Goal: Task Accomplishment & Management: Complete application form

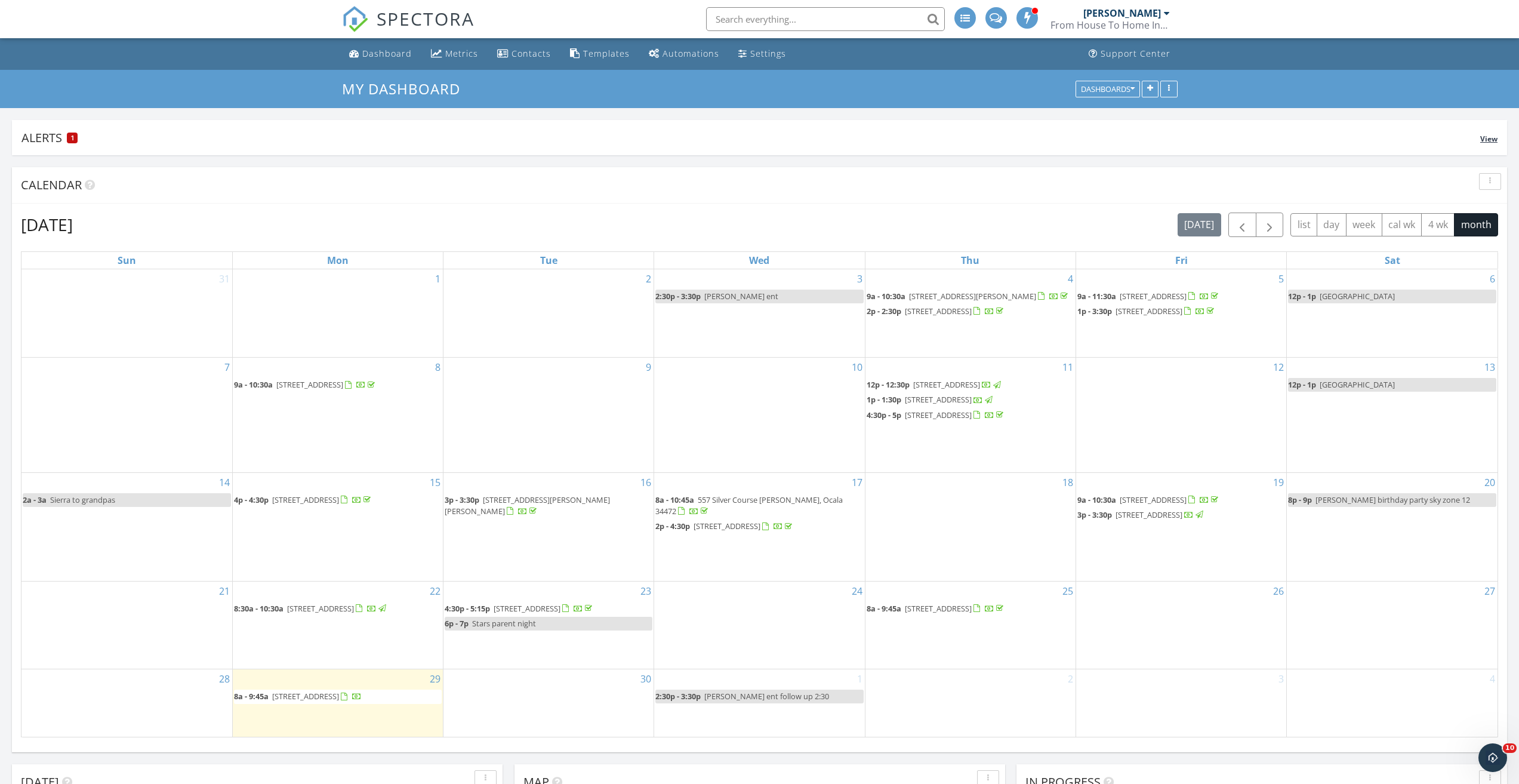
click at [73, 138] on span "1" at bounding box center [72, 137] width 3 height 8
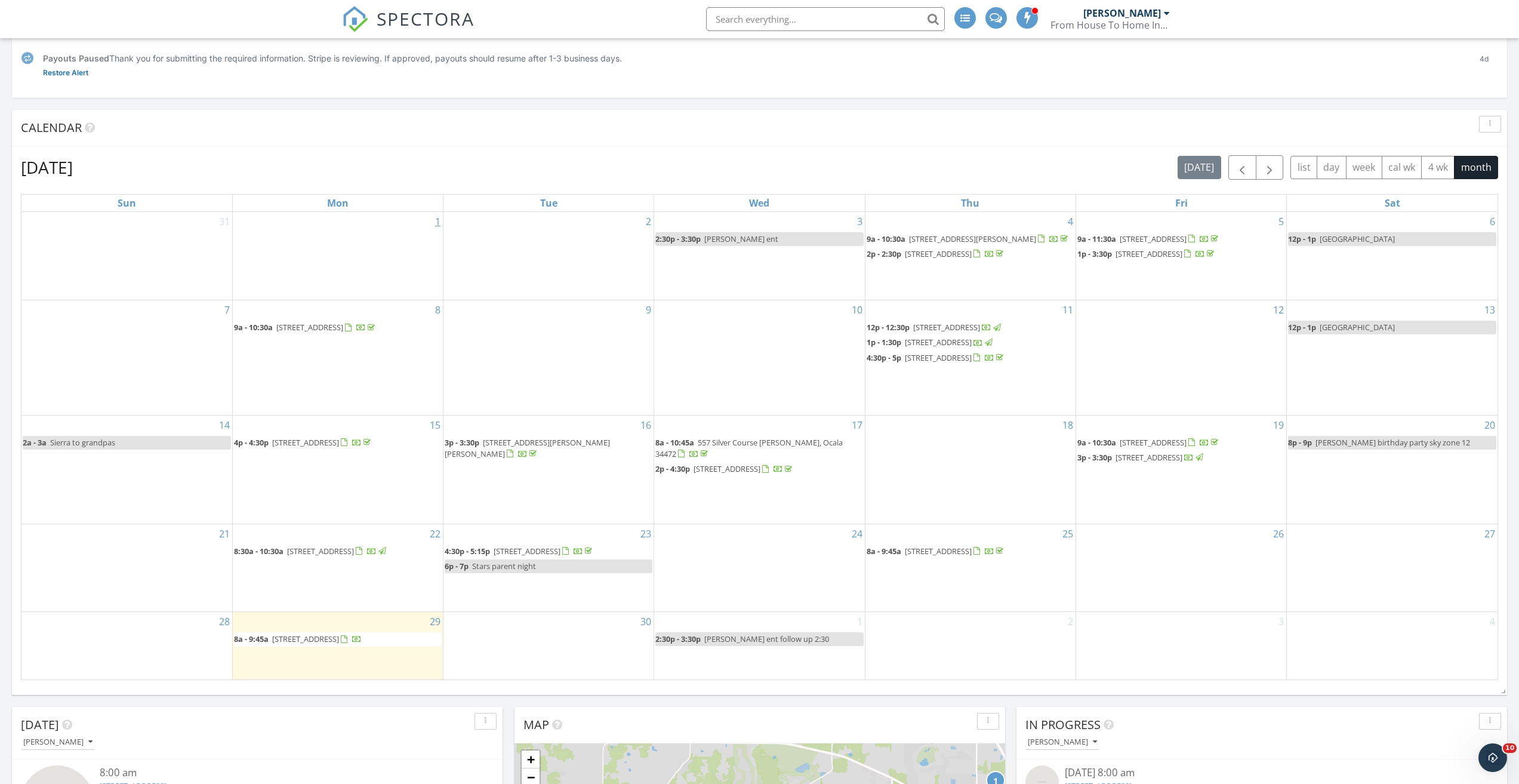
scroll to position [239, 0]
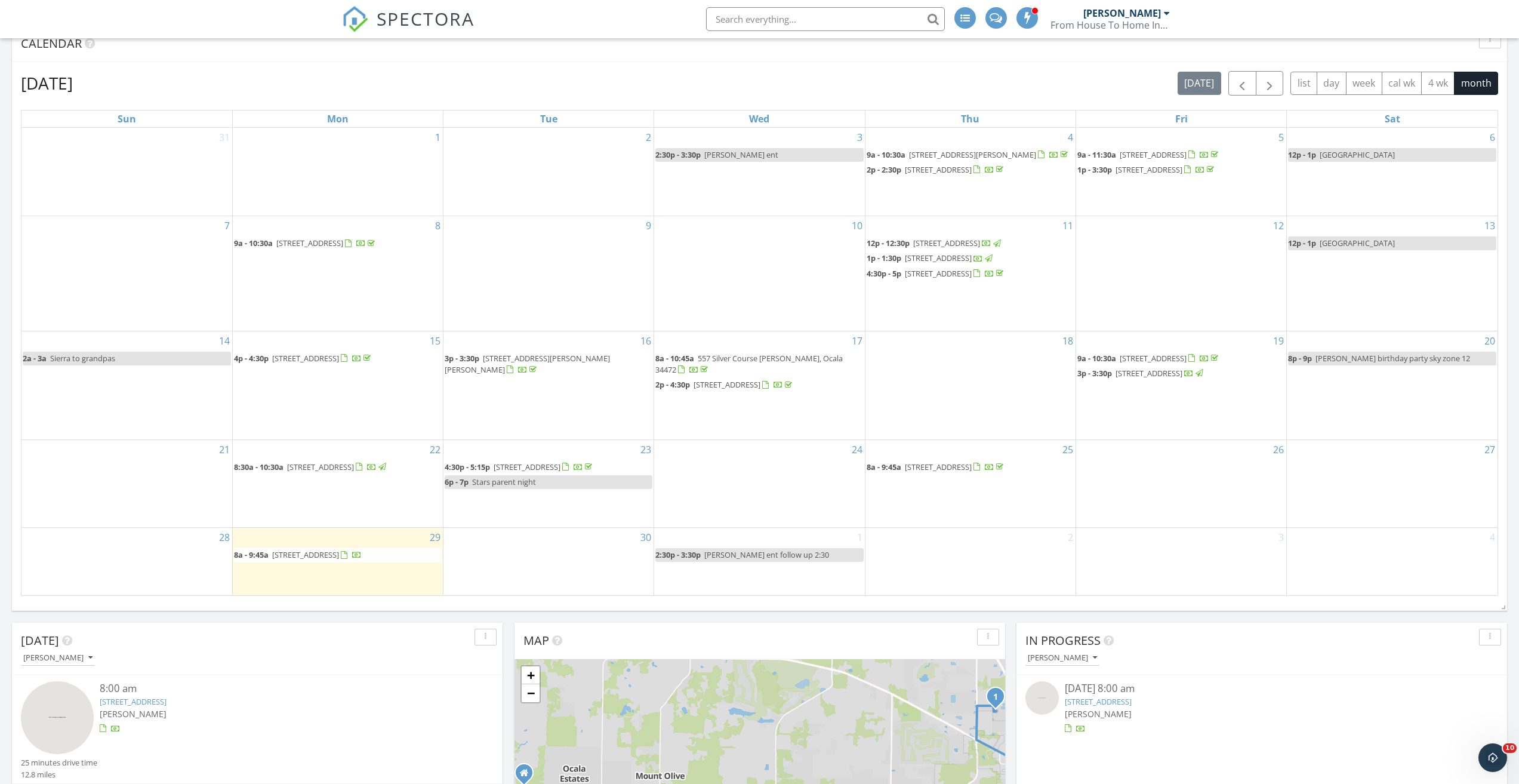
click at [339, 556] on span "3151 NW 44th Ave 5, Ocala 34482" at bounding box center [306, 555] width 67 height 11
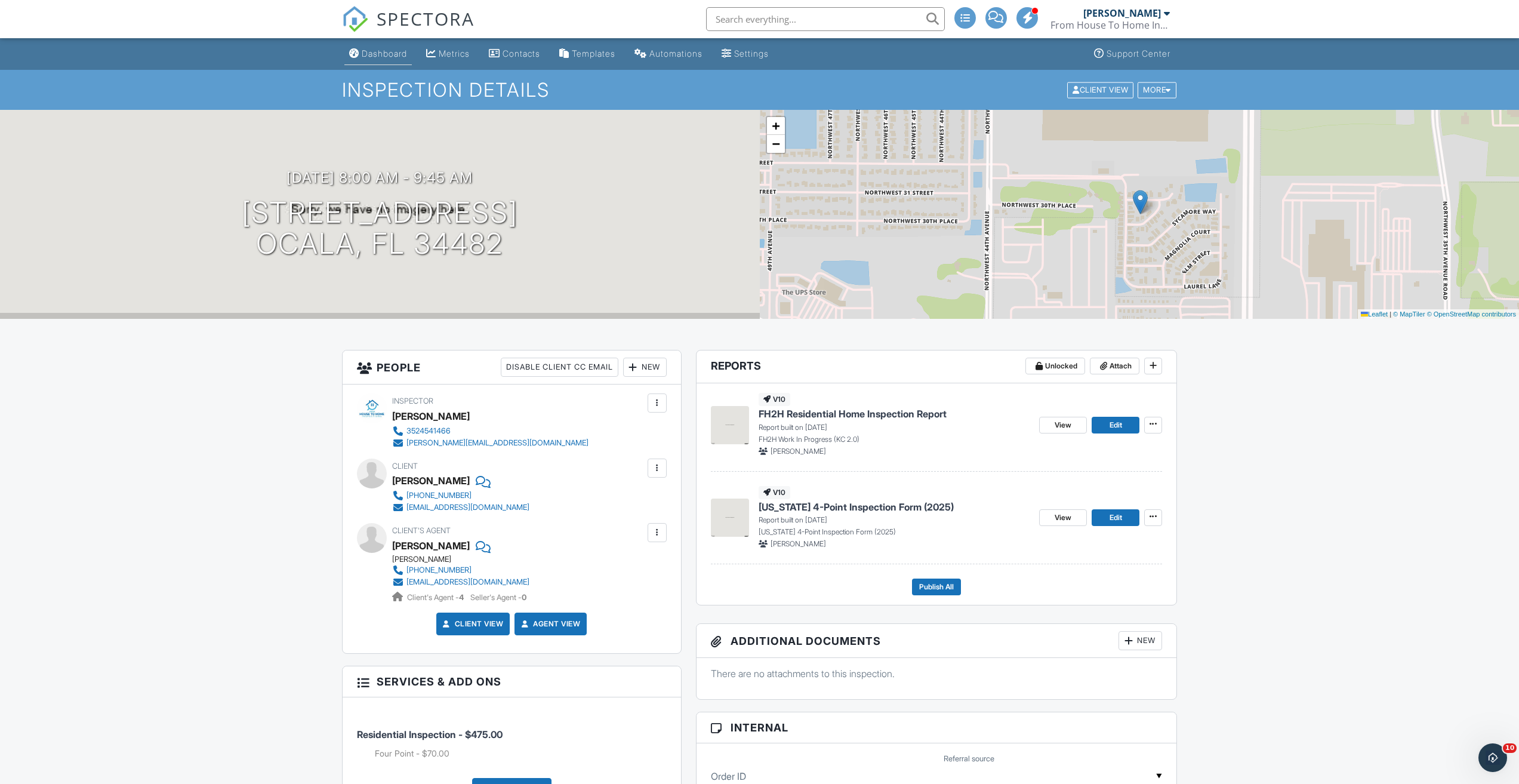
click at [407, 51] on div "Dashboard" at bounding box center [384, 53] width 45 height 10
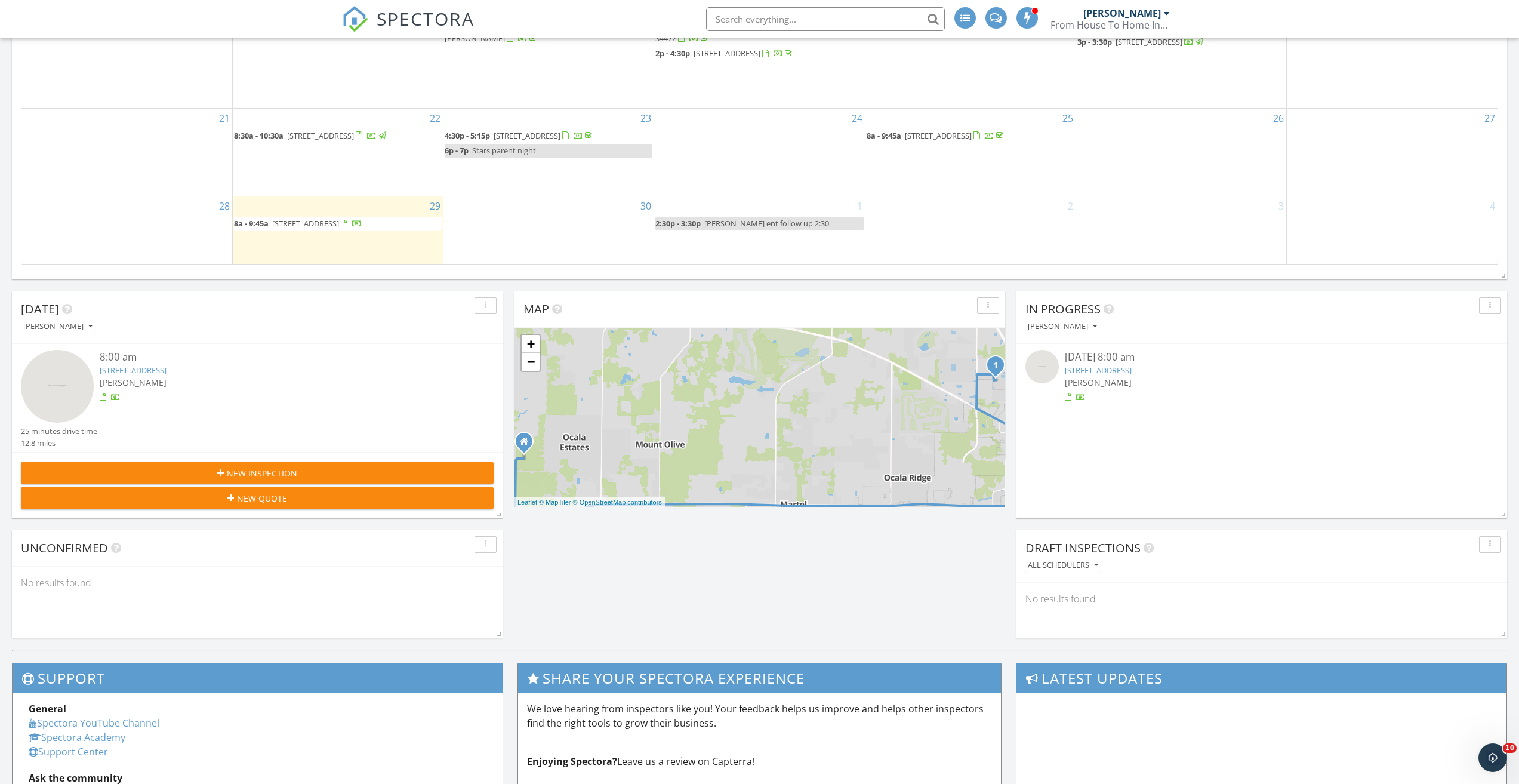
scroll to position [477, 0]
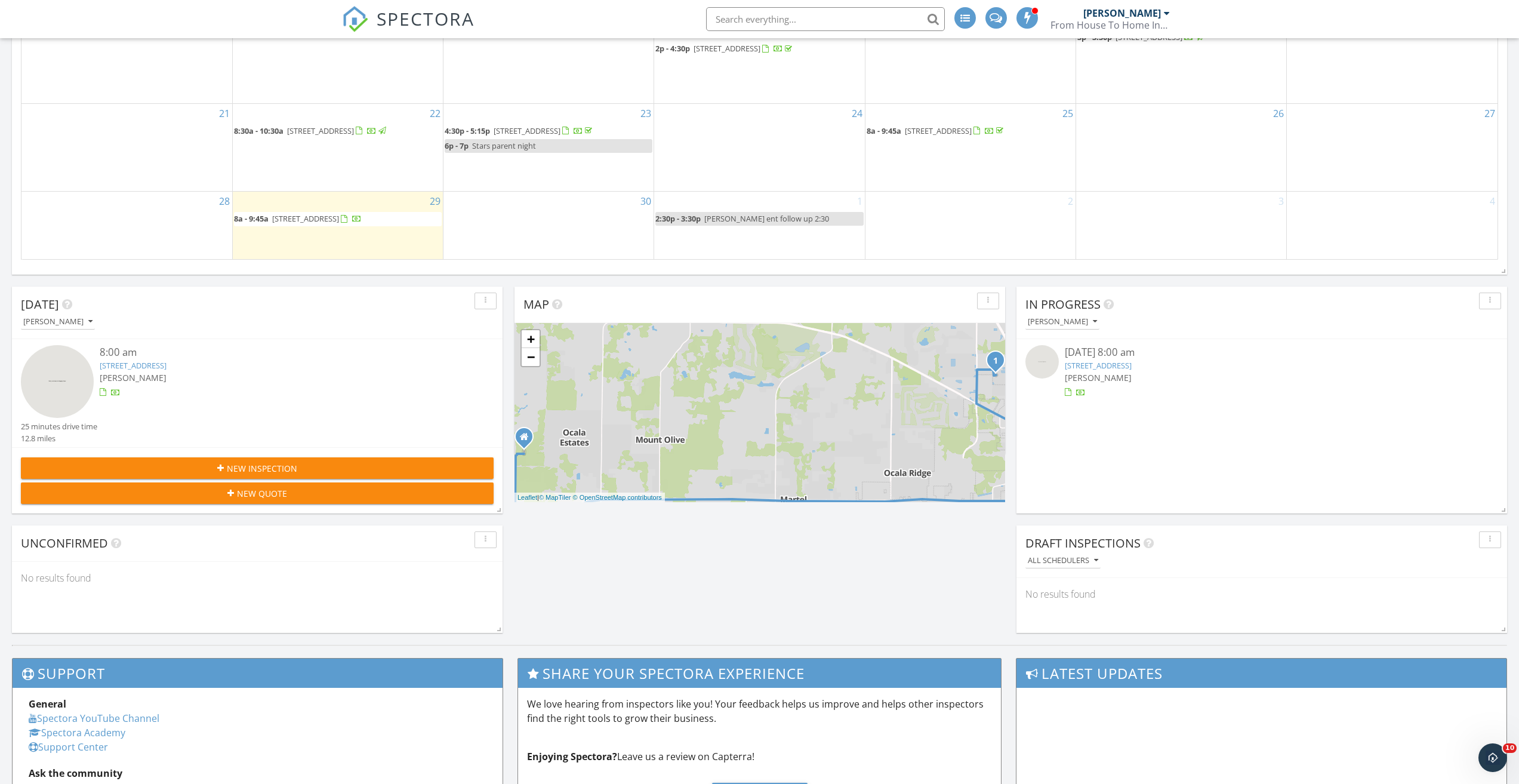
click at [407, 467] on div "New Inspection" at bounding box center [258, 469] width 454 height 13
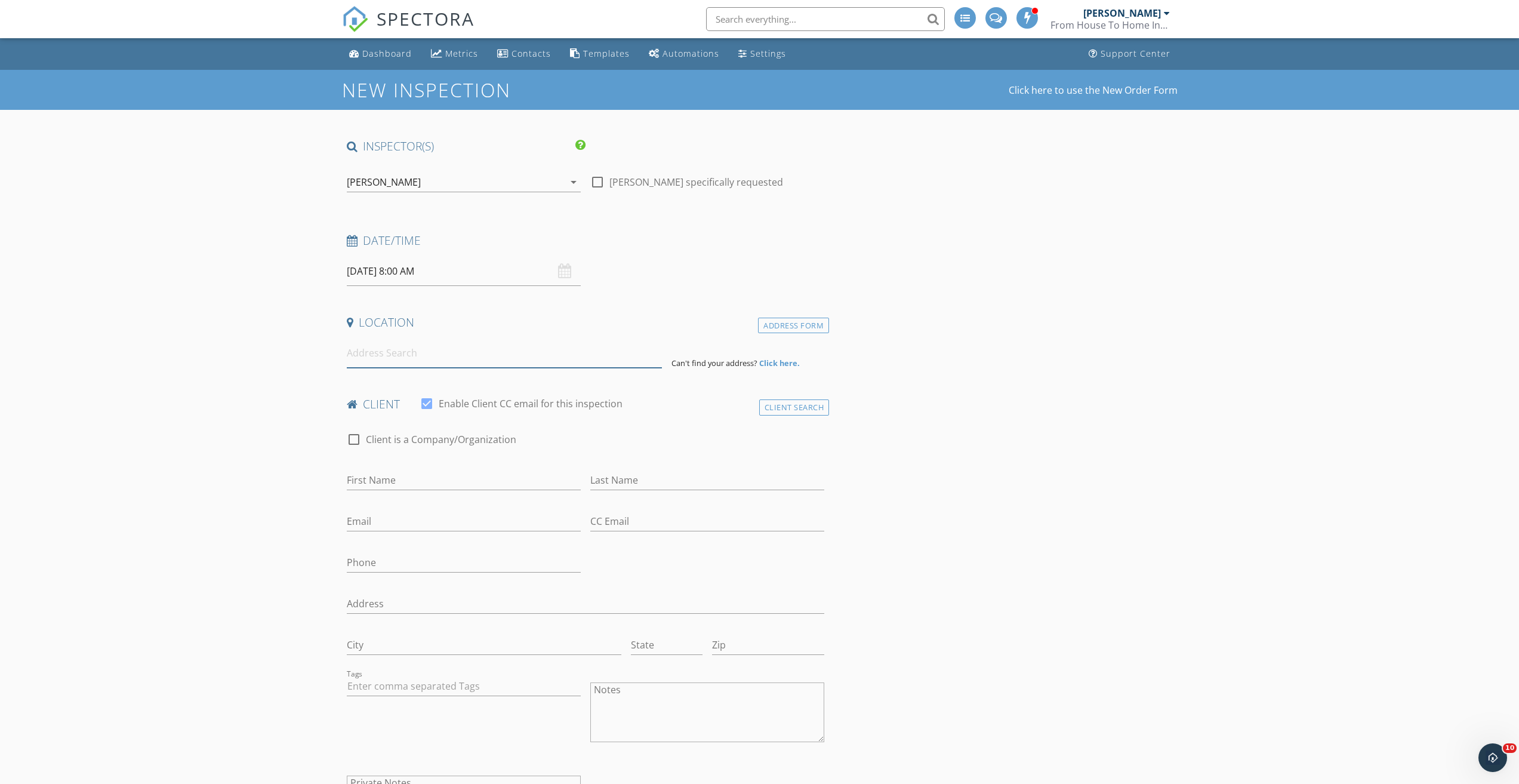
click at [490, 349] on input at bounding box center [504, 353] width 315 height 30
click at [375, 59] on link "Dashboard" at bounding box center [381, 54] width 72 height 22
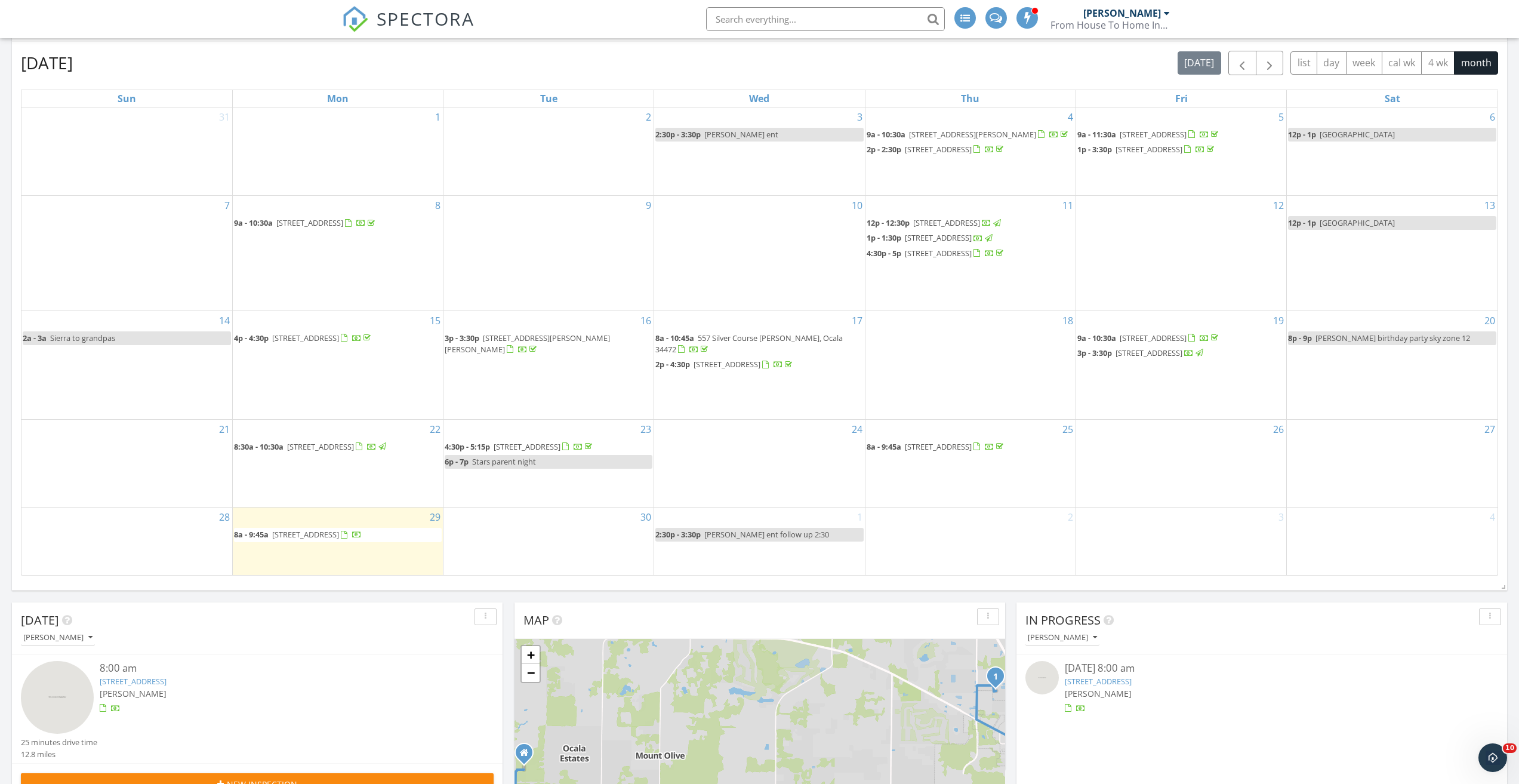
scroll to position [239, 0]
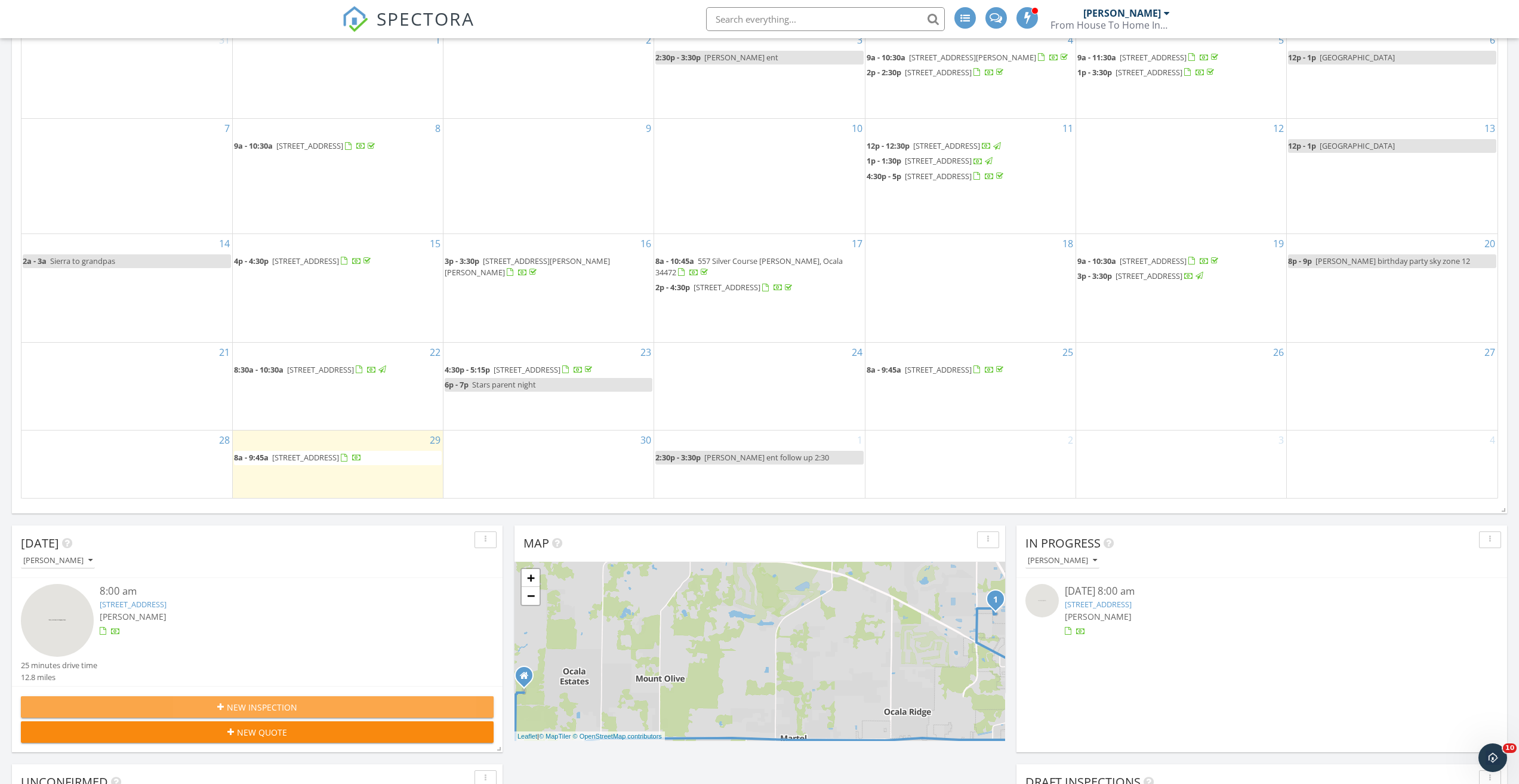
click at [320, 710] on div "New Inspection" at bounding box center [258, 707] width 454 height 13
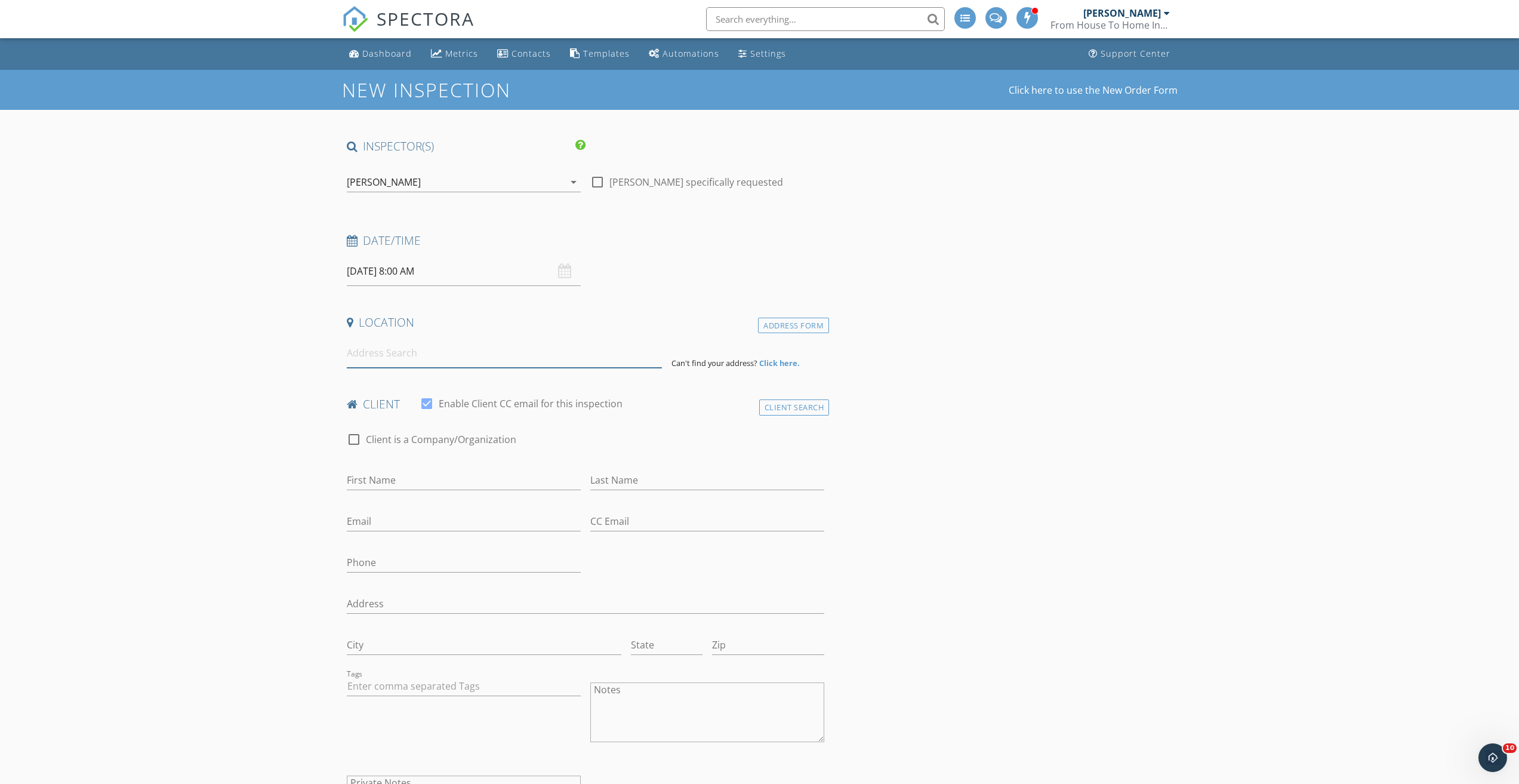
click at [420, 352] on input at bounding box center [504, 353] width 315 height 30
click at [401, 349] on input at bounding box center [504, 353] width 315 height 30
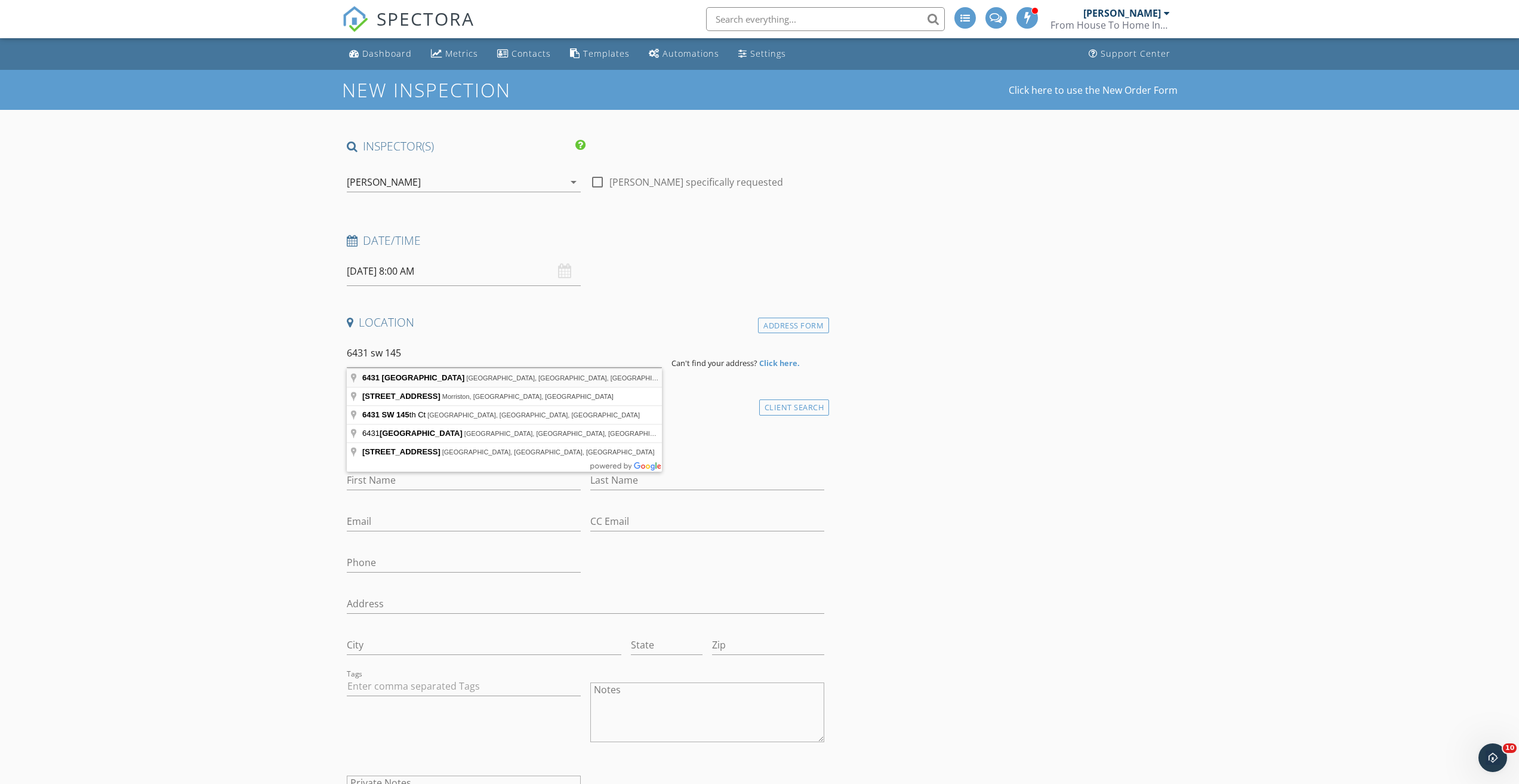
type input "6431 Southwest 145 Lane, Ocala, FL, USA"
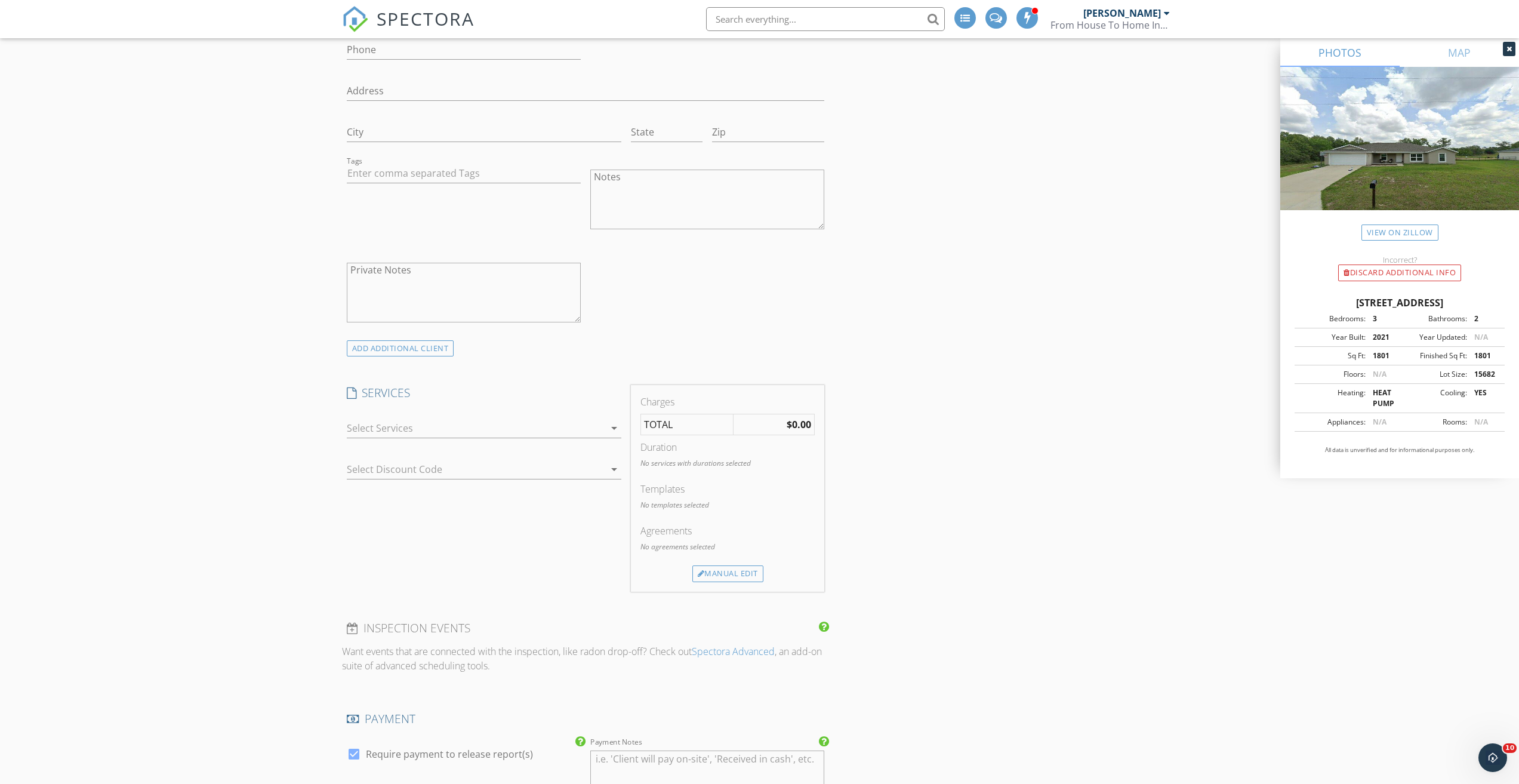
scroll to position [776, 0]
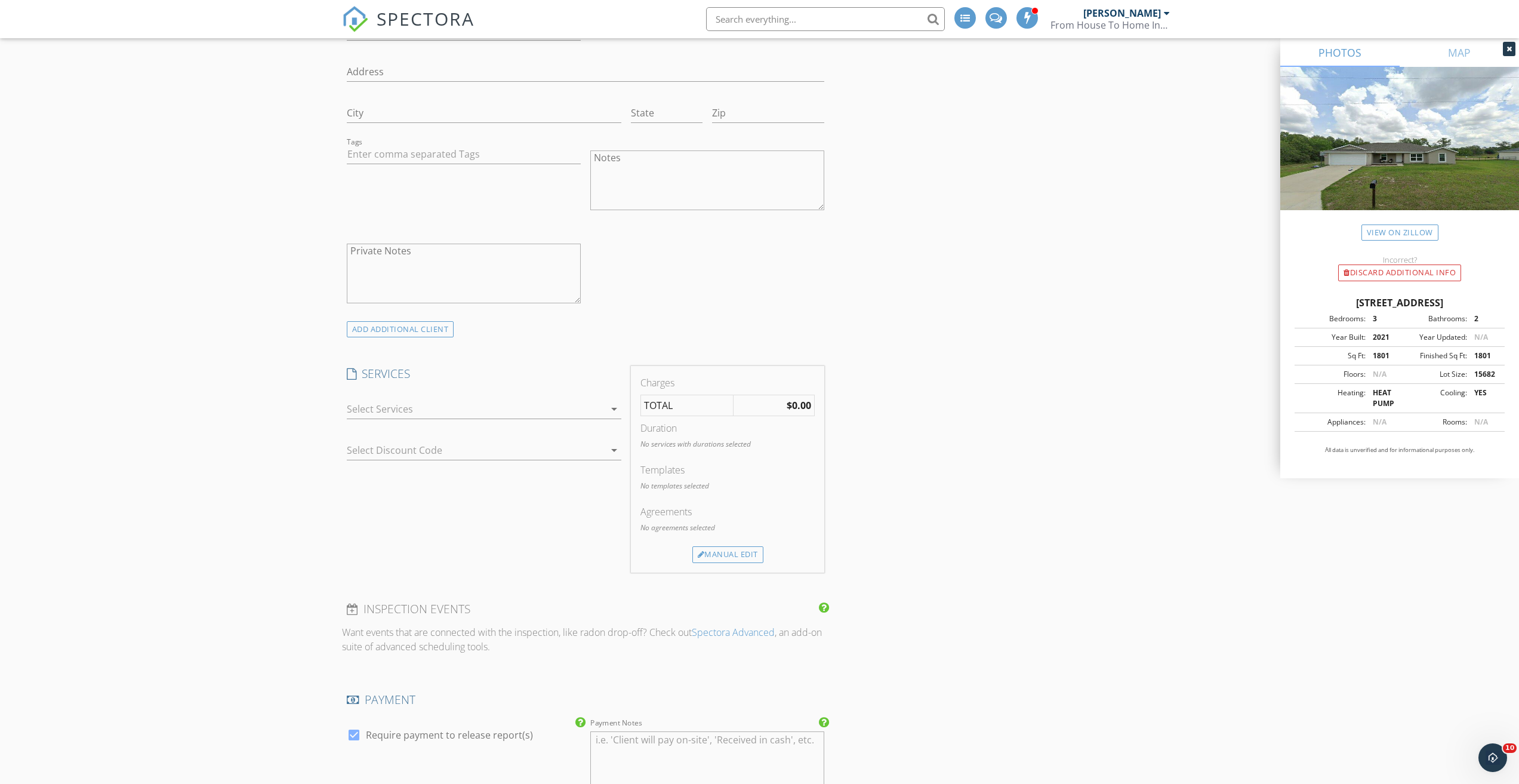
click at [377, 410] on div at bounding box center [475, 409] width 258 height 19
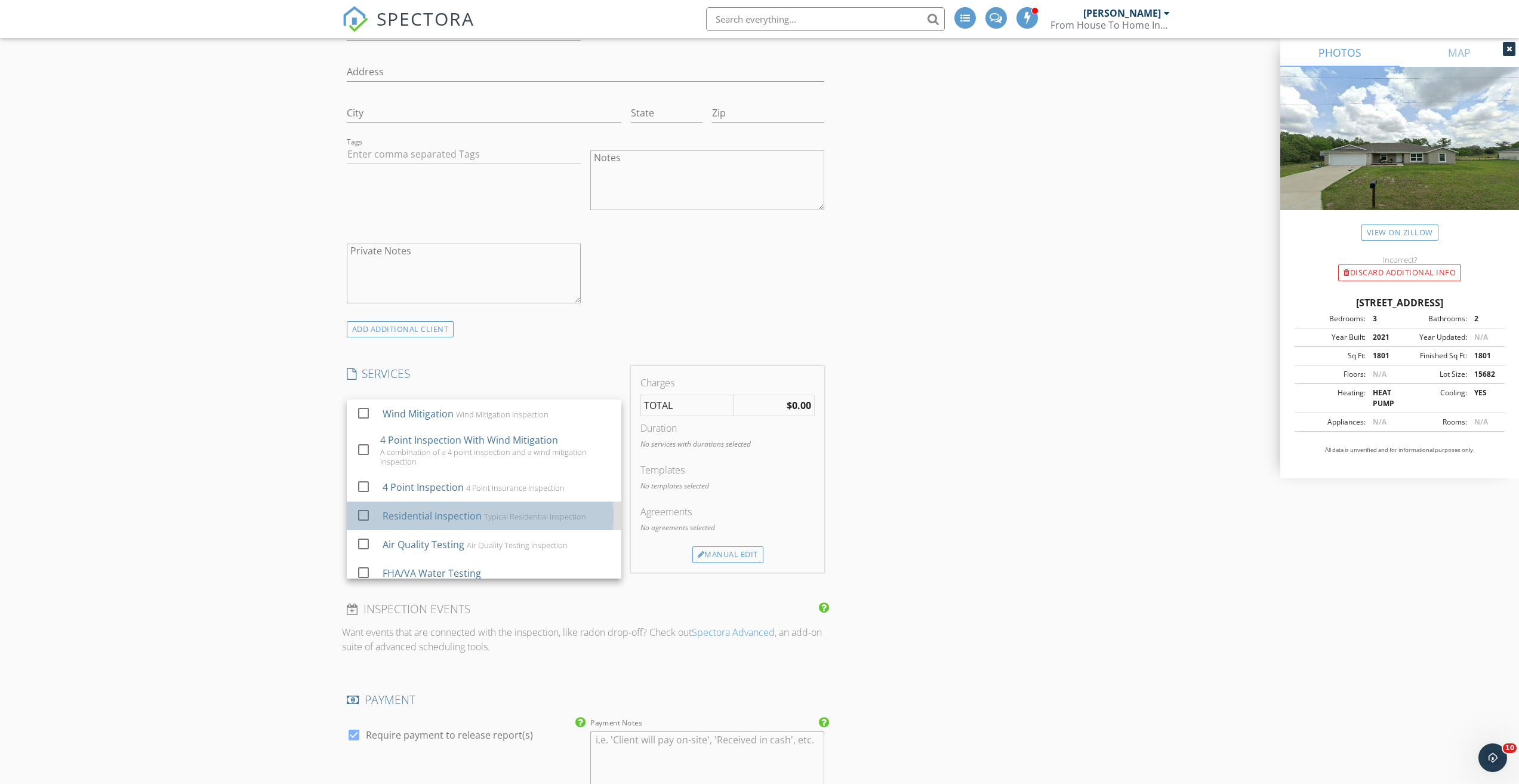
click at [382, 511] on div "Residential Inspection" at bounding box center [431, 515] width 99 height 14
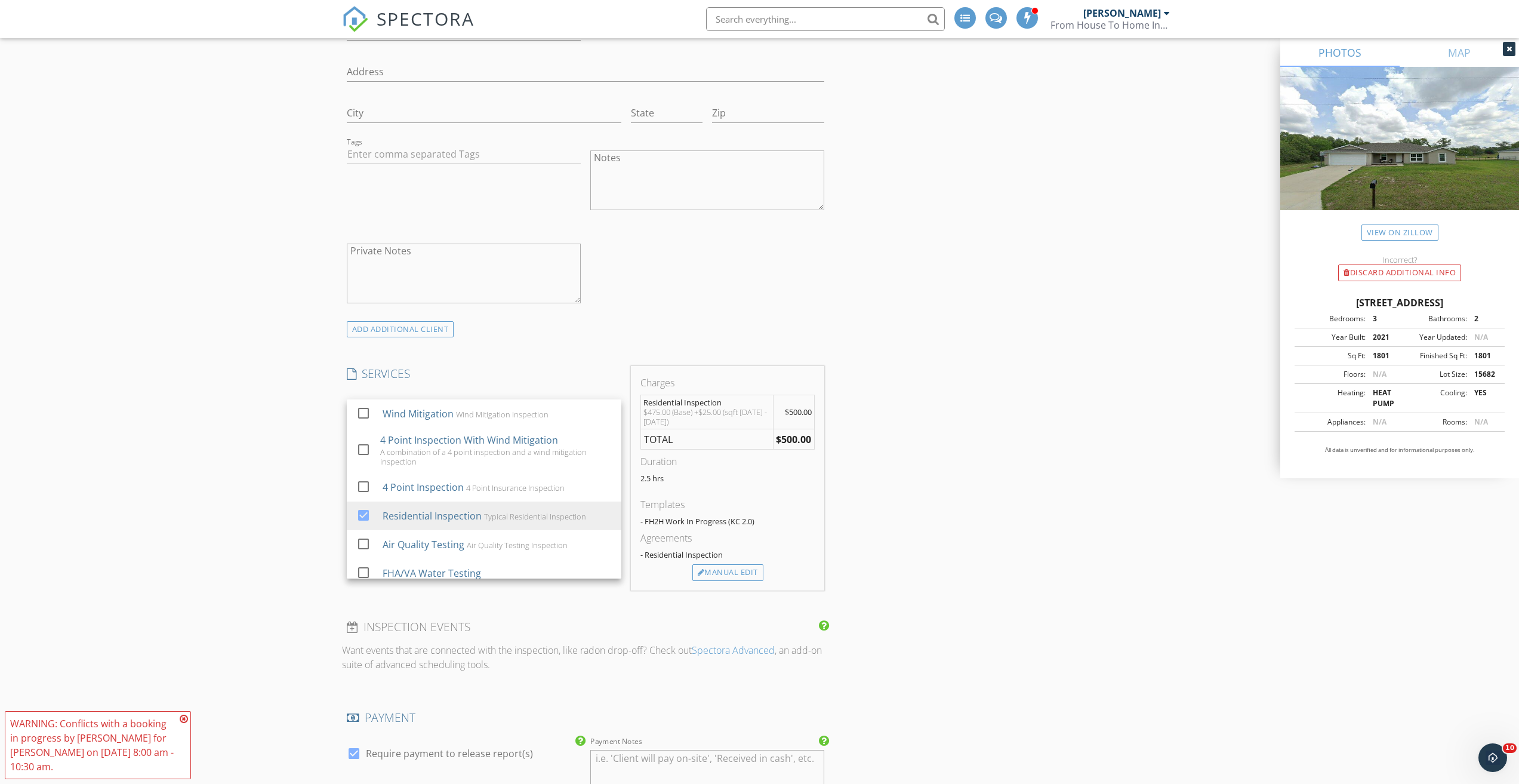
click at [291, 465] on div "New Inspection Click here to use the New Order Form INSPECTOR(S) check_box Phil…" at bounding box center [759, 484] width 1519 height 2380
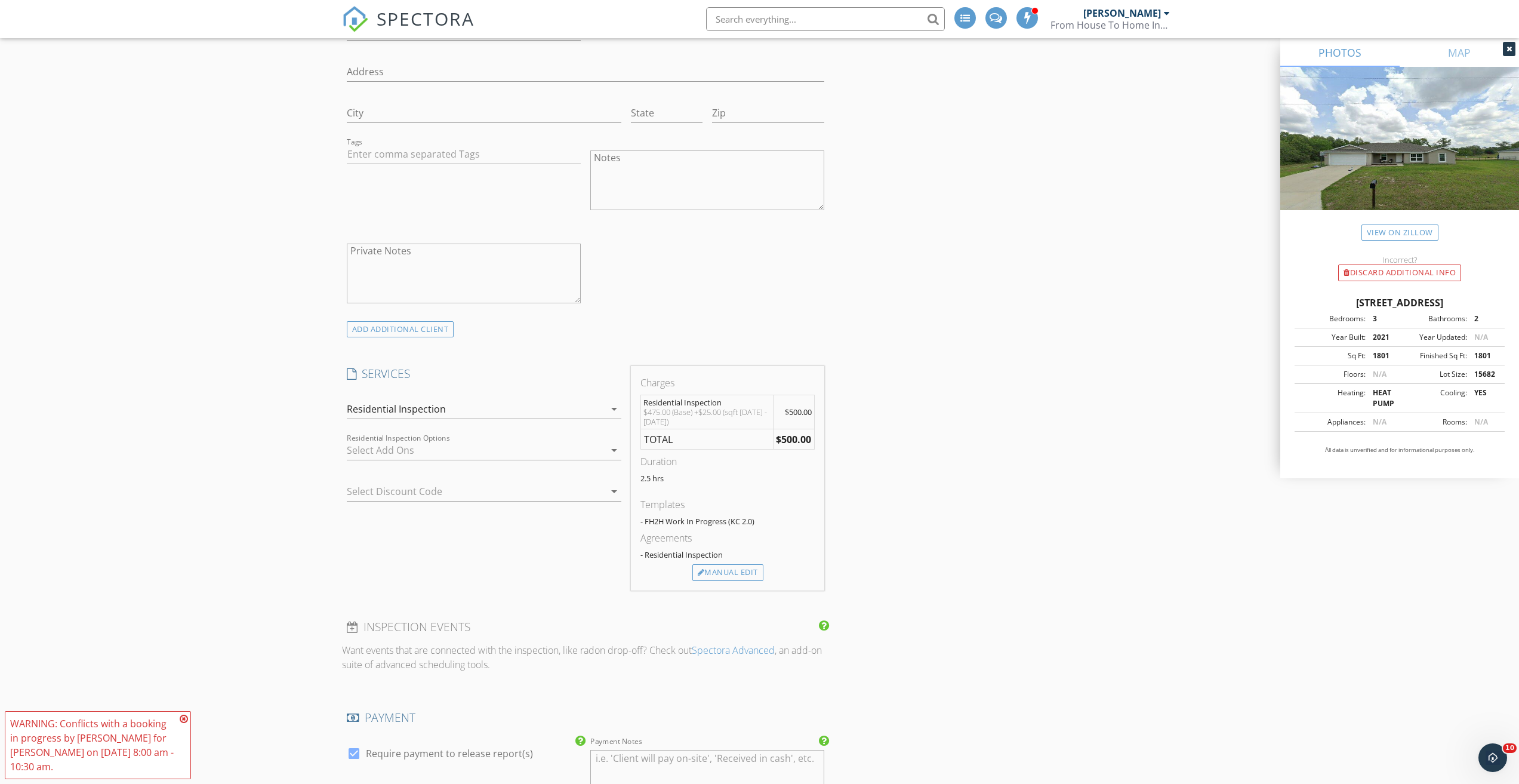
click at [399, 450] on div at bounding box center [475, 449] width 258 height 19
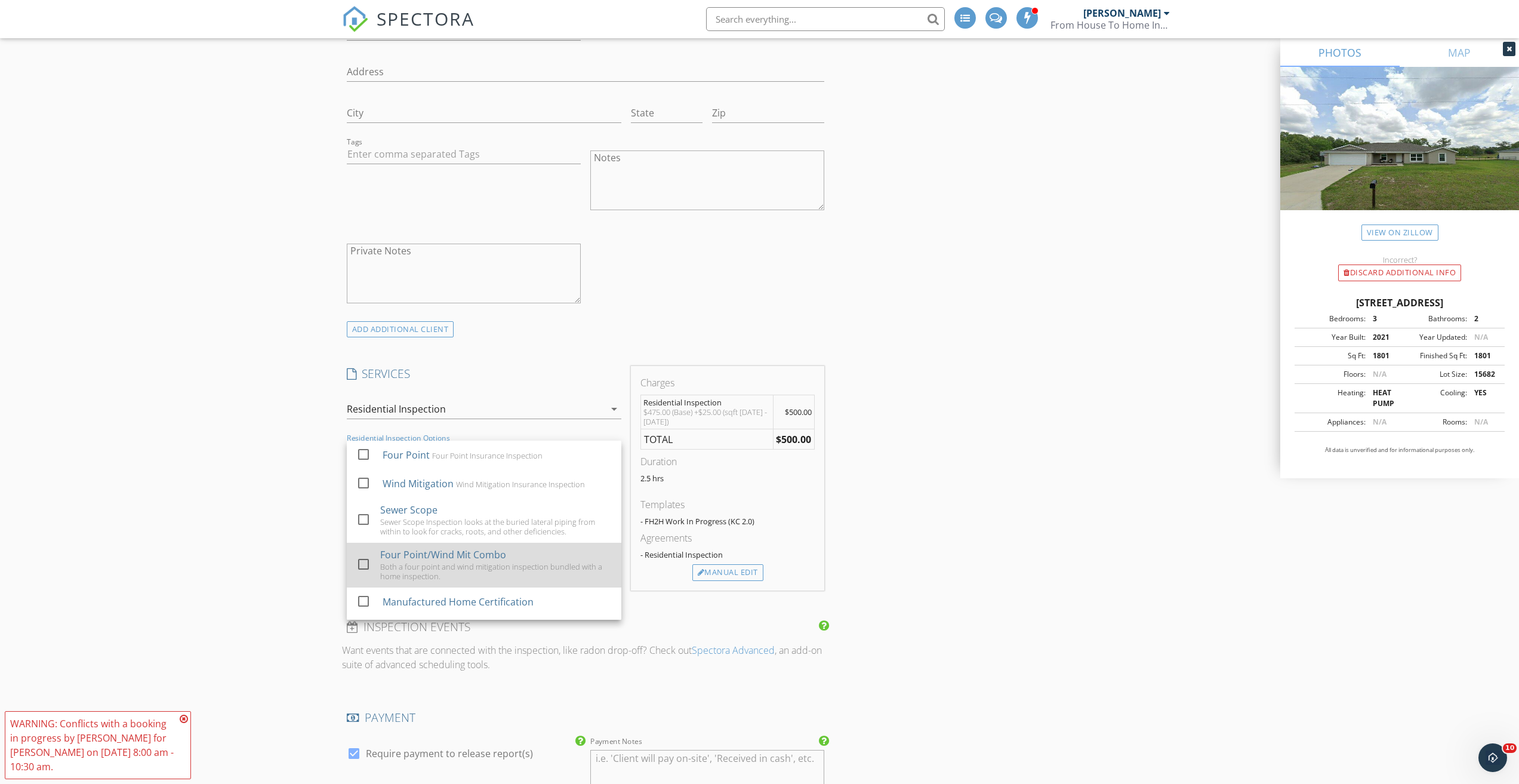
click at [438, 567] on div "Both a four point and wind mitigation inspection bundled with a home inspection." at bounding box center [496, 571] width 232 height 19
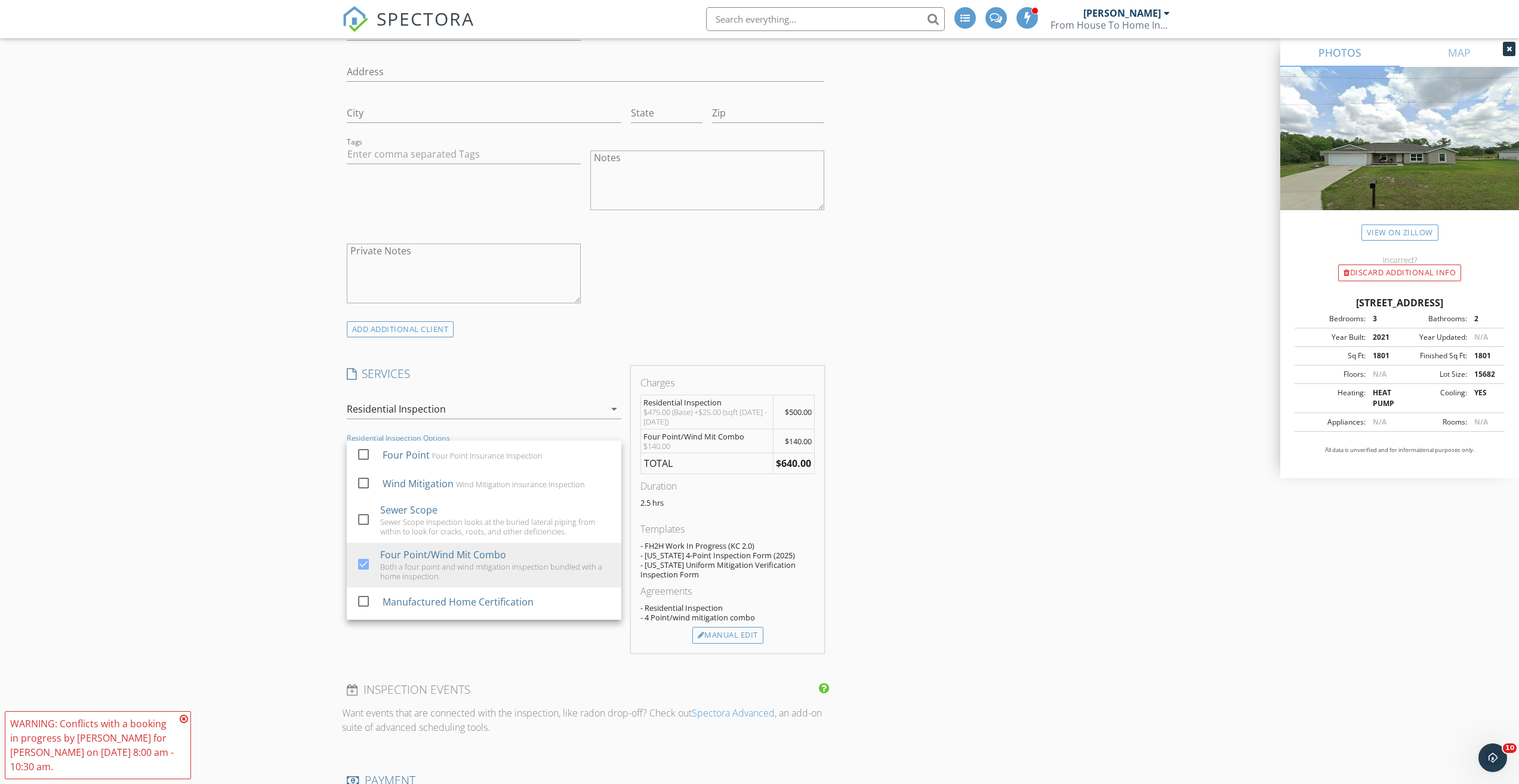
click at [290, 438] on div "New Inspection Click here to use the New Order Form INSPECTOR(S) check_box Phil…" at bounding box center [759, 514] width 1519 height 2442
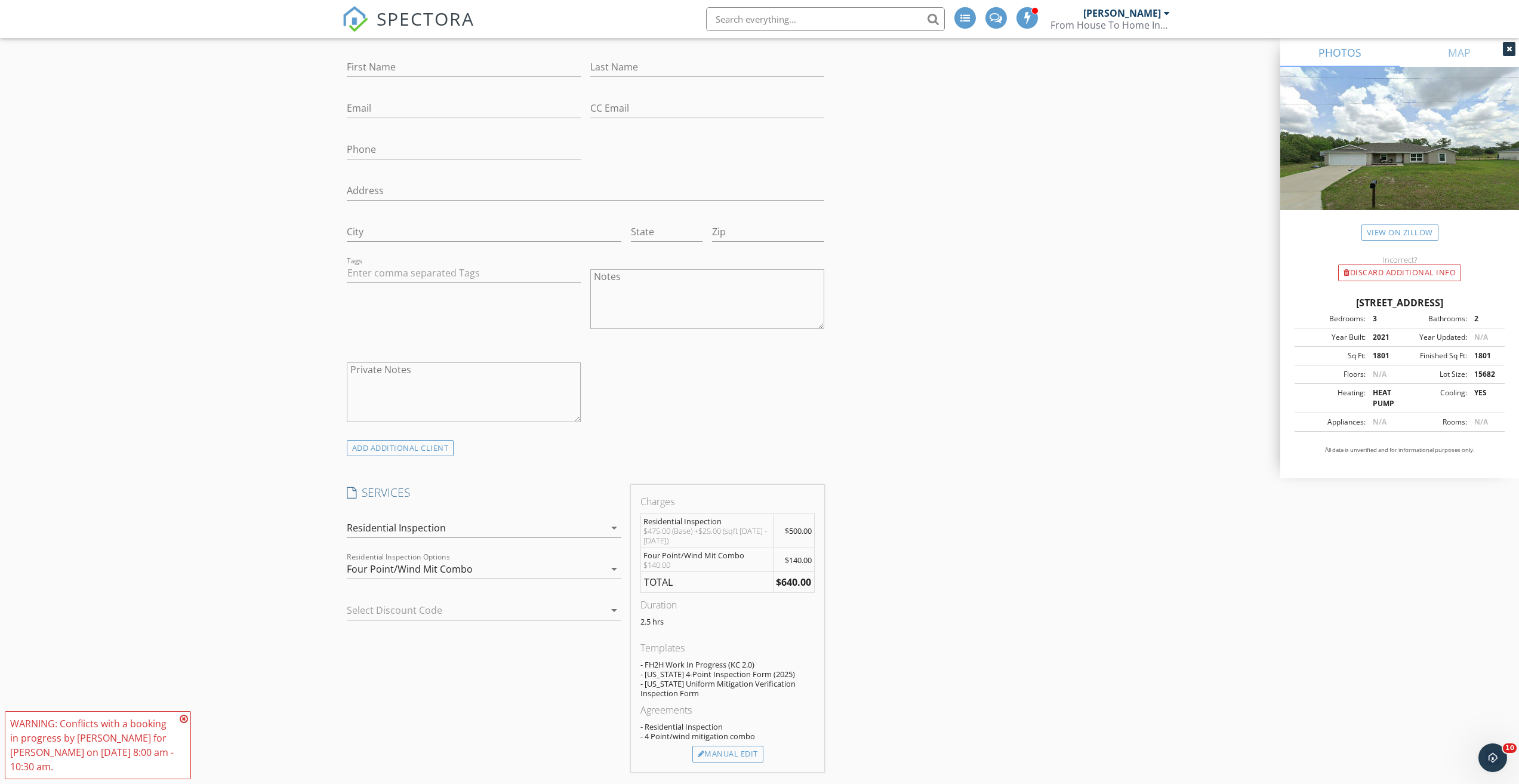
scroll to position [657, 0]
click at [184, 721] on icon at bounding box center [184, 718] width 8 height 9
click at [247, 531] on div "New Inspection Click here to use the New Order Form INSPECTOR(S) check_box Phil…" at bounding box center [759, 634] width 1519 height 2442
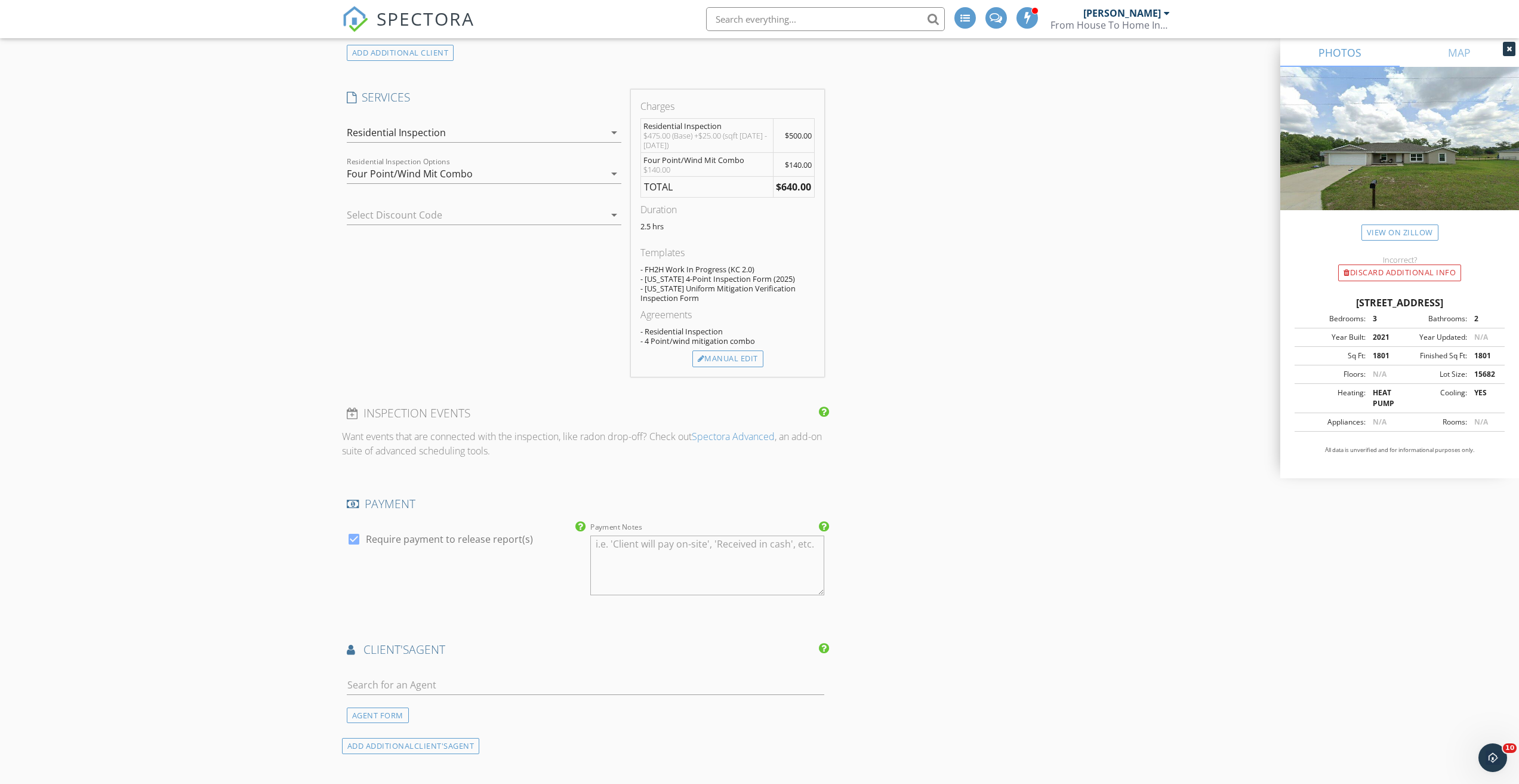
scroll to position [955, 0]
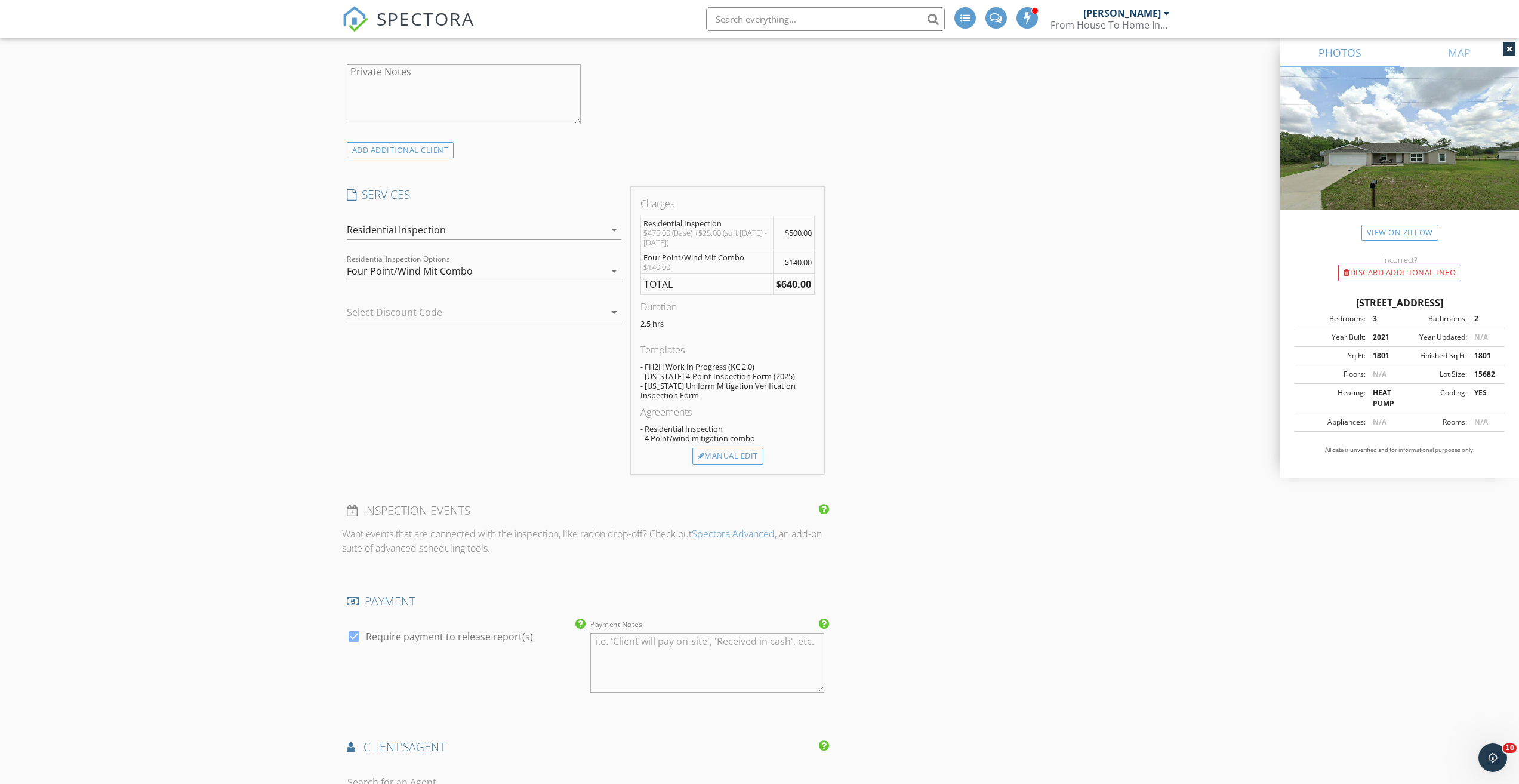
click at [443, 266] on div "Four Point/Wind Mit Combo" at bounding box center [410, 272] width 126 height 11
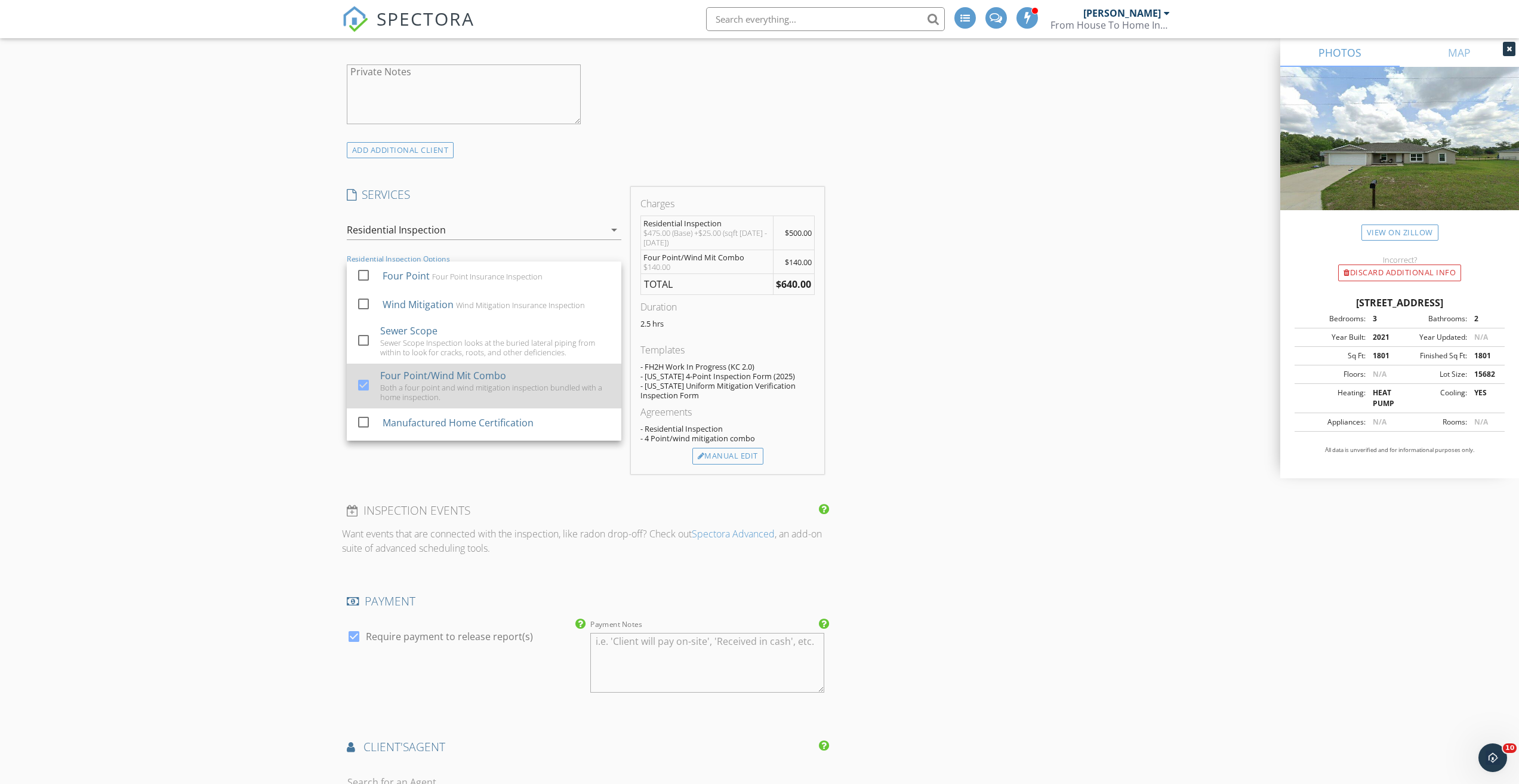
click at [436, 390] on div "Both a four point and wind mitigation inspection bundled with a home inspection." at bounding box center [496, 392] width 232 height 19
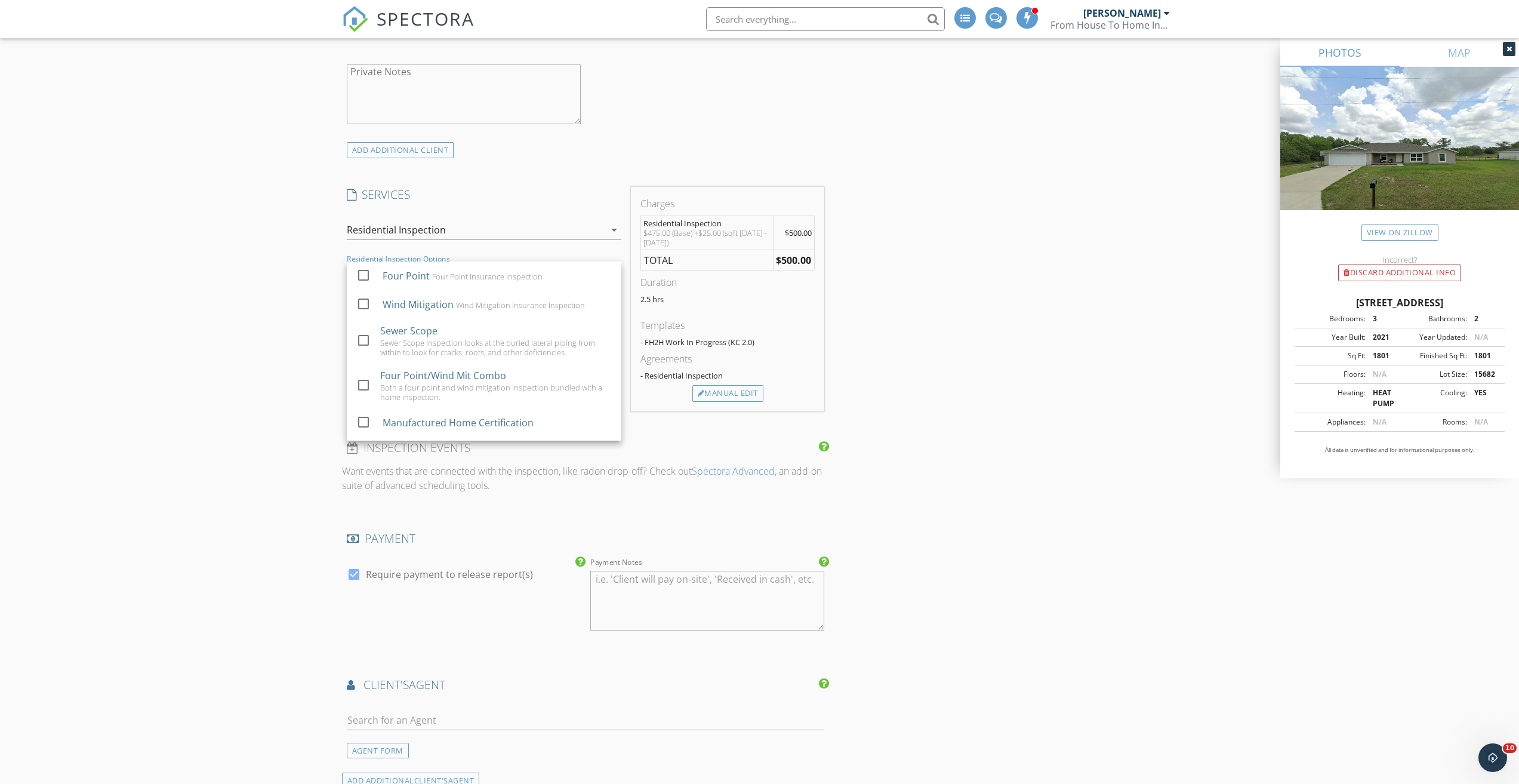
click at [300, 344] on div "New Inspection Click here to use the New Order Form INSPECTOR(S) check_box Phil…" at bounding box center [759, 305] width 1519 height 2380
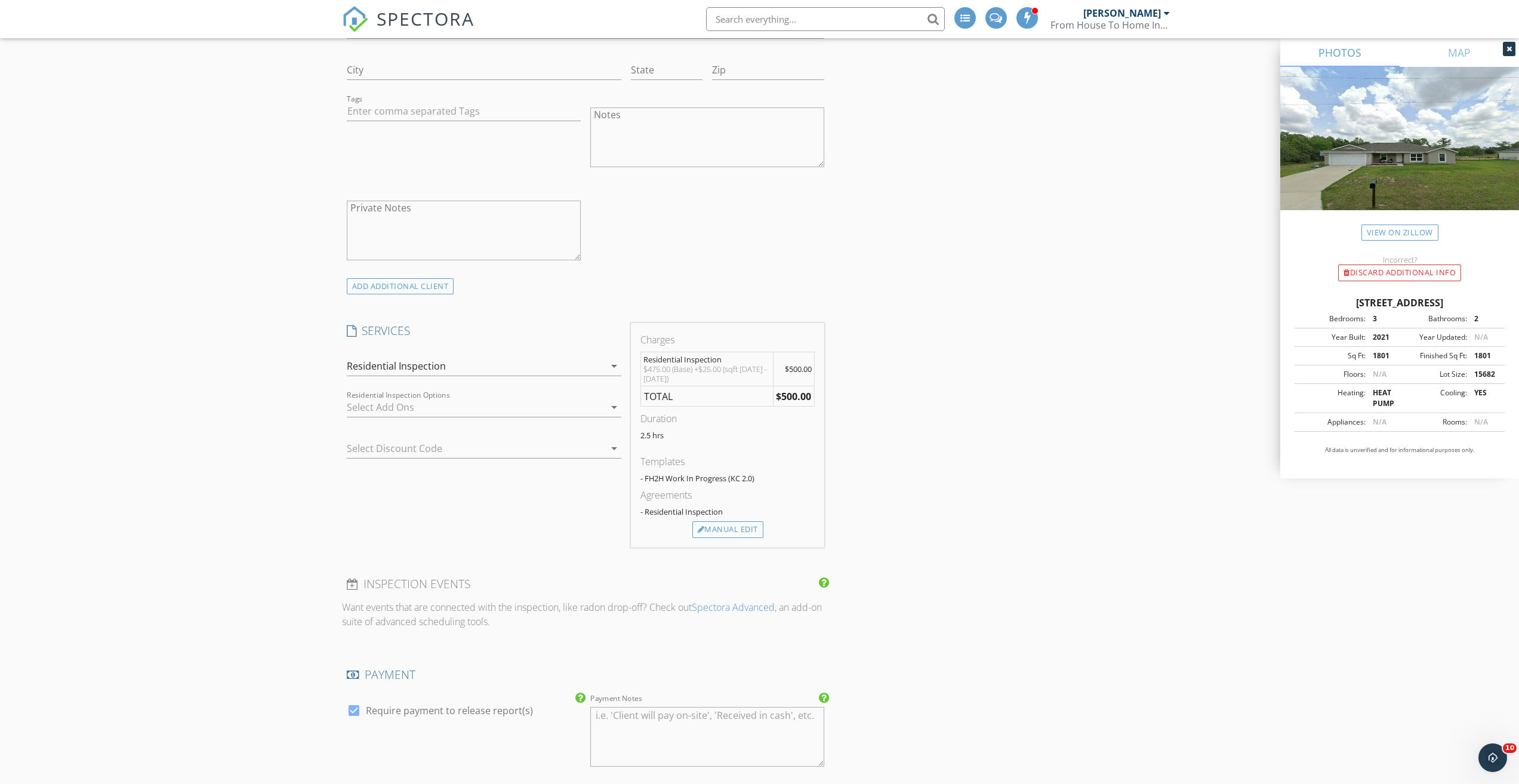
scroll to position [836, 0]
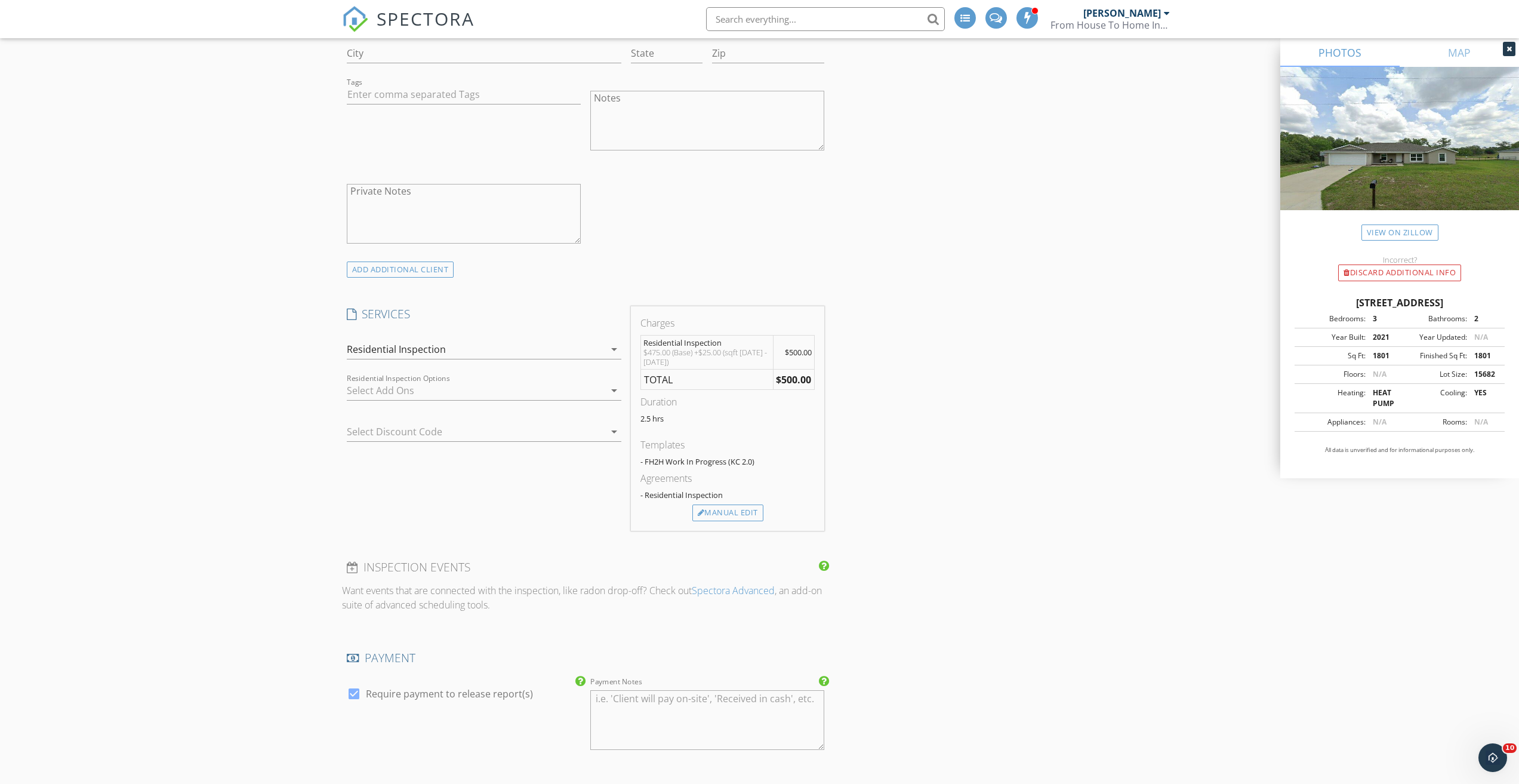
click at [209, 335] on div "New Inspection Click here to use the New Order Form INSPECTOR(S) check_box Phil…" at bounding box center [759, 424] width 1519 height 2380
click at [422, 389] on div at bounding box center [475, 390] width 258 height 19
click at [269, 364] on div "New Inspection Click here to use the New Order Form INSPECTOR(S) check_box Phil…" at bounding box center [759, 424] width 1519 height 2380
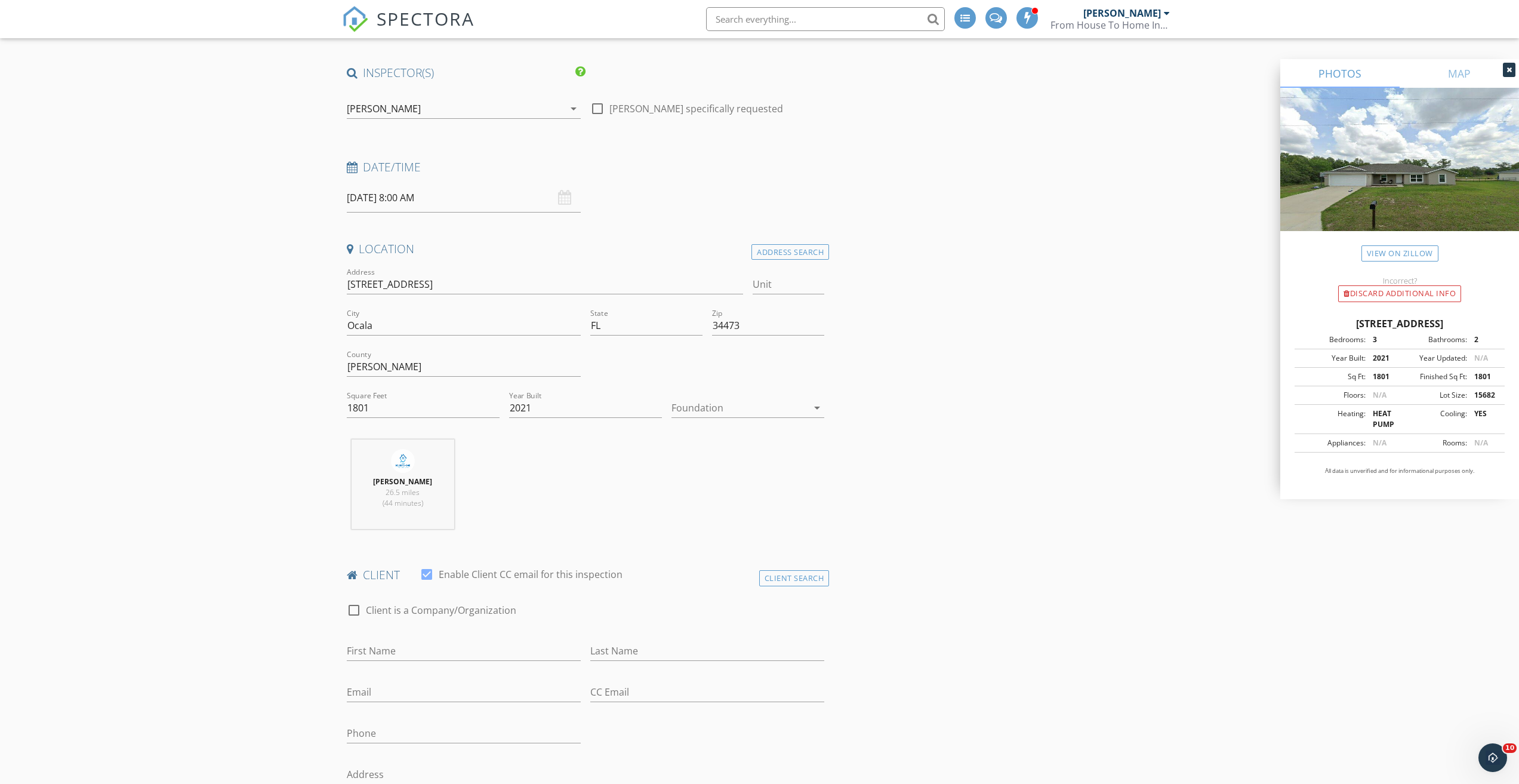
scroll to position [0, 0]
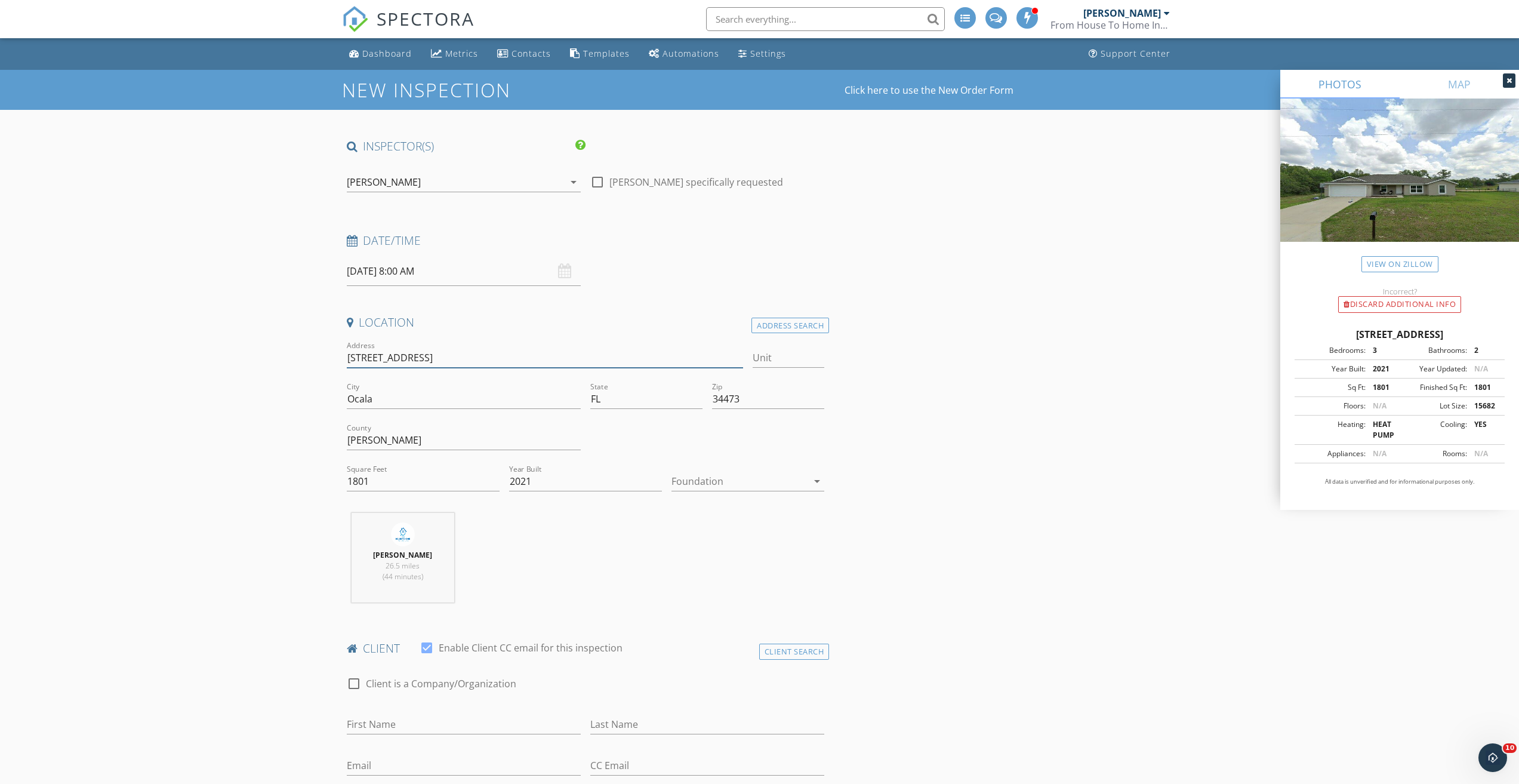
drag, startPoint x: 455, startPoint y: 356, endPoint x: 184, endPoint y: 344, distance: 271.3
type input "1801"
type input "2021"
drag, startPoint x: 934, startPoint y: 451, endPoint x: 923, endPoint y: 447, distance: 11.7
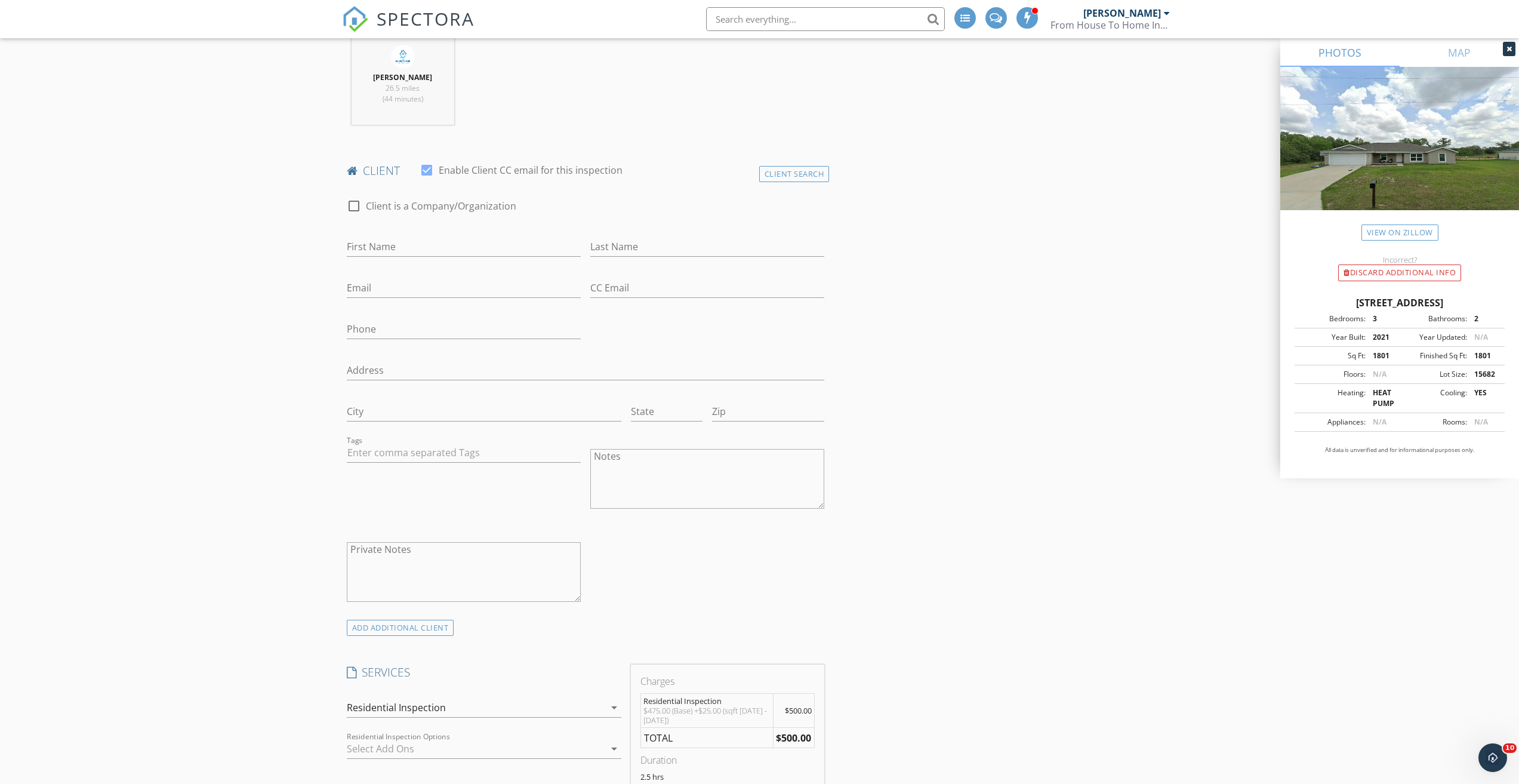
scroll to position [836, 0]
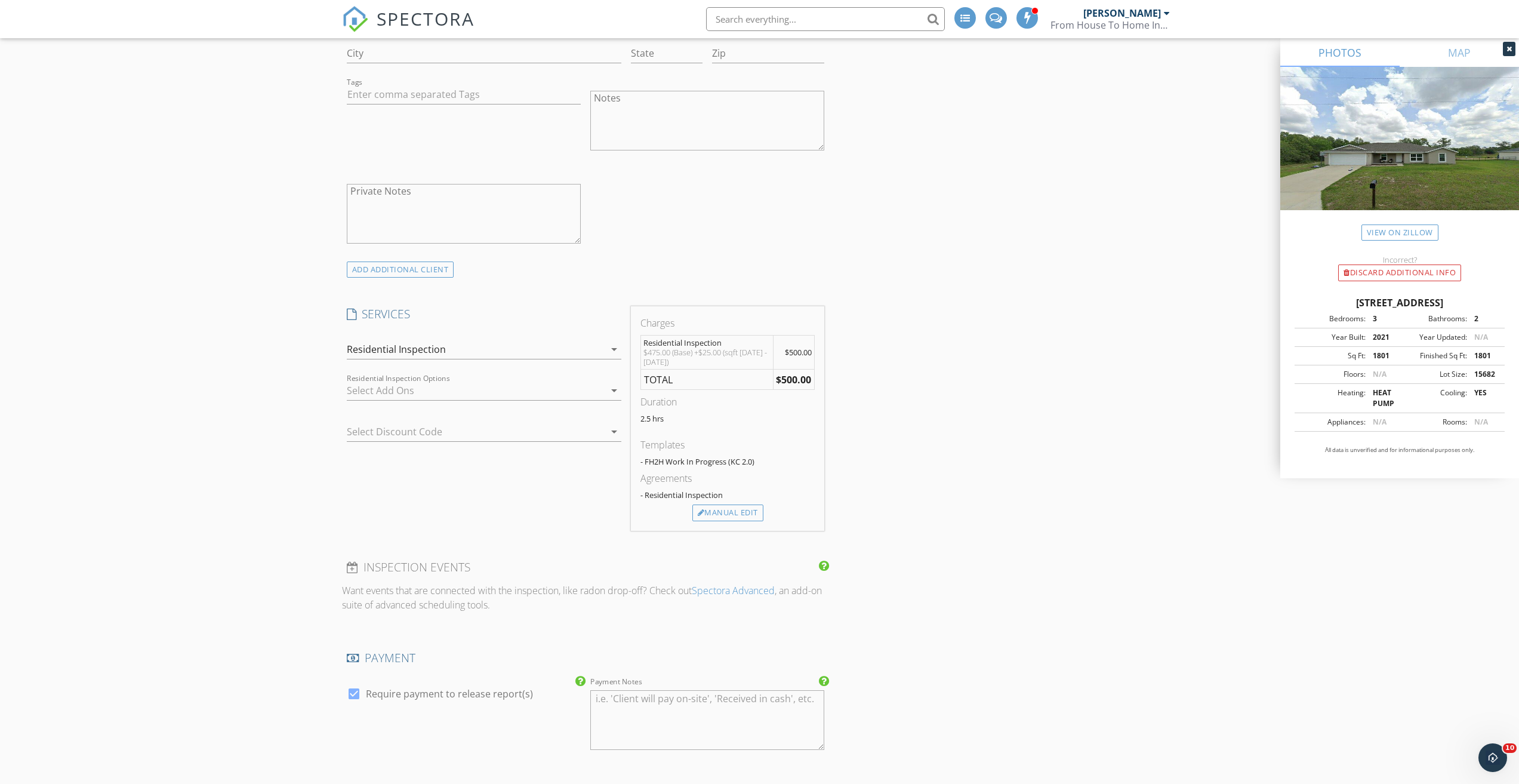
click at [506, 397] on div at bounding box center [475, 390] width 258 height 19
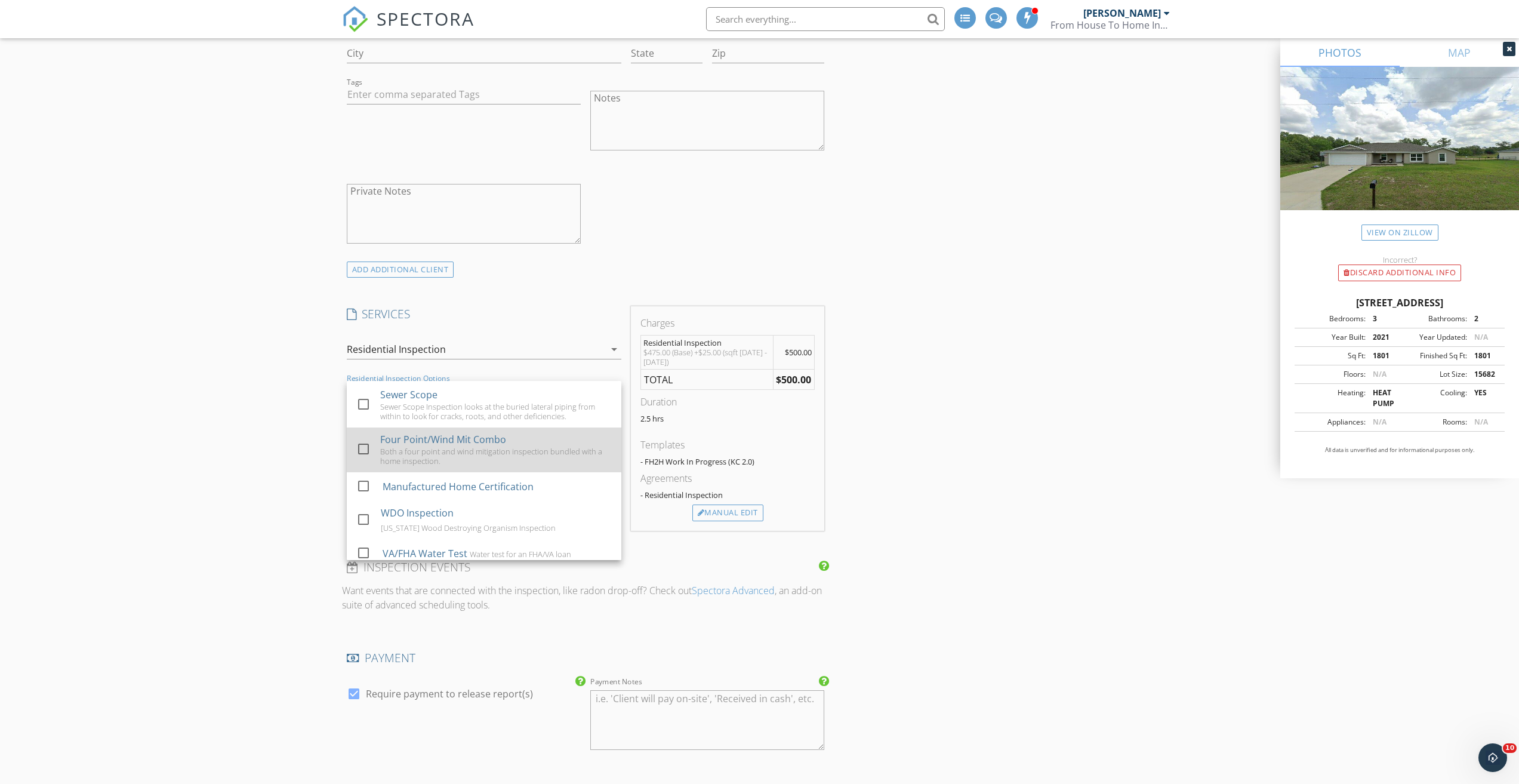
scroll to position [63, 0]
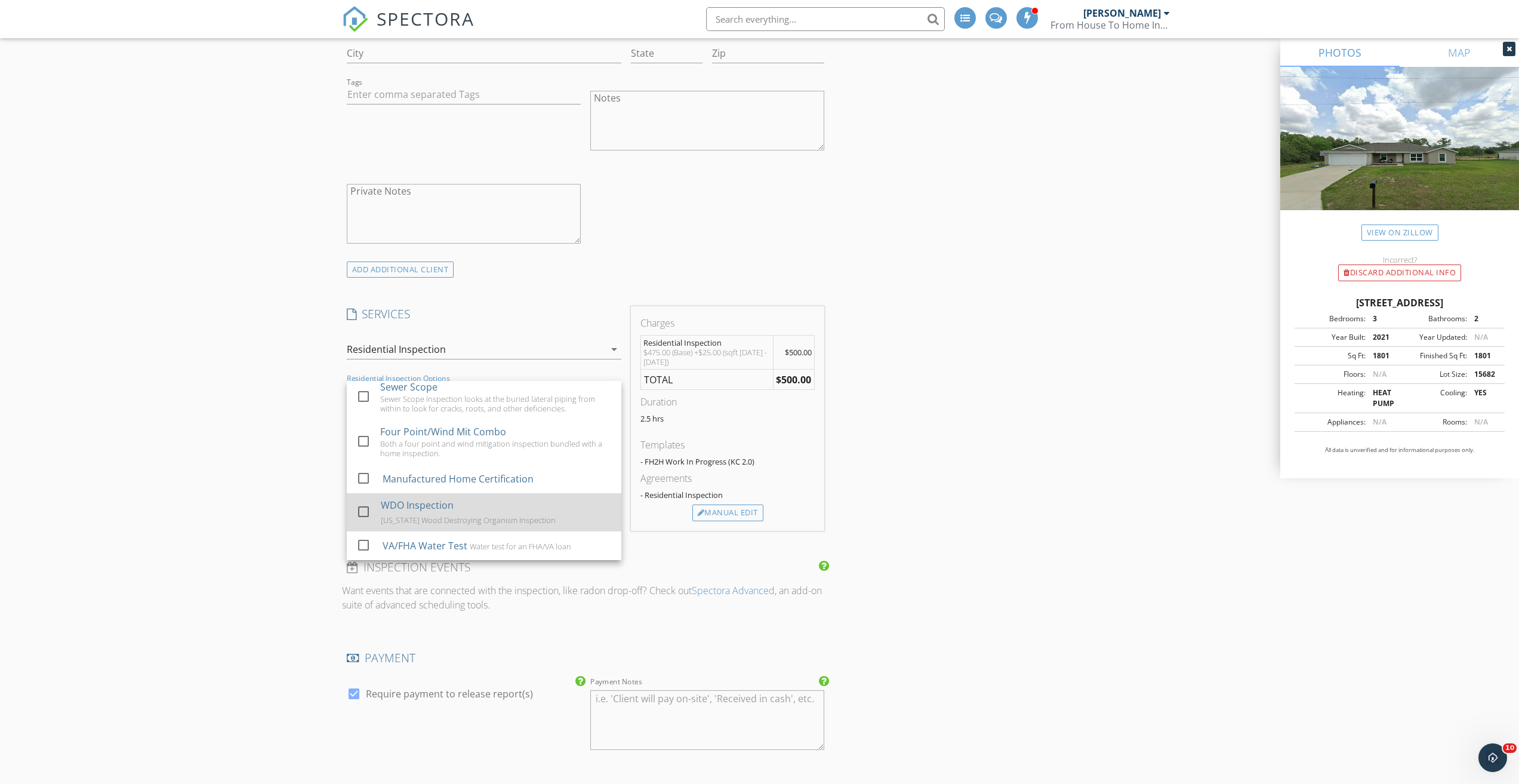
click at [478, 521] on div "Florida Wood Destroying Organism Inspection" at bounding box center [467, 520] width 175 height 9
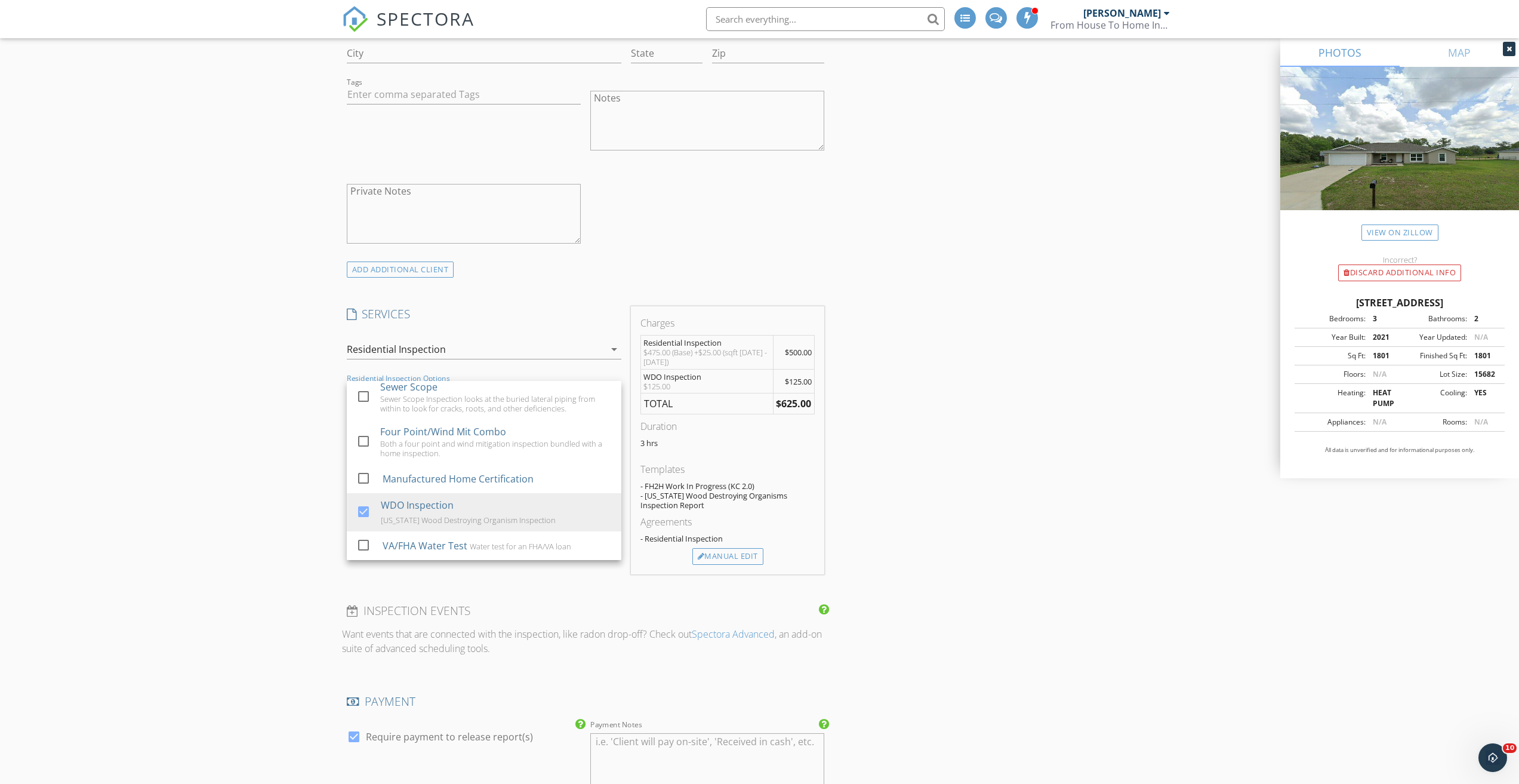
click at [262, 463] on div "New Inspection Click here to use the New Order Form INSPECTOR(S) check_box Phil…" at bounding box center [759, 446] width 1519 height 2422
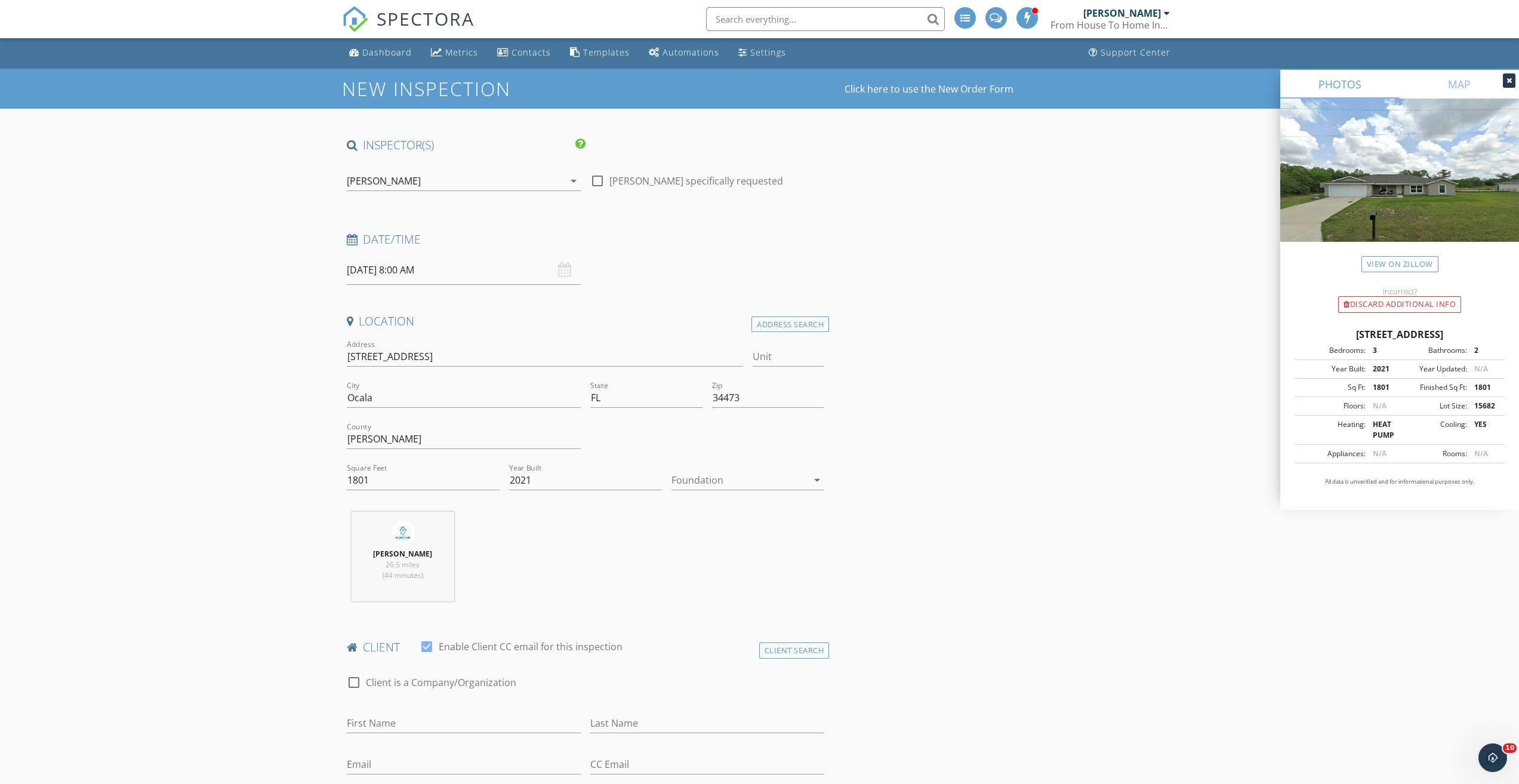
scroll to position [0, 0]
click at [446, 268] on input "09/30/2025 8:00 AM" at bounding box center [463, 272] width 234 height 30
click at [446, 272] on input "09/30/2025 8:00 AM" at bounding box center [463, 272] width 234 height 30
type input "05"
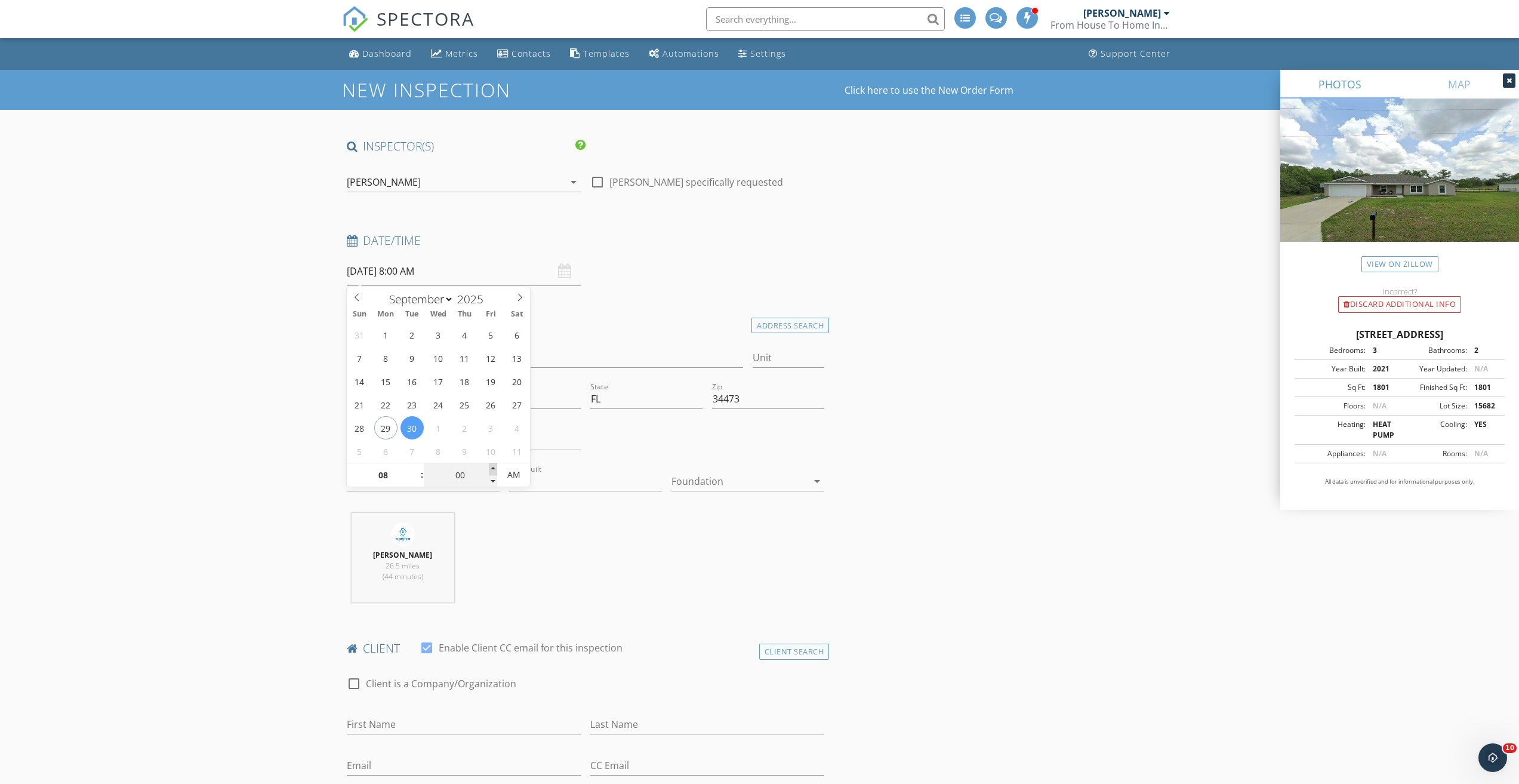
type input "09/30/2025 8:05 AM"
click at [494, 469] on span at bounding box center [493, 469] width 8 height 12
type input "10"
type input "09/30/2025 8:10 AM"
click at [494, 469] on span at bounding box center [493, 469] width 8 height 12
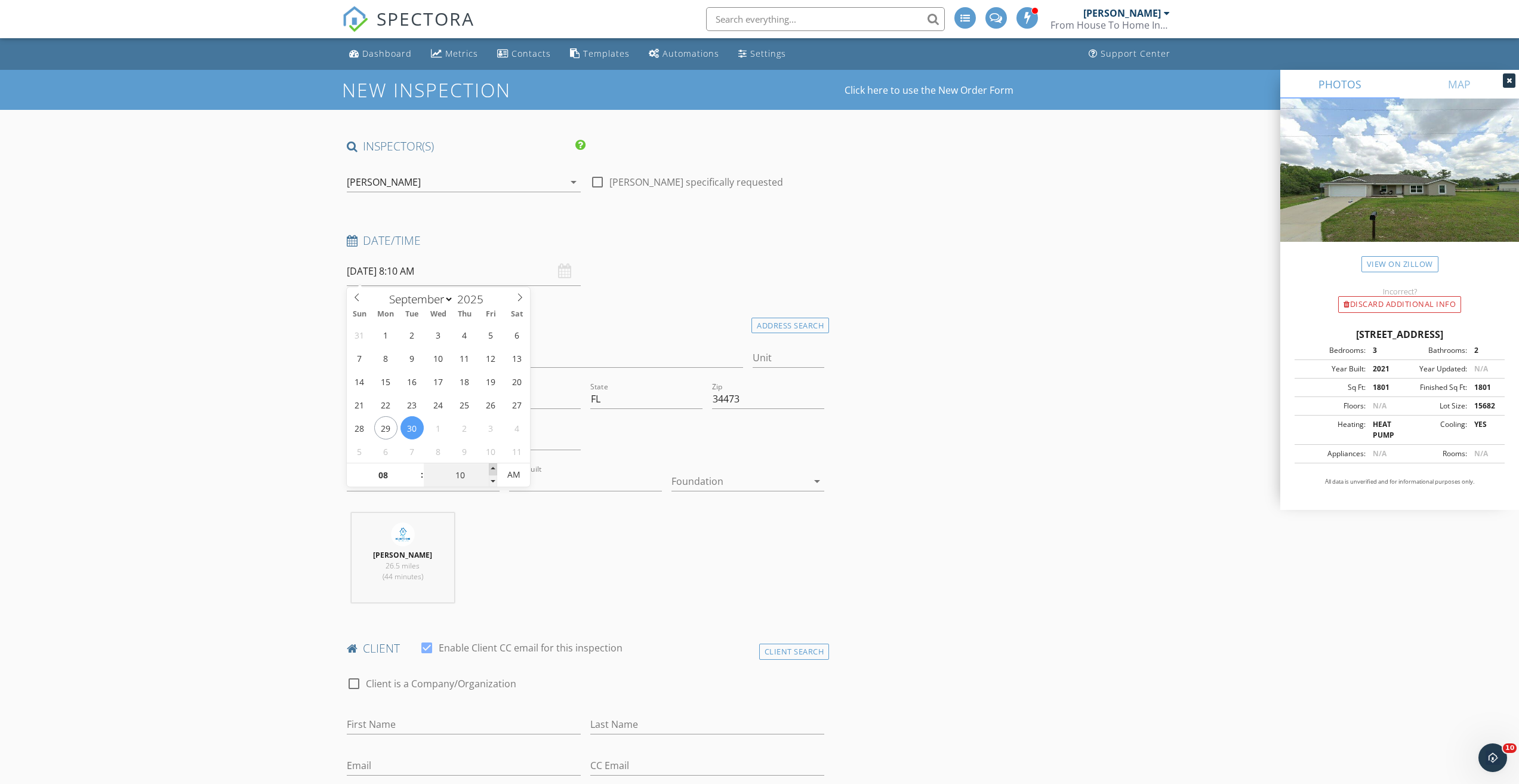
type input "15"
type input "09/30/2025 8:15 AM"
click at [494, 469] on span at bounding box center [493, 469] width 8 height 12
type input "20"
type input "09/30/2025 8:20 AM"
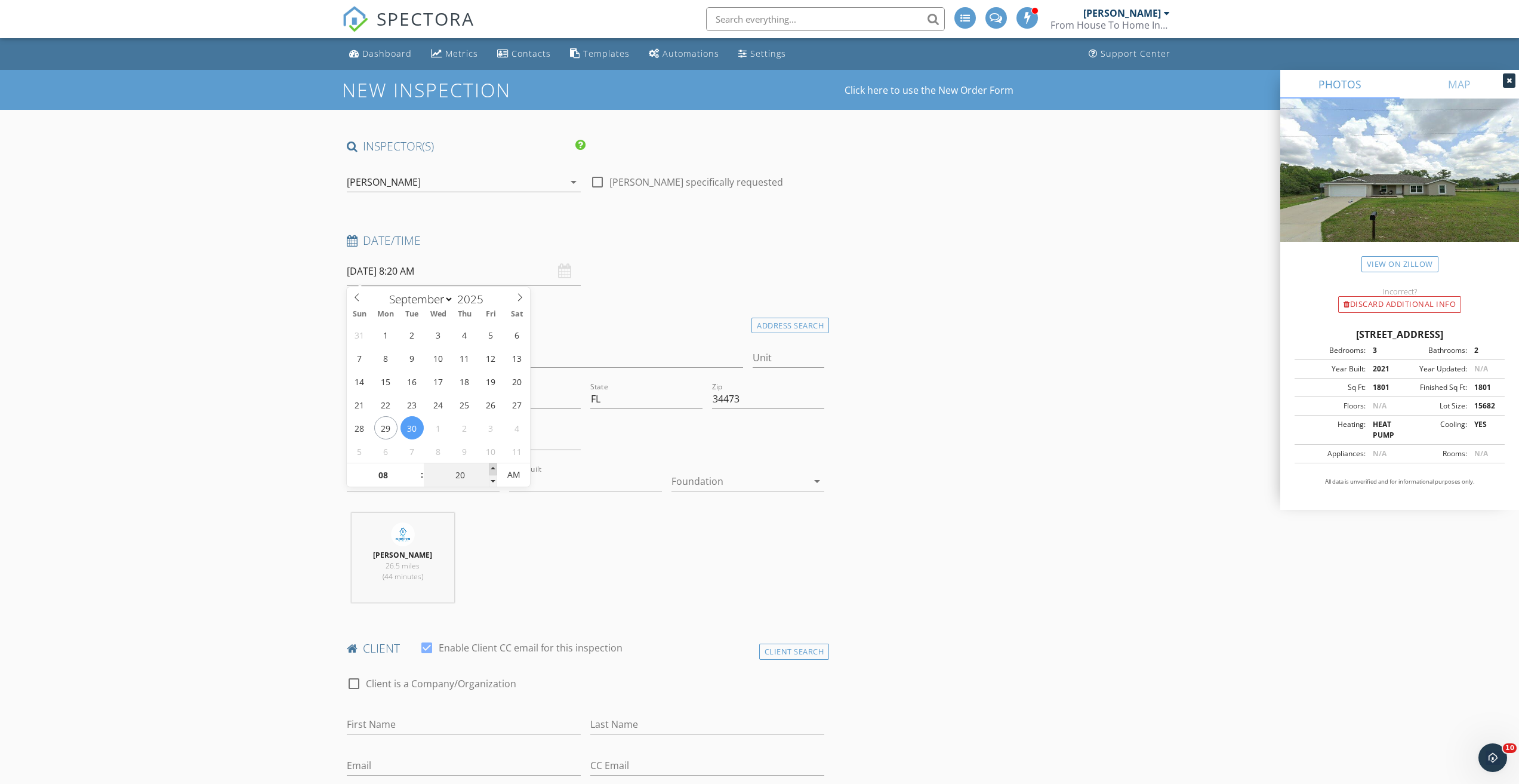
click at [494, 469] on span at bounding box center [493, 469] width 8 height 12
type input "25"
type input "09/30/2025 8:25 AM"
click at [494, 469] on span at bounding box center [493, 469] width 8 height 12
type input "30"
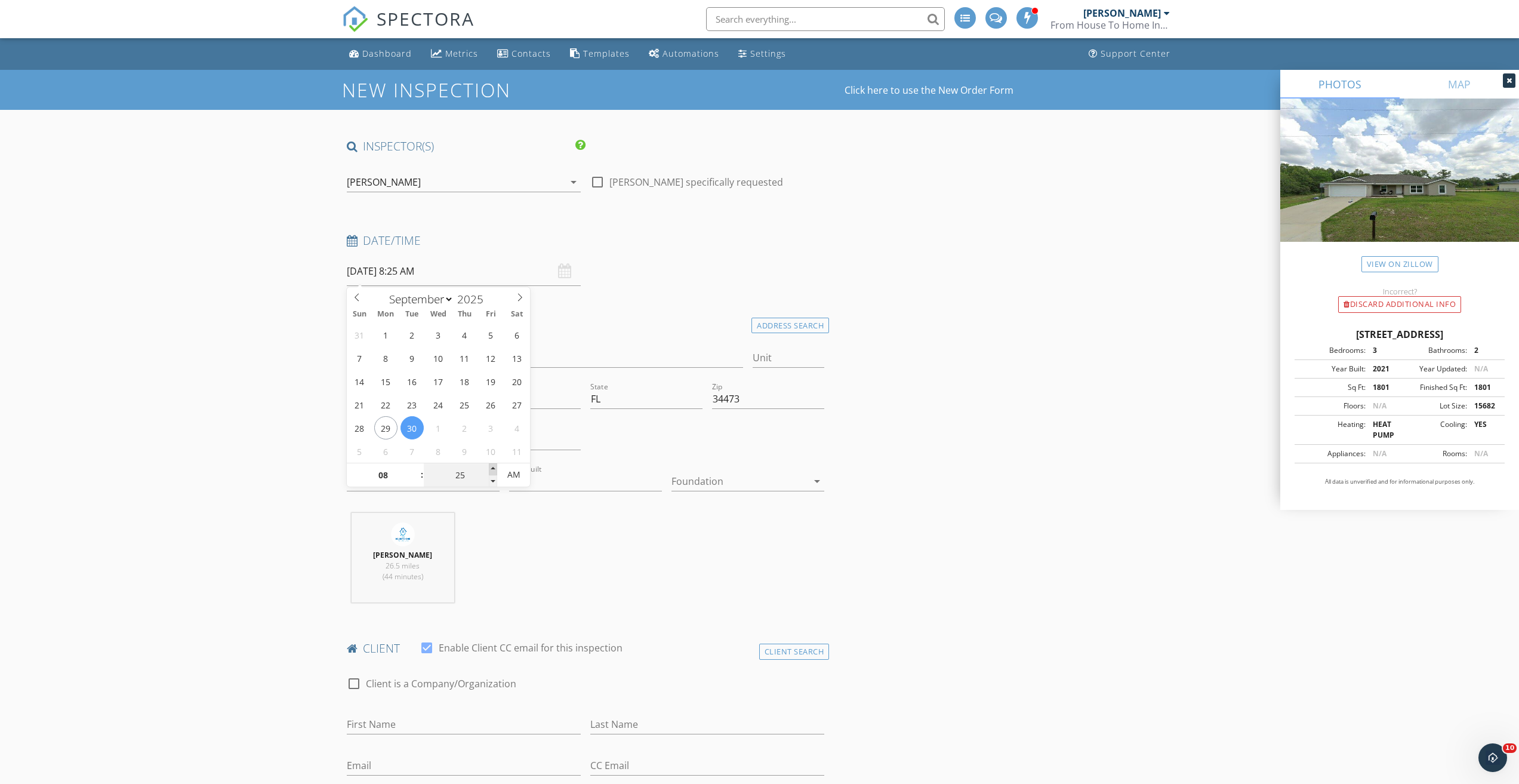
type input "09/30/2025 8:30 AM"
click at [494, 469] on span at bounding box center [493, 469] width 8 height 12
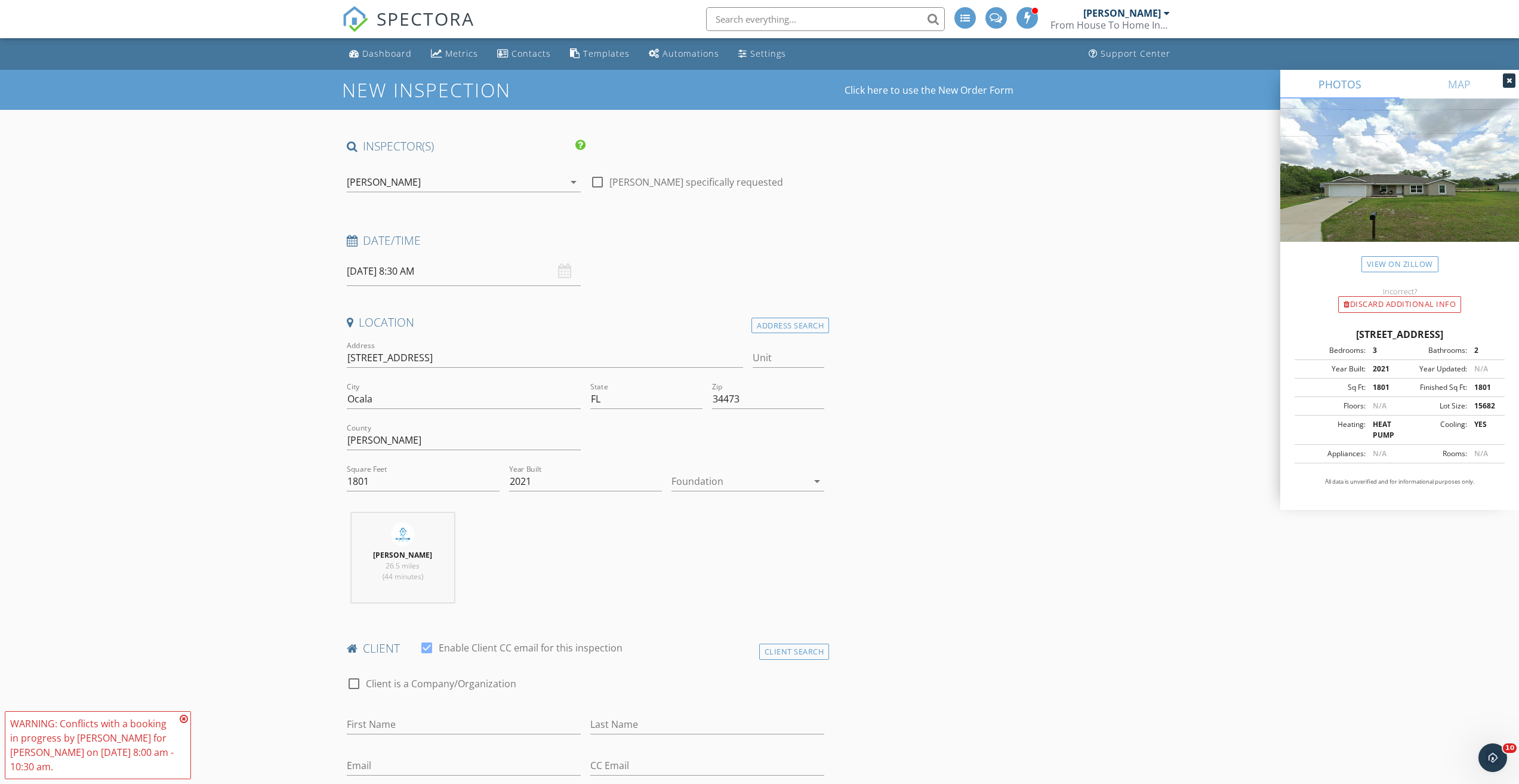
click at [183, 721] on icon at bounding box center [184, 718] width 8 height 9
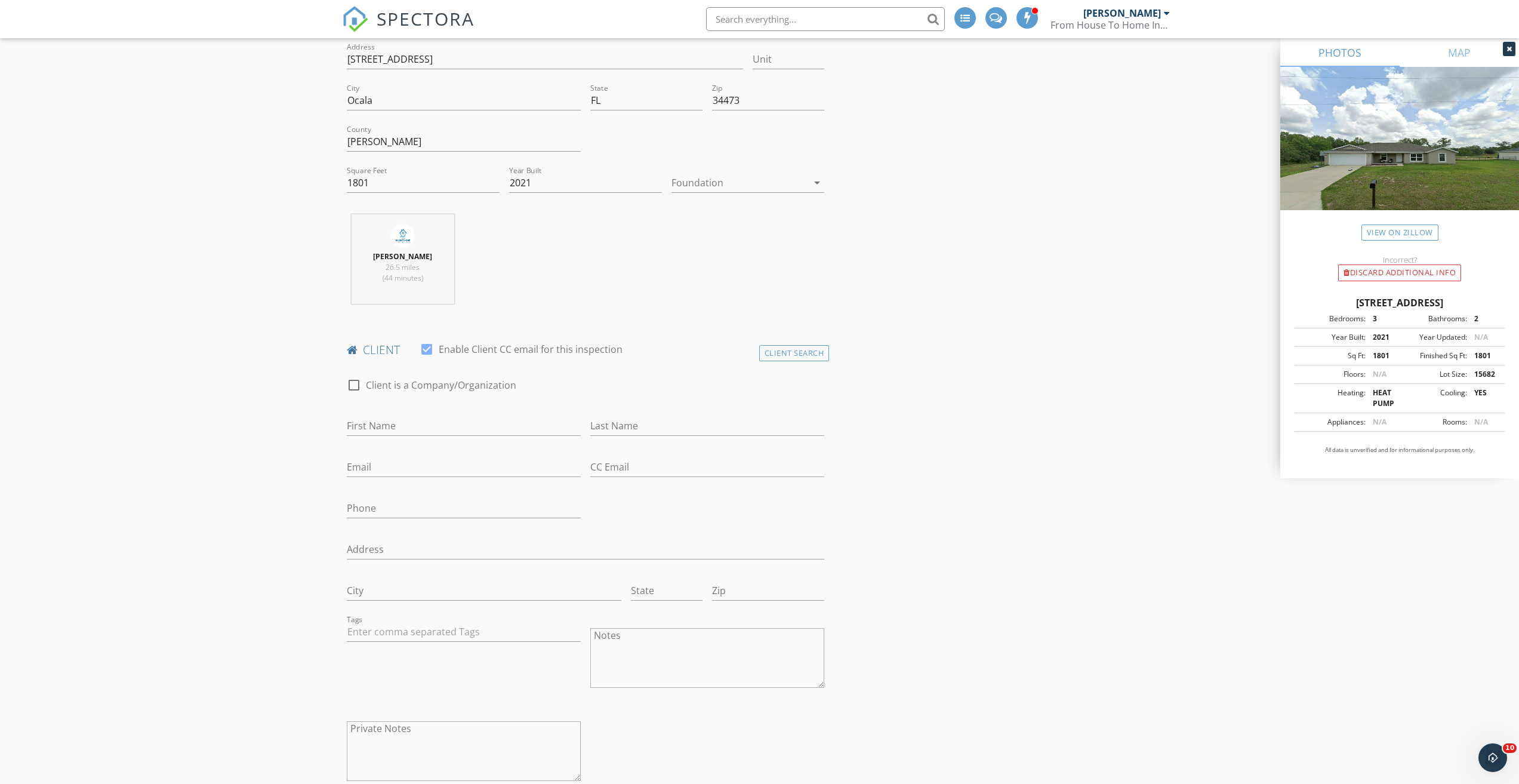
scroll to position [418, 0]
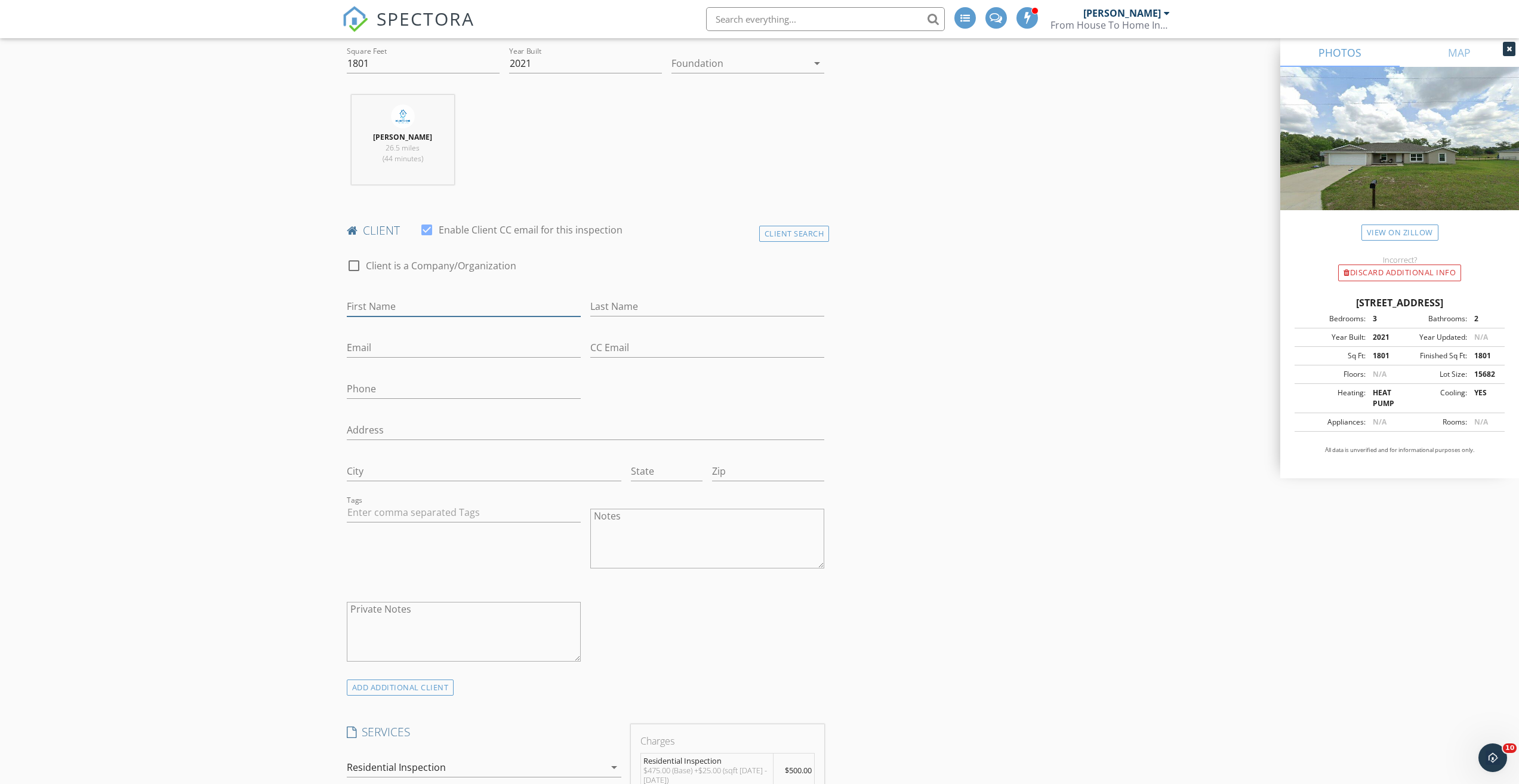
click at [378, 303] on input "First Name" at bounding box center [463, 306] width 234 height 19
click at [382, 303] on input "First Name" at bounding box center [463, 306] width 234 height 19
type input "Sophia"
type input "m"
click at [612, 308] on input "MaCkenroth" at bounding box center [707, 306] width 234 height 19
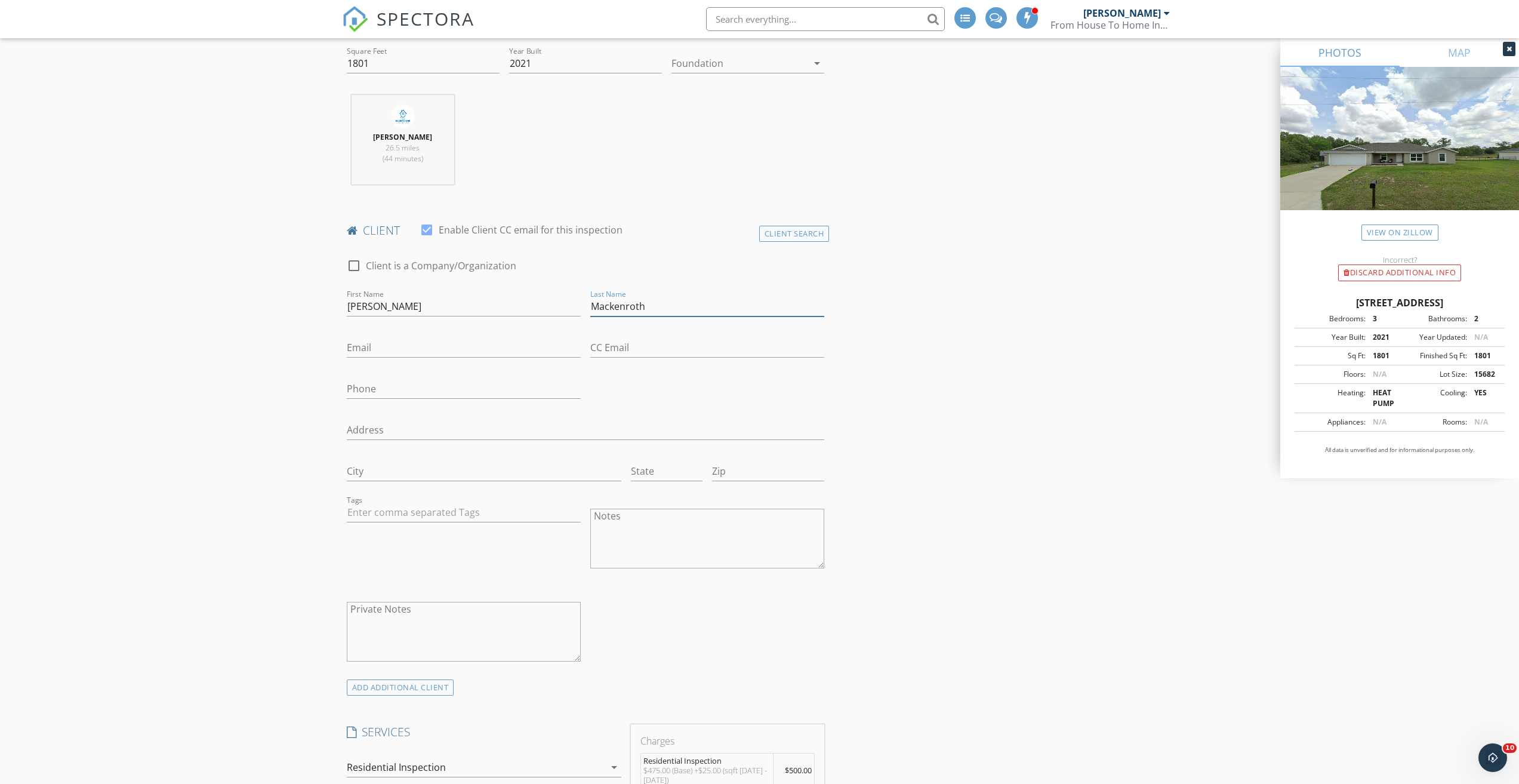
type input "Mackenroth"
click at [370, 348] on input "Email" at bounding box center [463, 348] width 234 height 19
type input "smackenroth2011@hotmail.com"
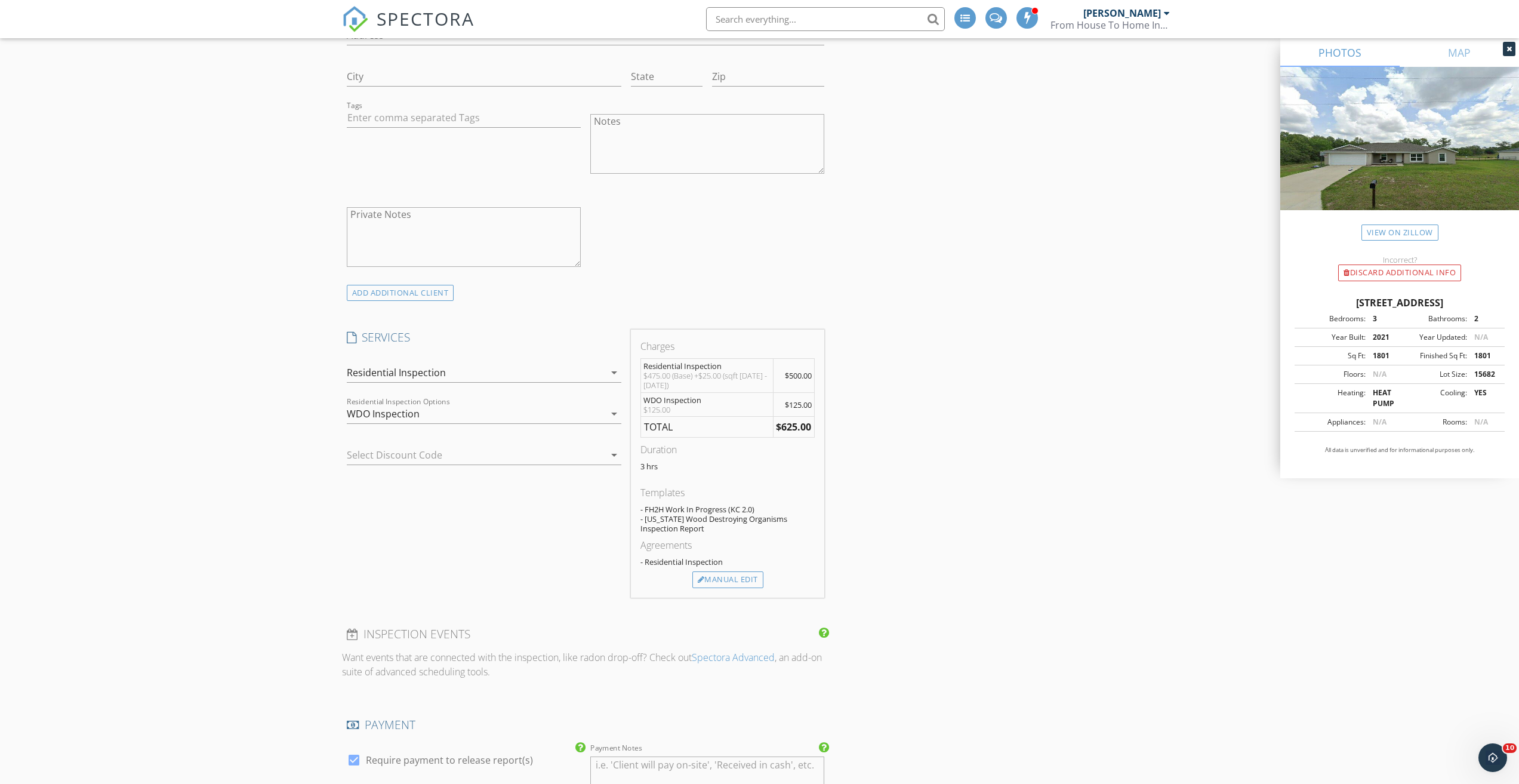
scroll to position [836, 0]
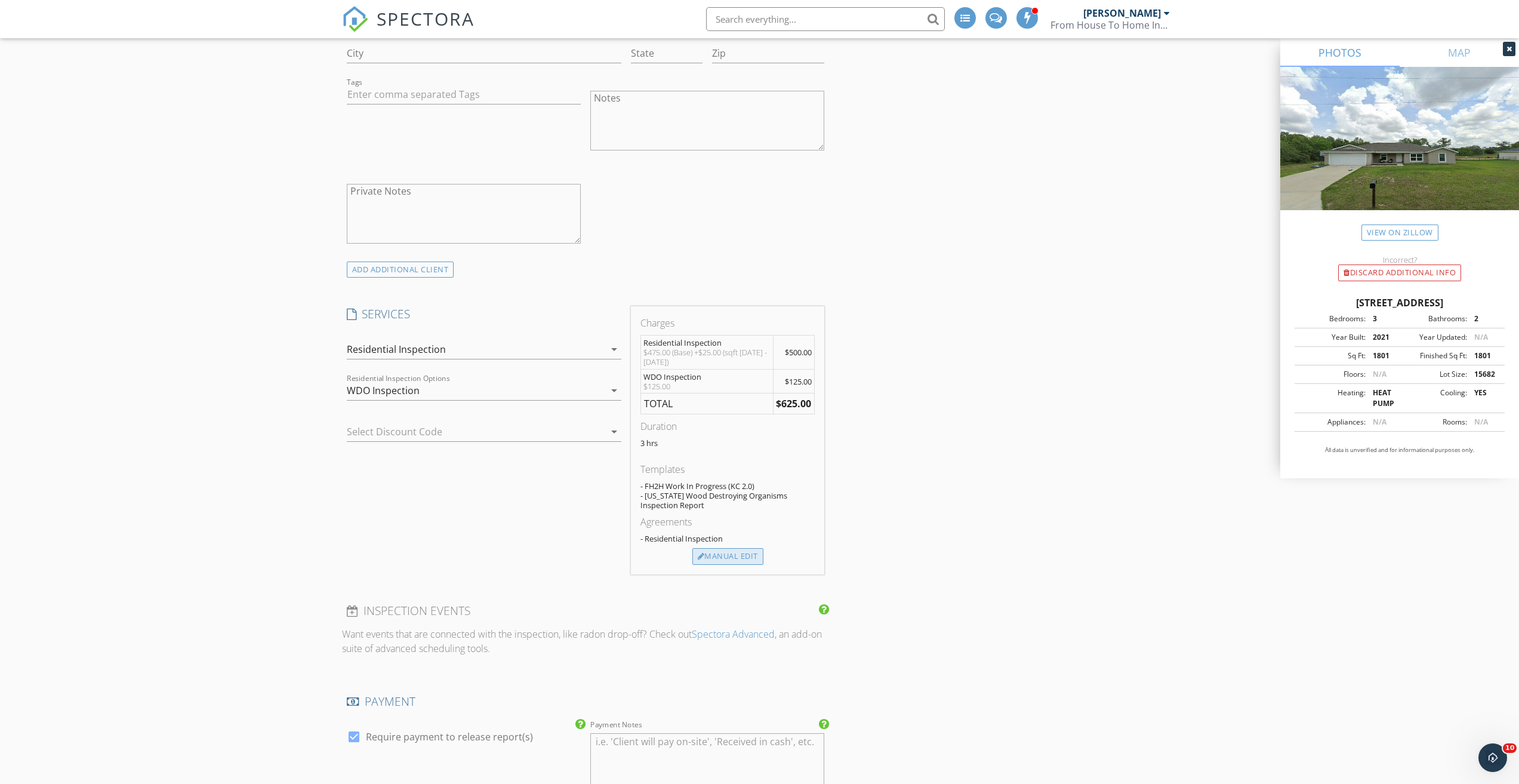
type input "654-472-1234"
click at [734, 561] on div "Manual Edit" at bounding box center [728, 556] width 71 height 17
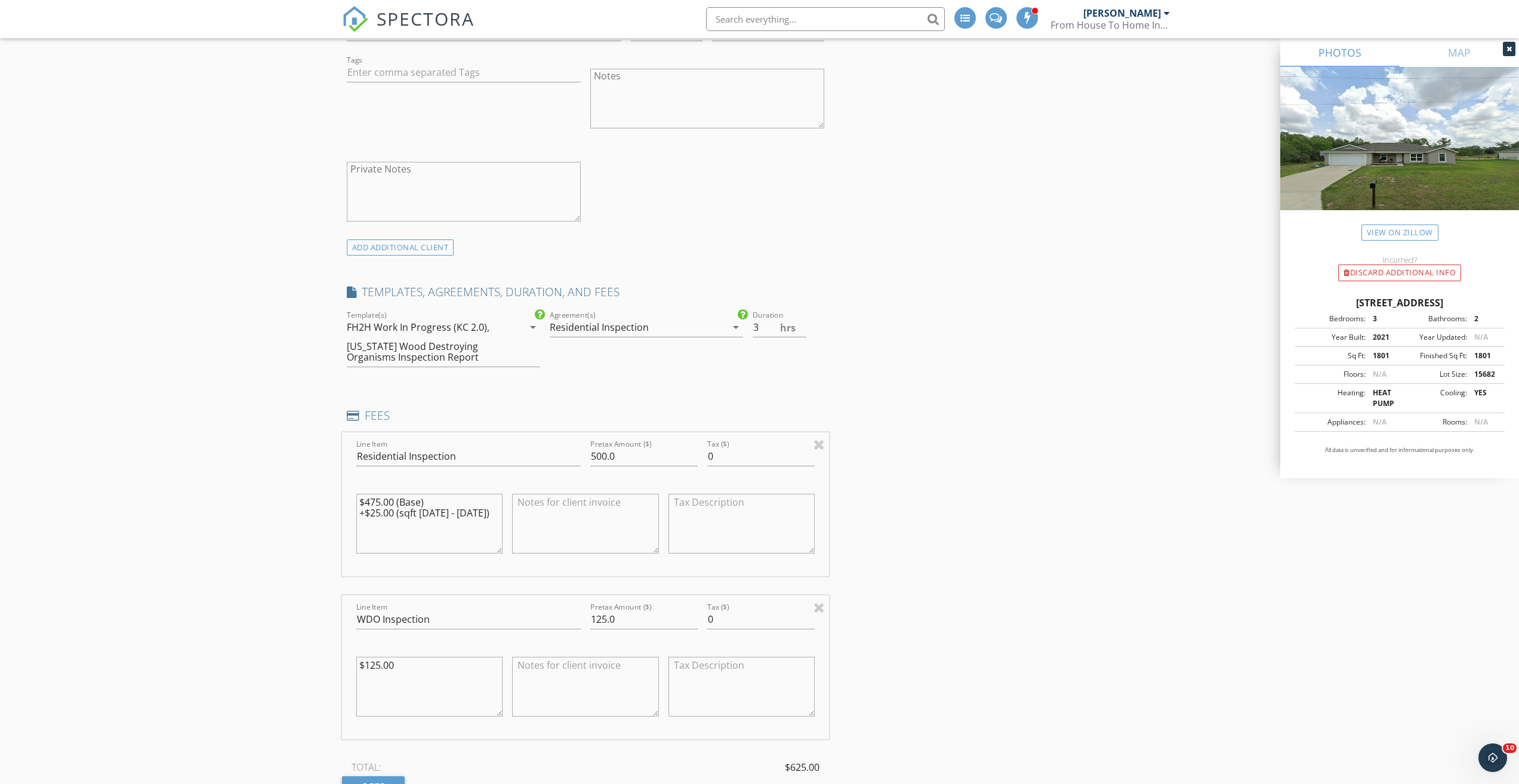
scroll to position [955, 0]
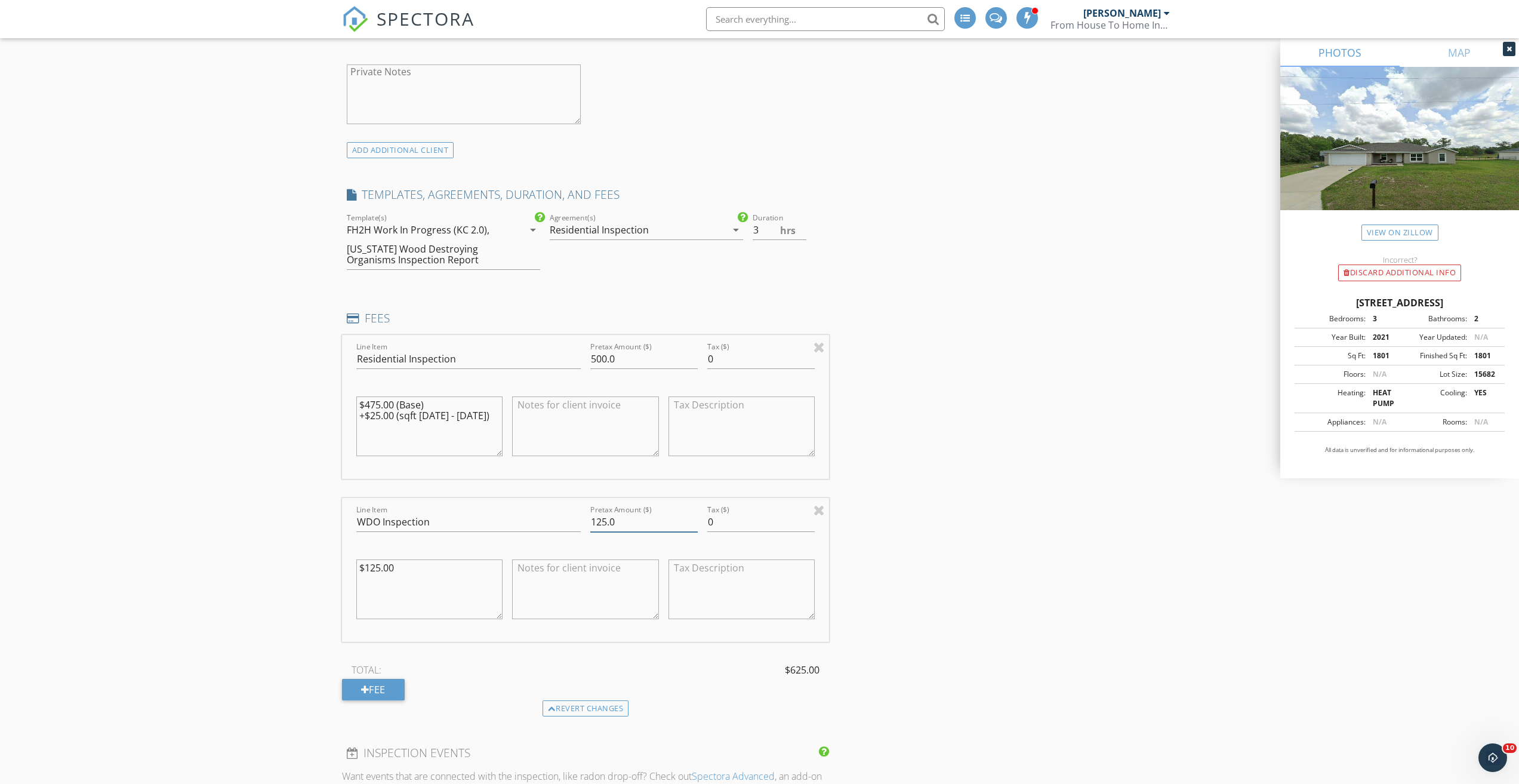
click at [605, 521] on input "125.0" at bounding box center [644, 522] width 108 height 19
type input "120.0"
click at [902, 454] on div "INSPECTOR(S) check_box Phillip McClain PRIMARY Phillip McClain arrow_drop_down …" at bounding box center [760, 477] width 836 height 2587
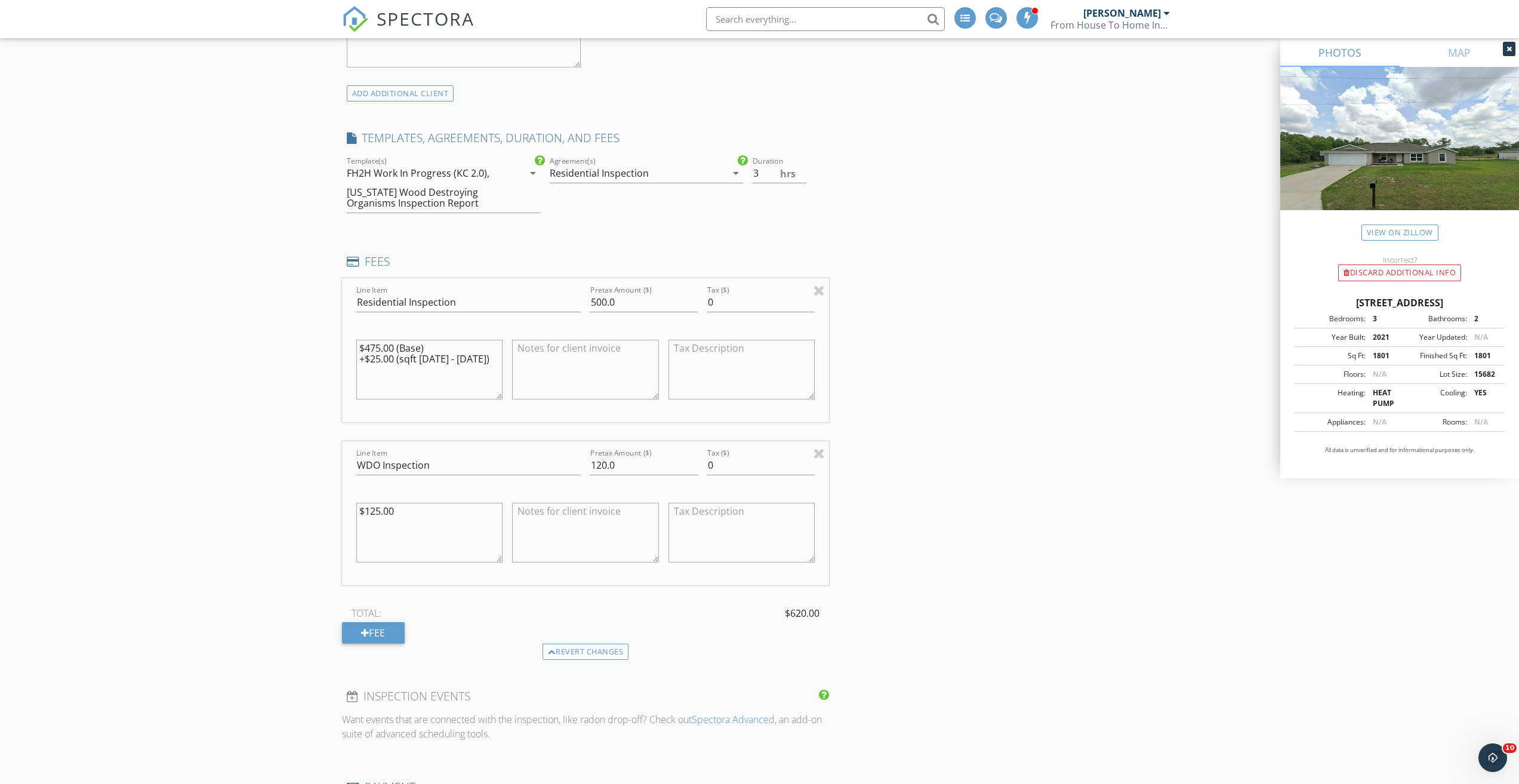
scroll to position [1194, 0]
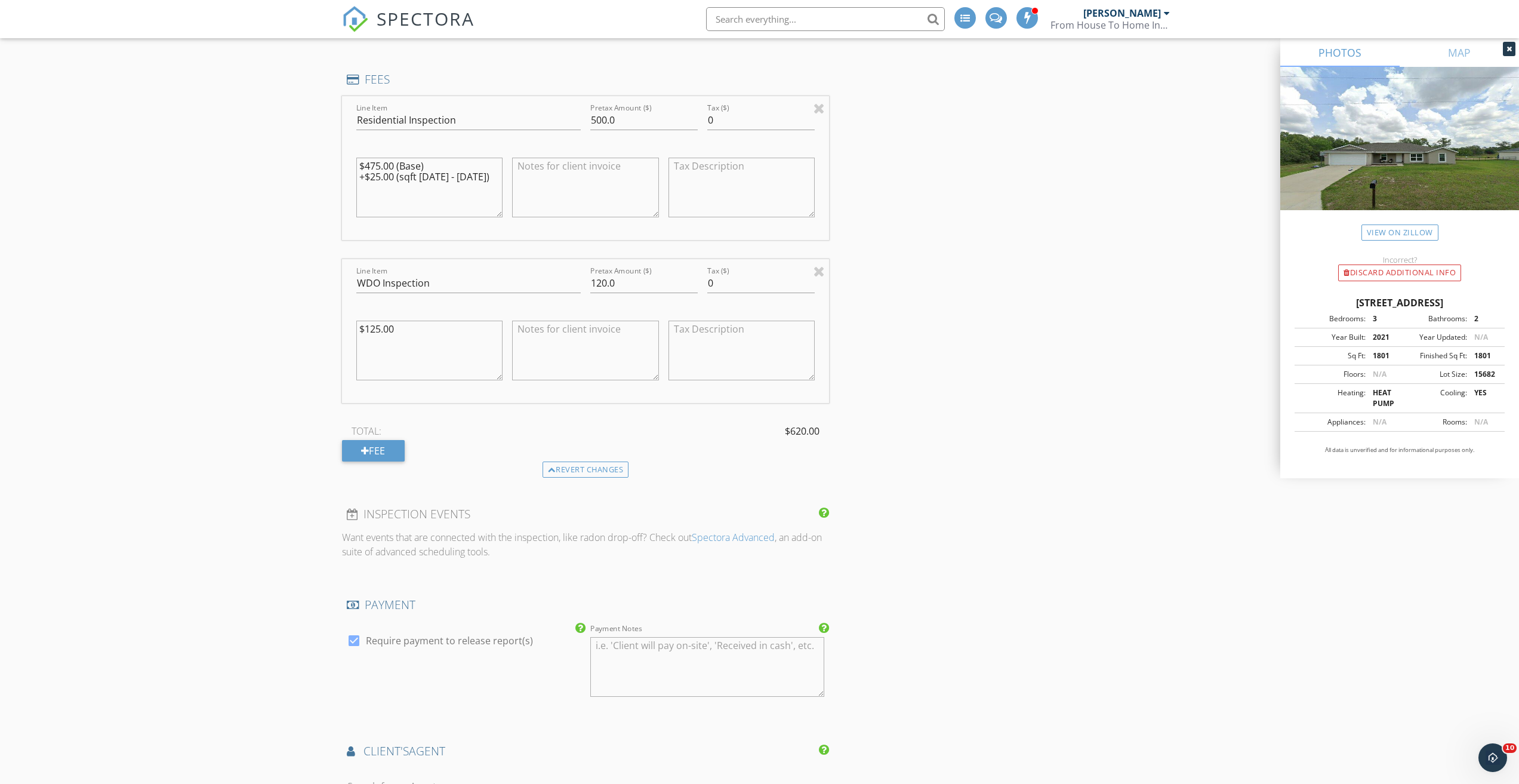
click at [923, 423] on div "INSPECTOR(S) check_box Phillip McClain PRIMARY Phillip McClain arrow_drop_down …" at bounding box center [760, 238] width 836 height 2587
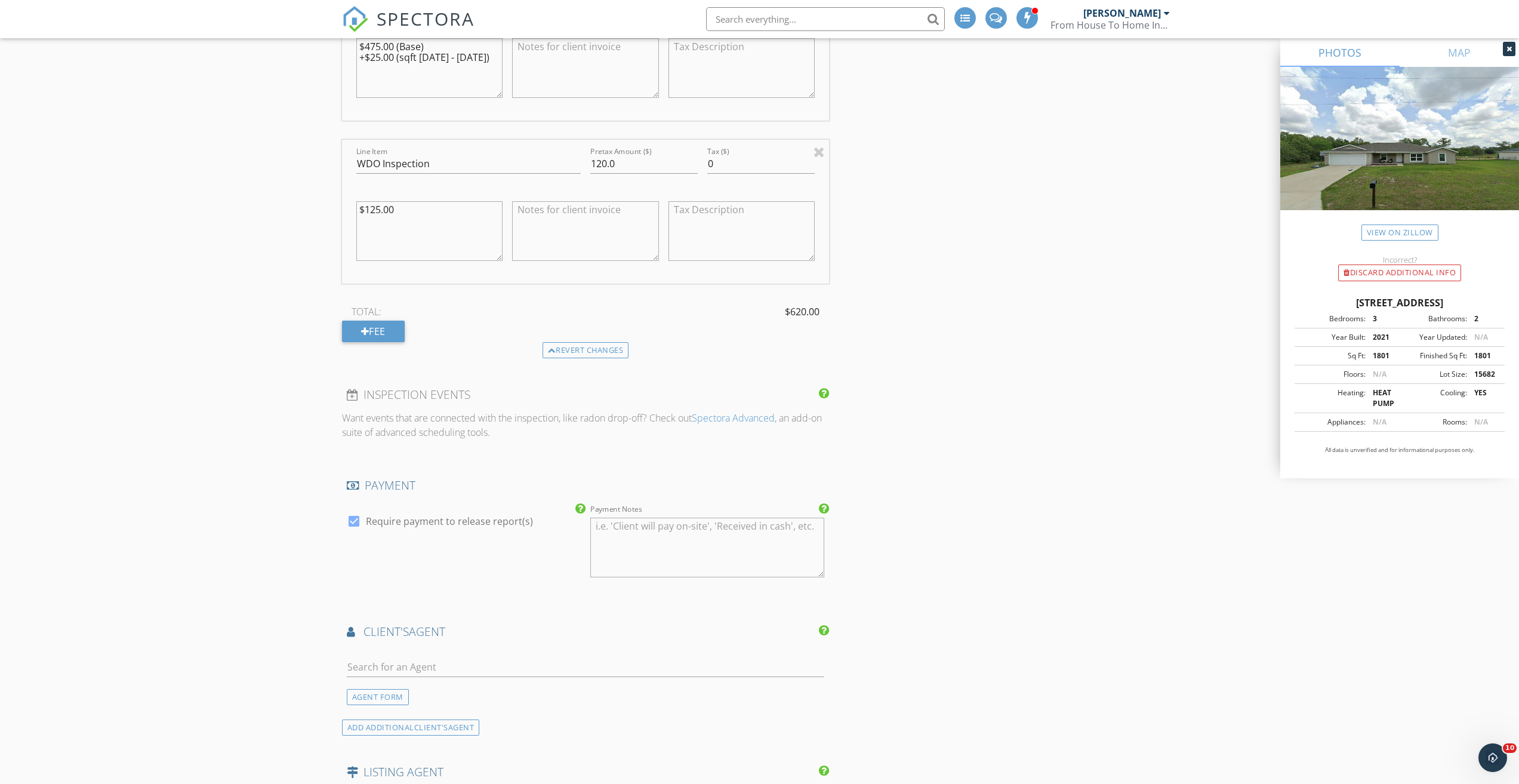
scroll to position [955, 0]
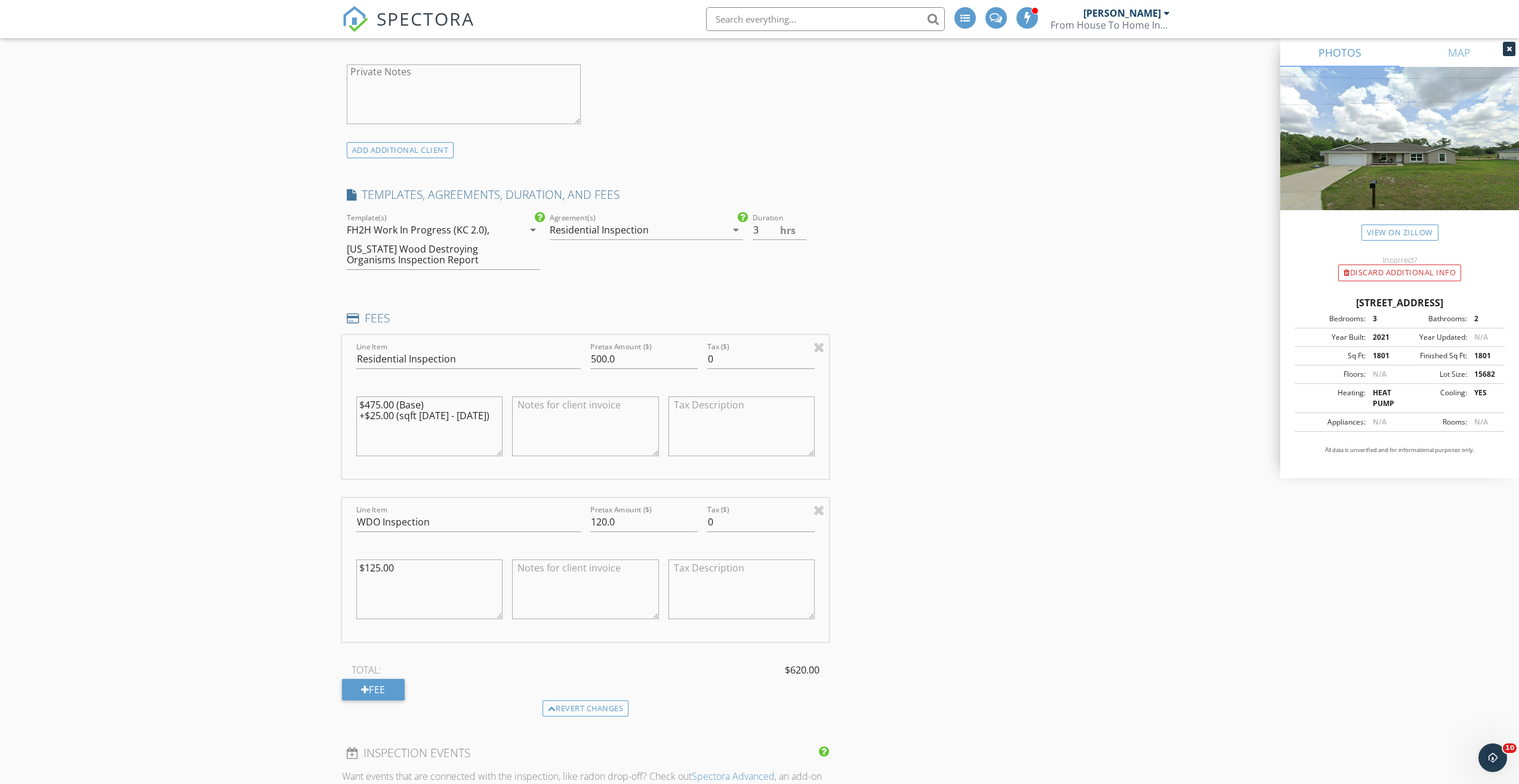
click at [498, 237] on div "FH2H Work In Progress (KC 2.0), Florida Wood Destroying Organisms Inspection Re…" at bounding box center [435, 245] width 177 height 49
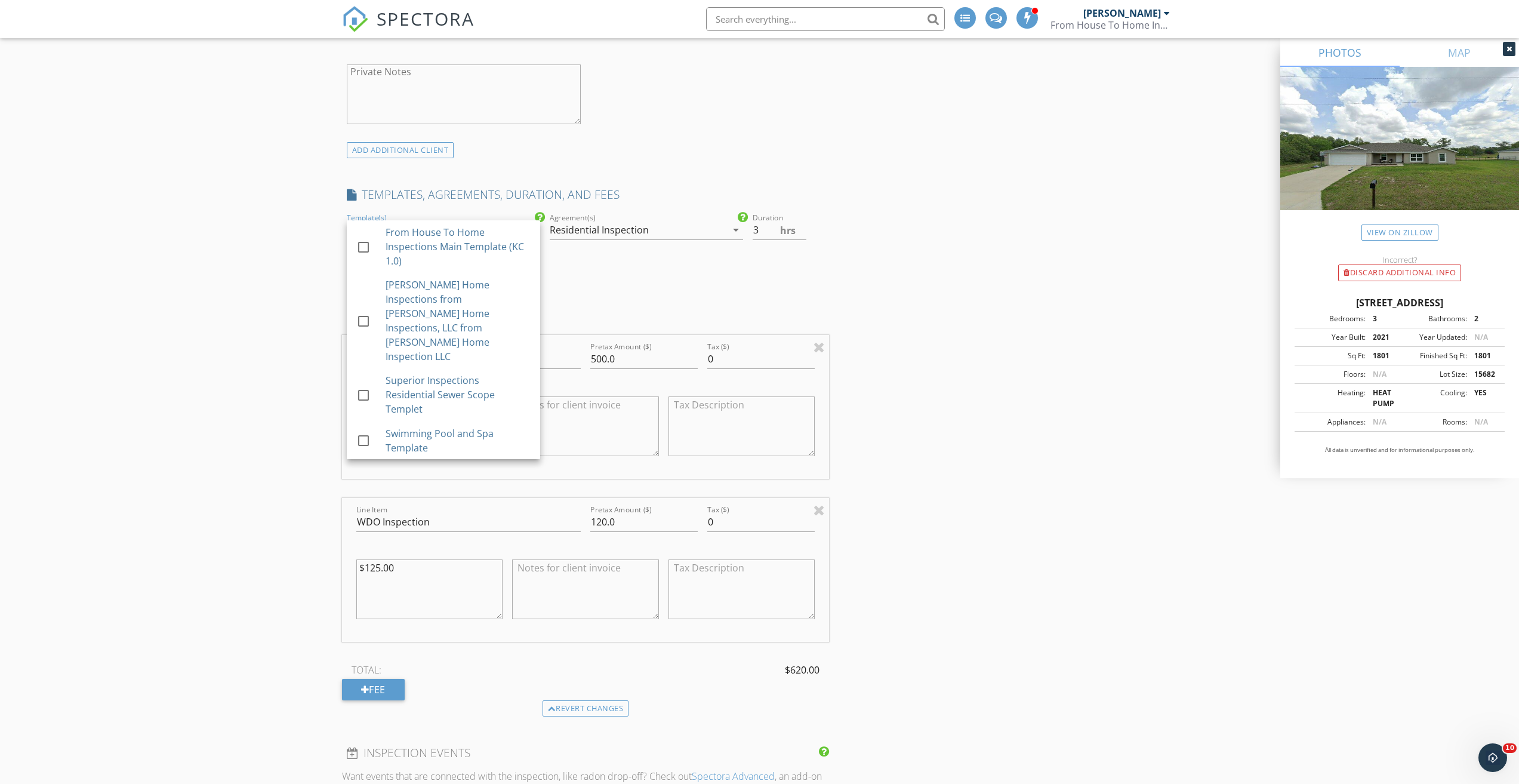
click at [660, 281] on div "check_box Residential Inspection check_box_outline_blank 4 Point Inspection Agr…" at bounding box center [646, 246] width 203 height 71
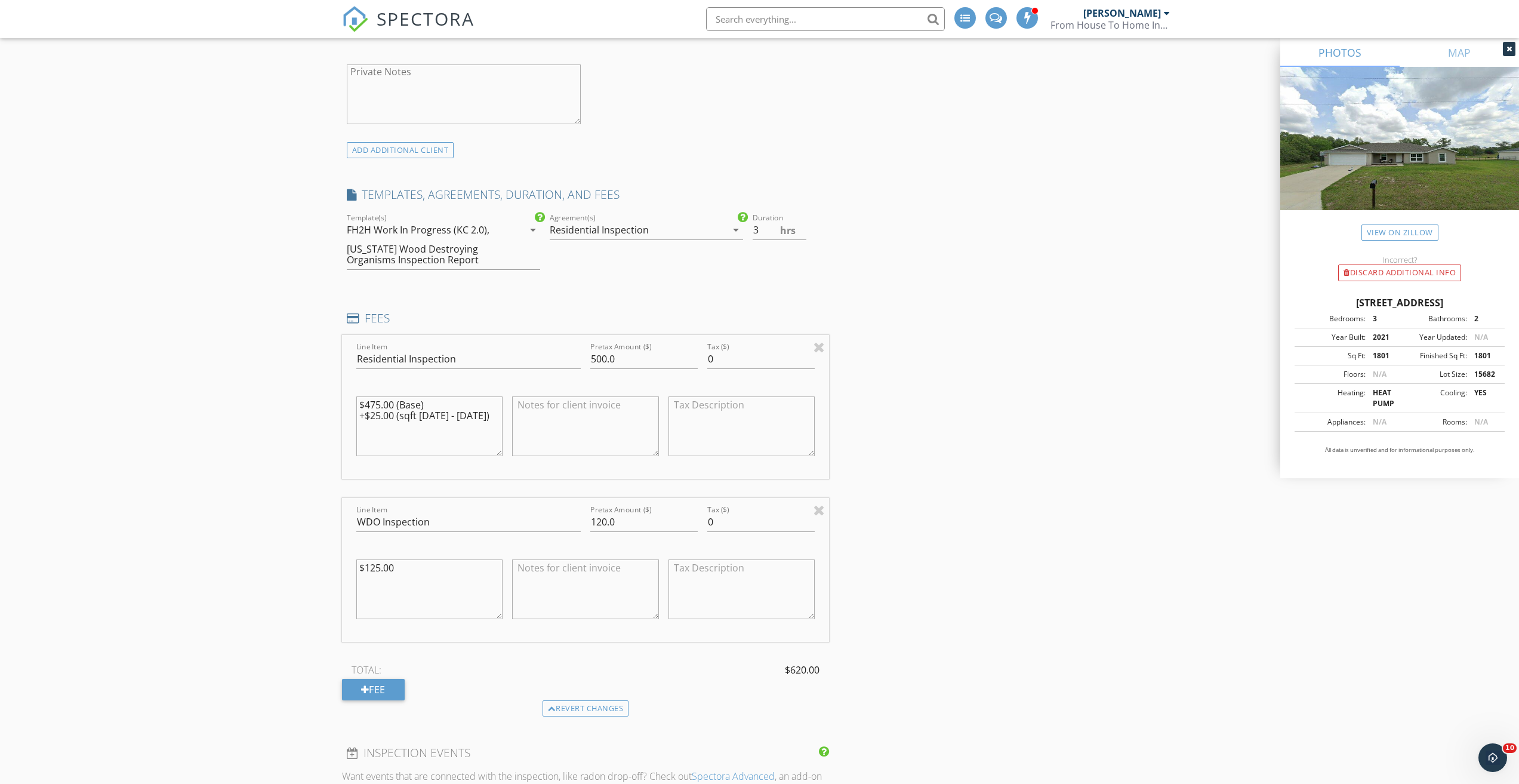
click at [637, 229] on div "Residential Inspection" at bounding box center [599, 230] width 99 height 11
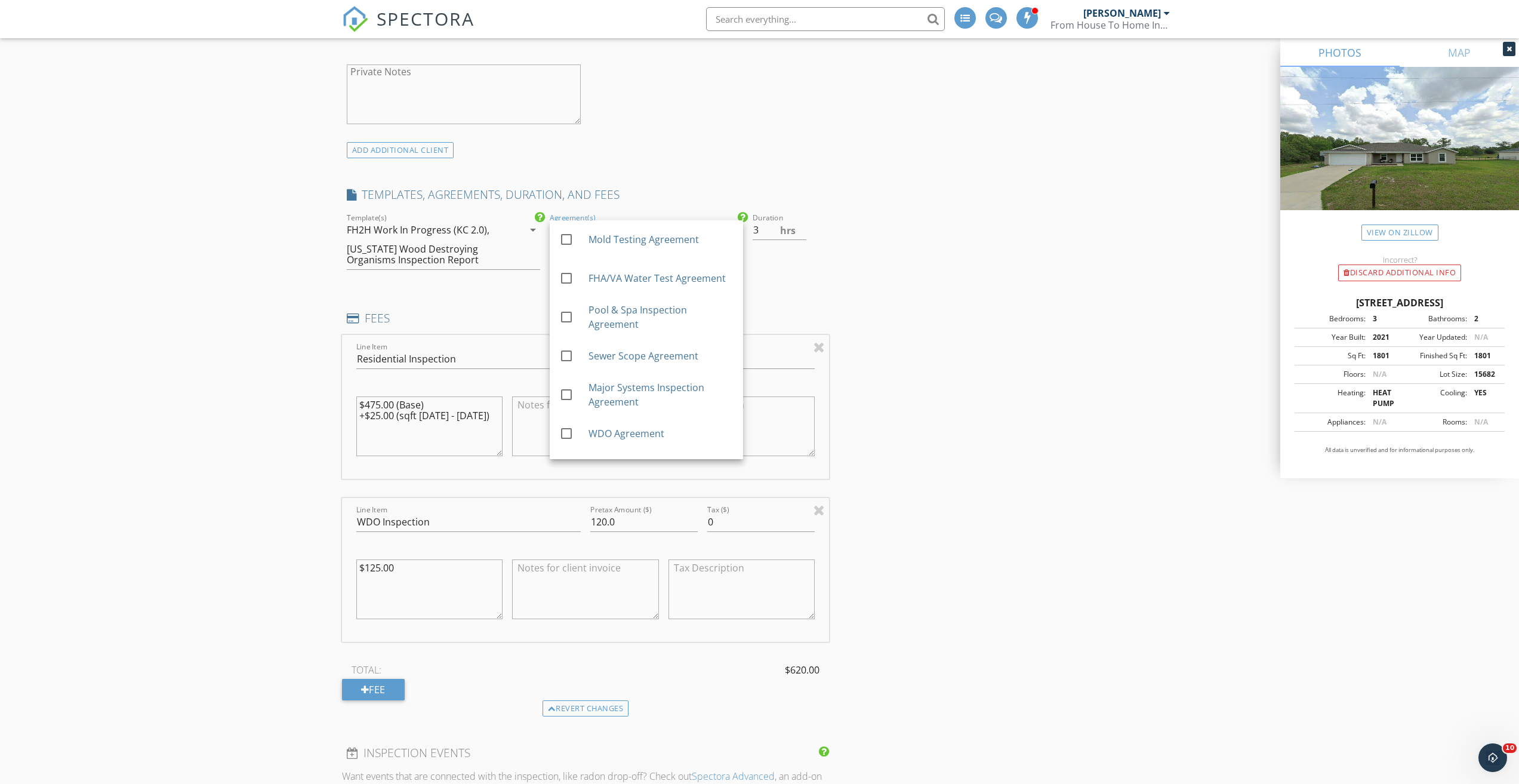
scroll to position [179, 0]
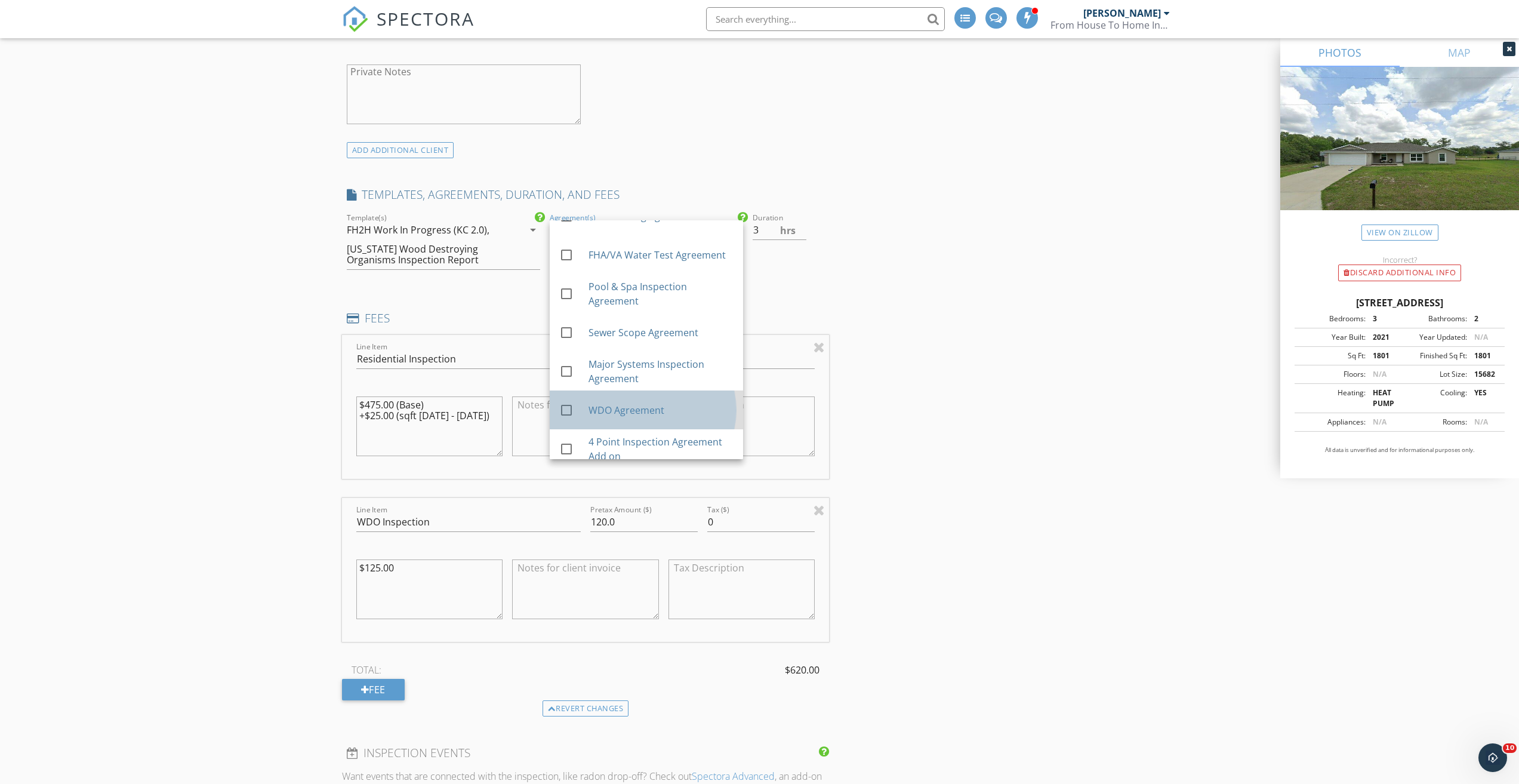
click at [635, 400] on div "check_box_outline_blank WDO Agreement" at bounding box center [647, 410] width 174 height 30
drag, startPoint x: 290, startPoint y: 340, endPoint x: 281, endPoint y: 335, distance: 10.3
click at [281, 335] on div "New Inspection Click here to use the New Order Form INSPECTOR(S) check_box Phil…" at bounding box center [759, 457] width 1519 height 2685
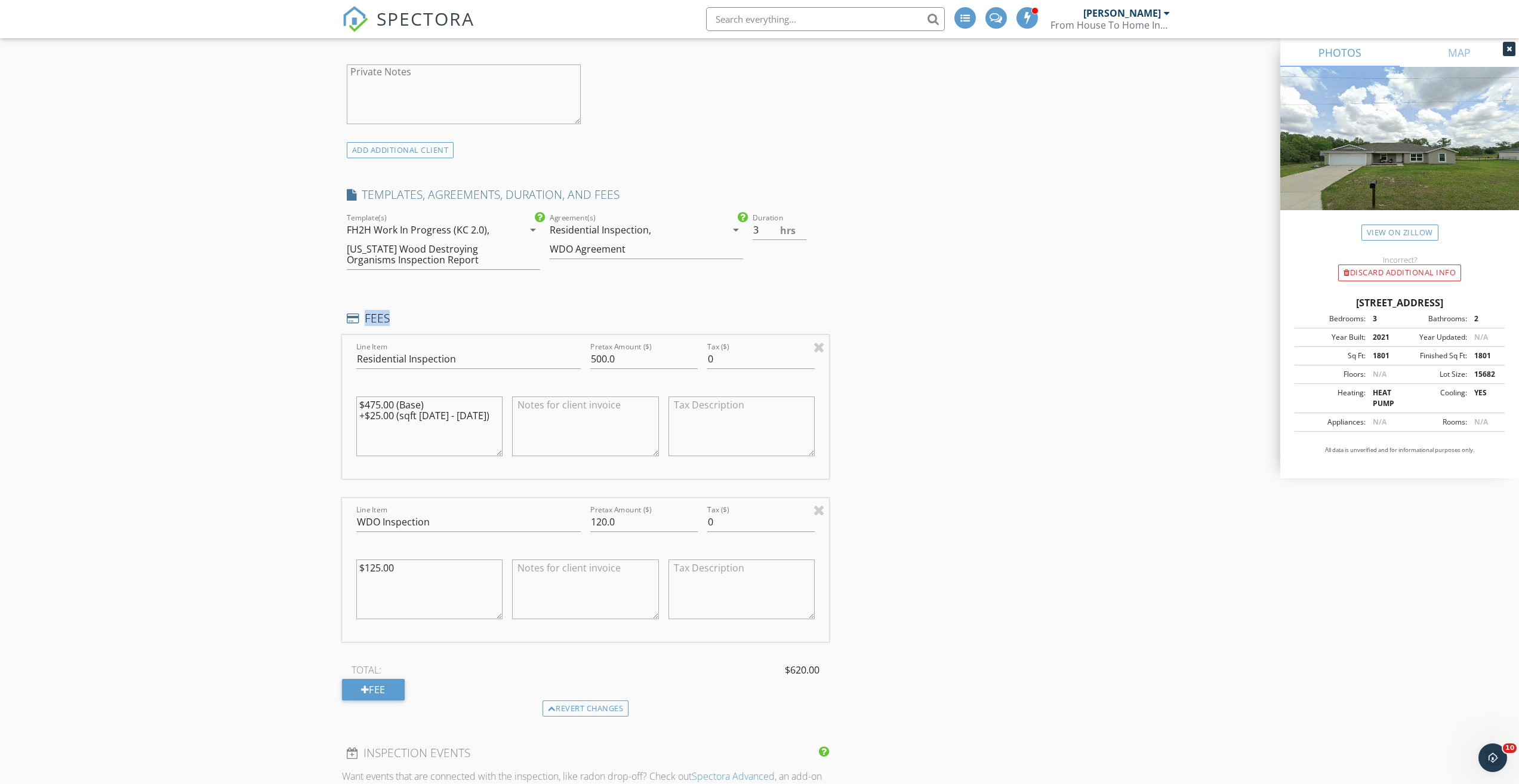
click at [252, 283] on div "New Inspection Click here to use the New Order Form INSPECTOR(S) check_box Phil…" at bounding box center [759, 457] width 1519 height 2685
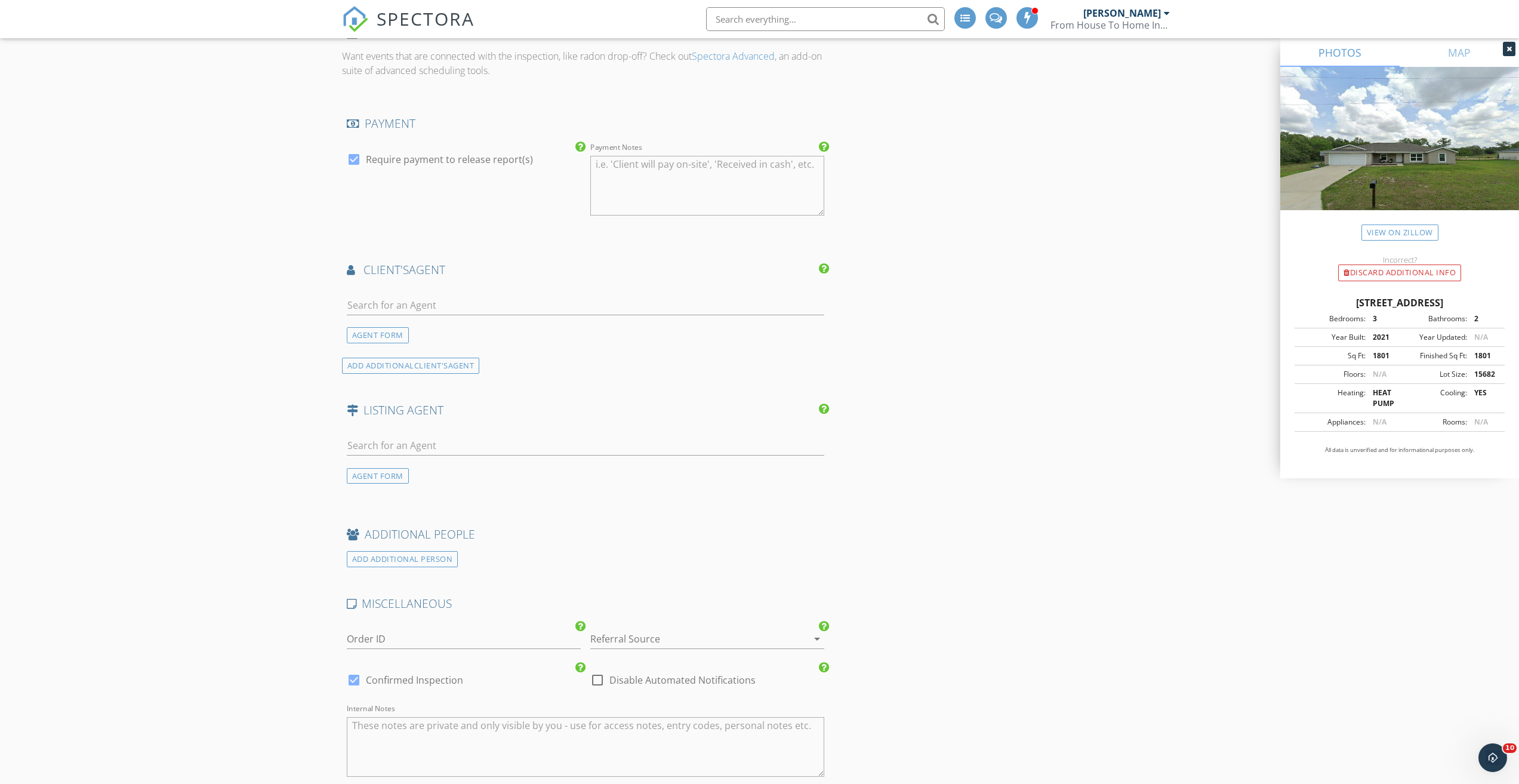
scroll to position [1672, 0]
click at [380, 341] on div "AGENT FORM" at bounding box center [377, 337] width 62 height 16
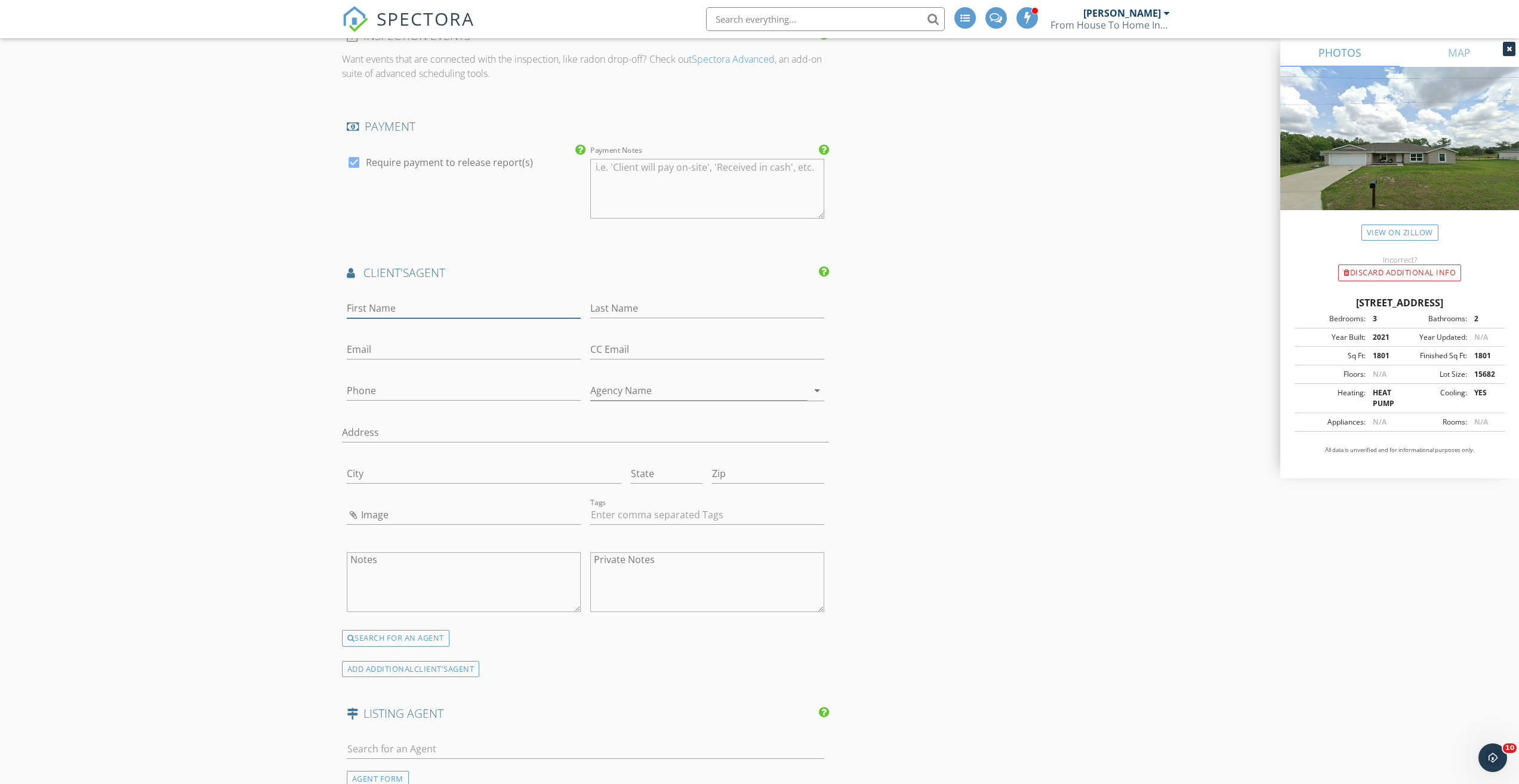
click at [349, 310] on input "First Name" at bounding box center [463, 308] width 234 height 19
type input "Dominic"
type input "Mackenroth"
click at [395, 395] on input "Phone" at bounding box center [463, 390] width 234 height 19
type input "813-541-0315"
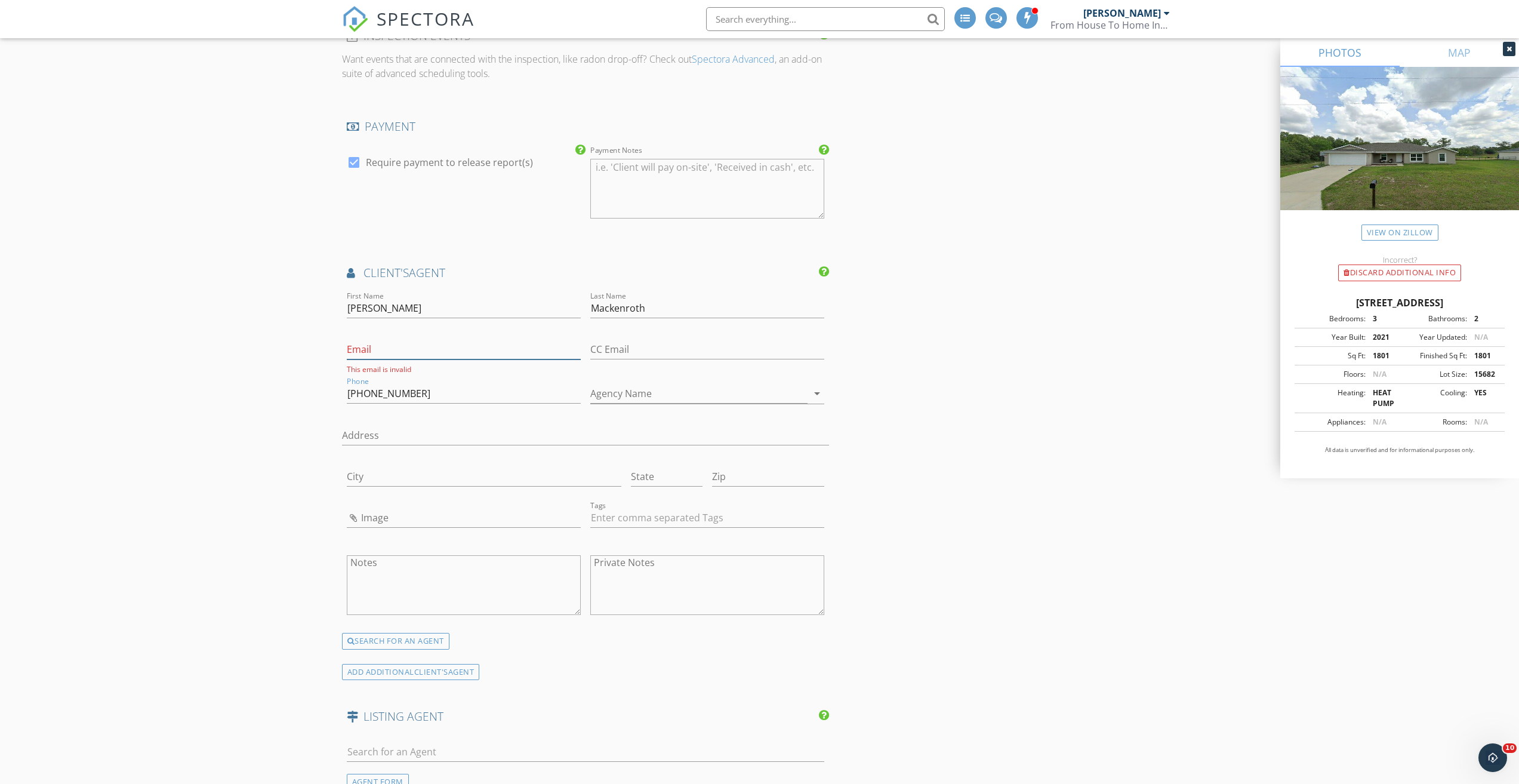
click at [375, 347] on input "Email" at bounding box center [463, 349] width 234 height 19
type input "tampahomeinvestors@gmail.com"
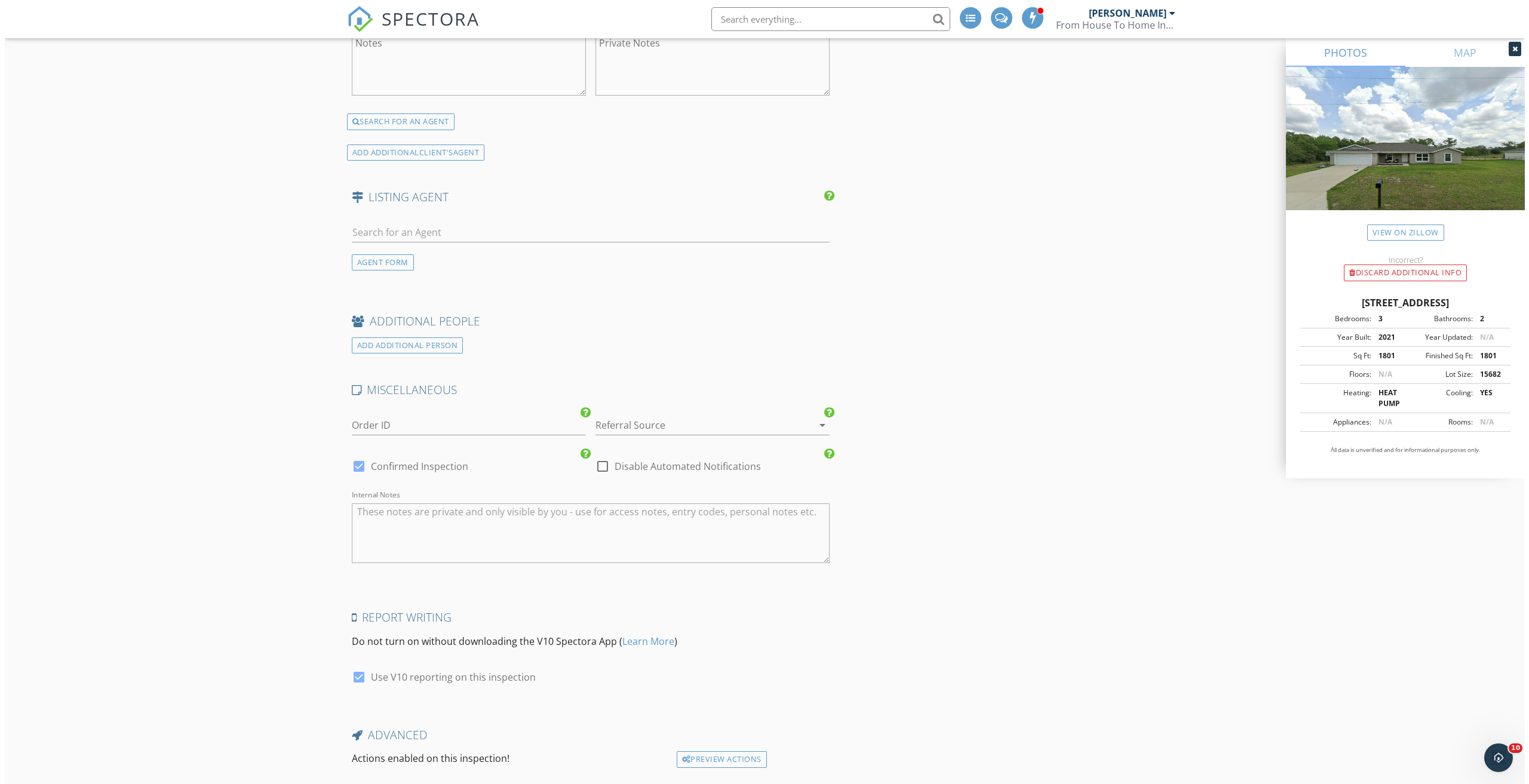
scroll to position [2270, 0]
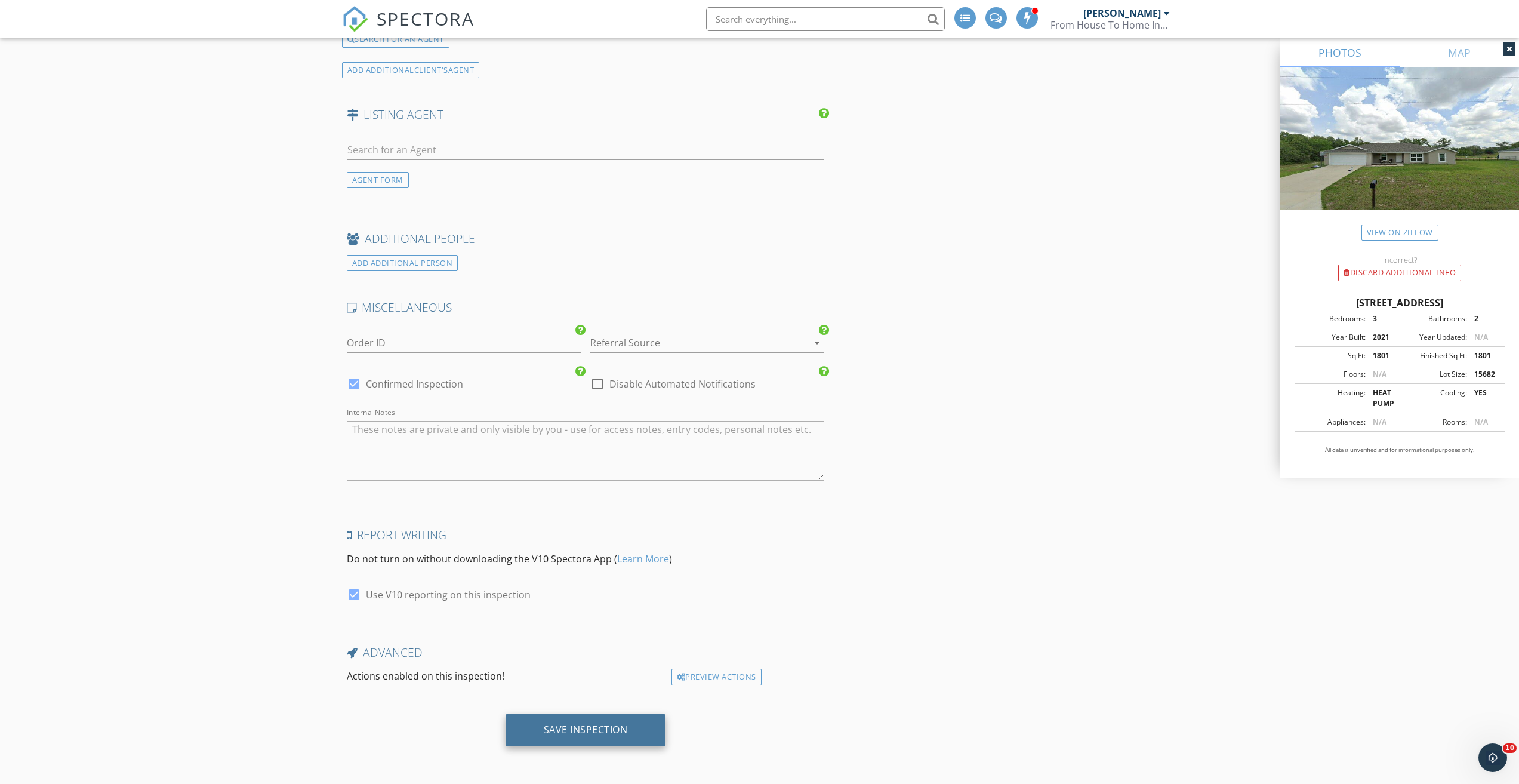
click at [566, 727] on div "Save Inspection" at bounding box center [586, 729] width 84 height 12
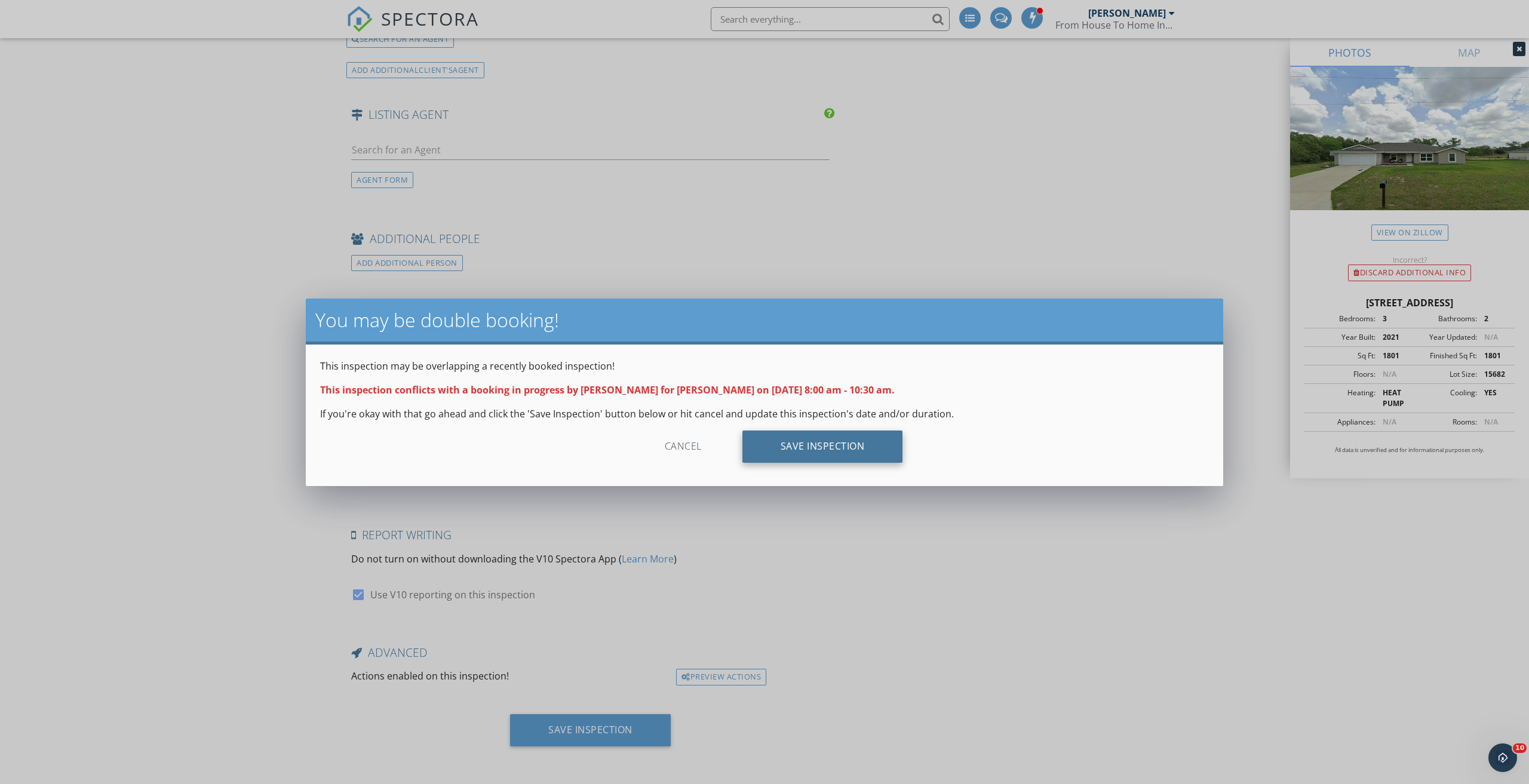
click at [841, 446] on div "Save Inspection" at bounding box center [822, 446] width 160 height 32
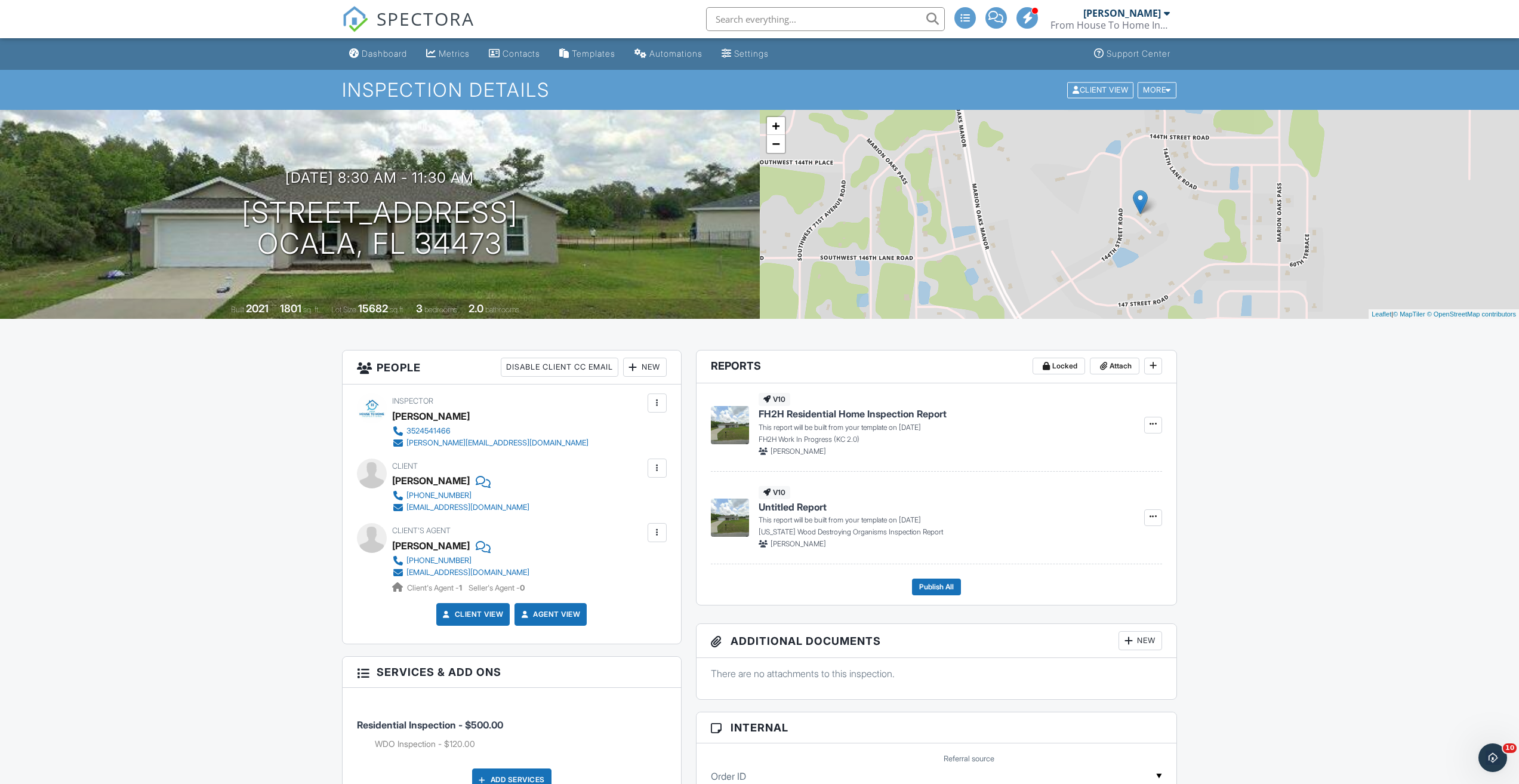
click at [372, 57] on div "Dashboard" at bounding box center [384, 53] width 45 height 10
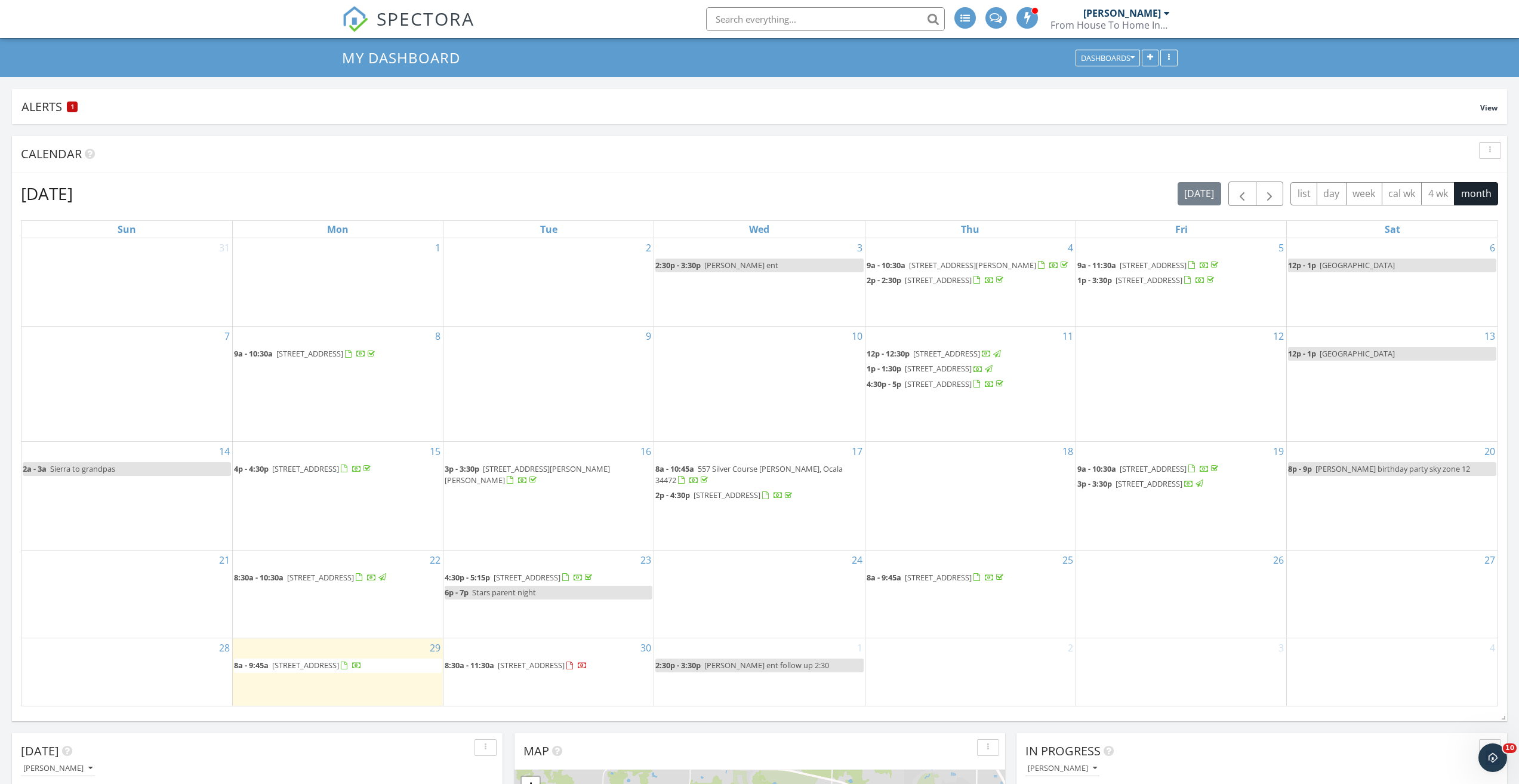
scroll to position [239, 0]
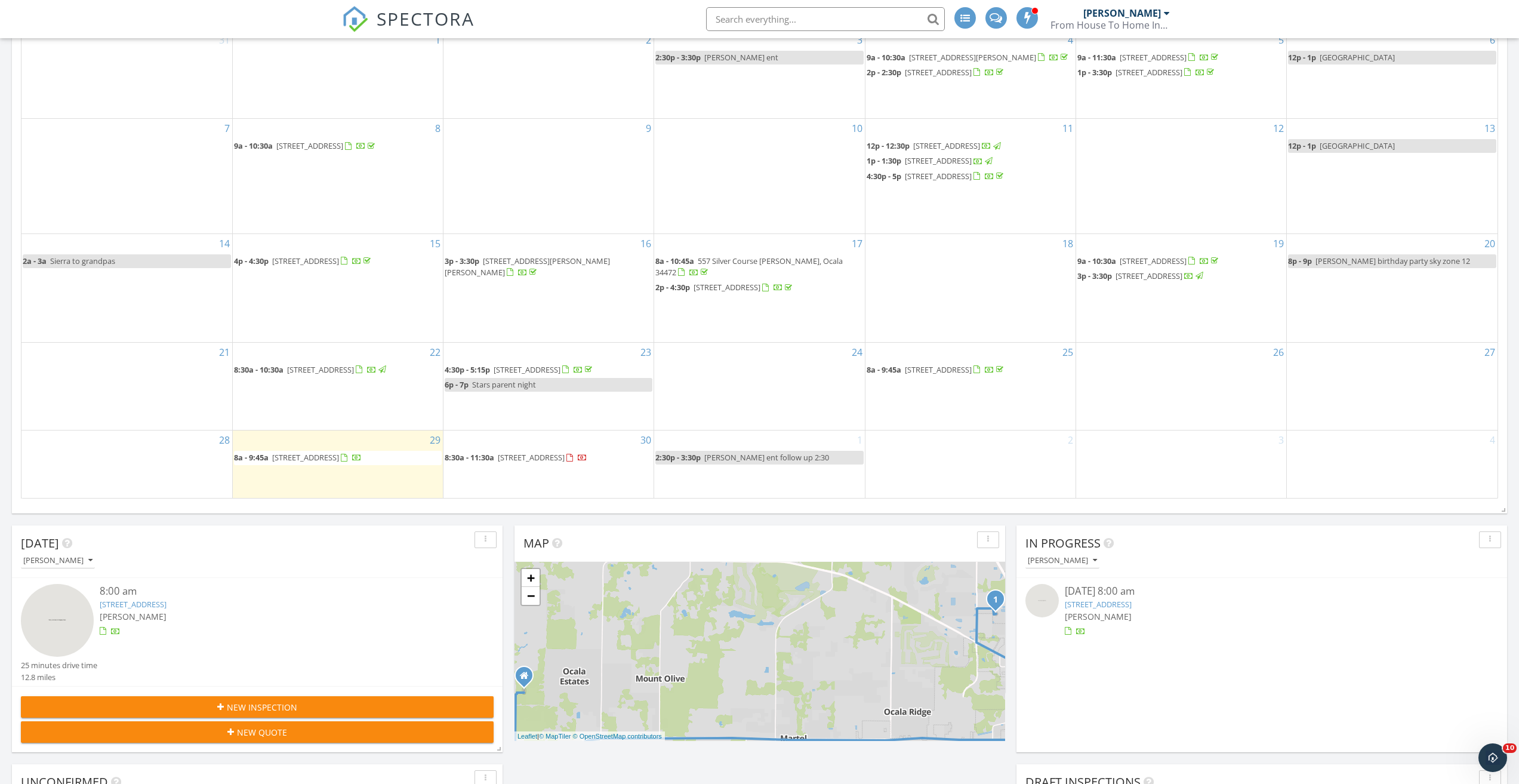
click at [353, 463] on span "8a - 9:45a 3151 NW 44th Ave 5, Ocala 34482" at bounding box center [298, 458] width 128 height 12
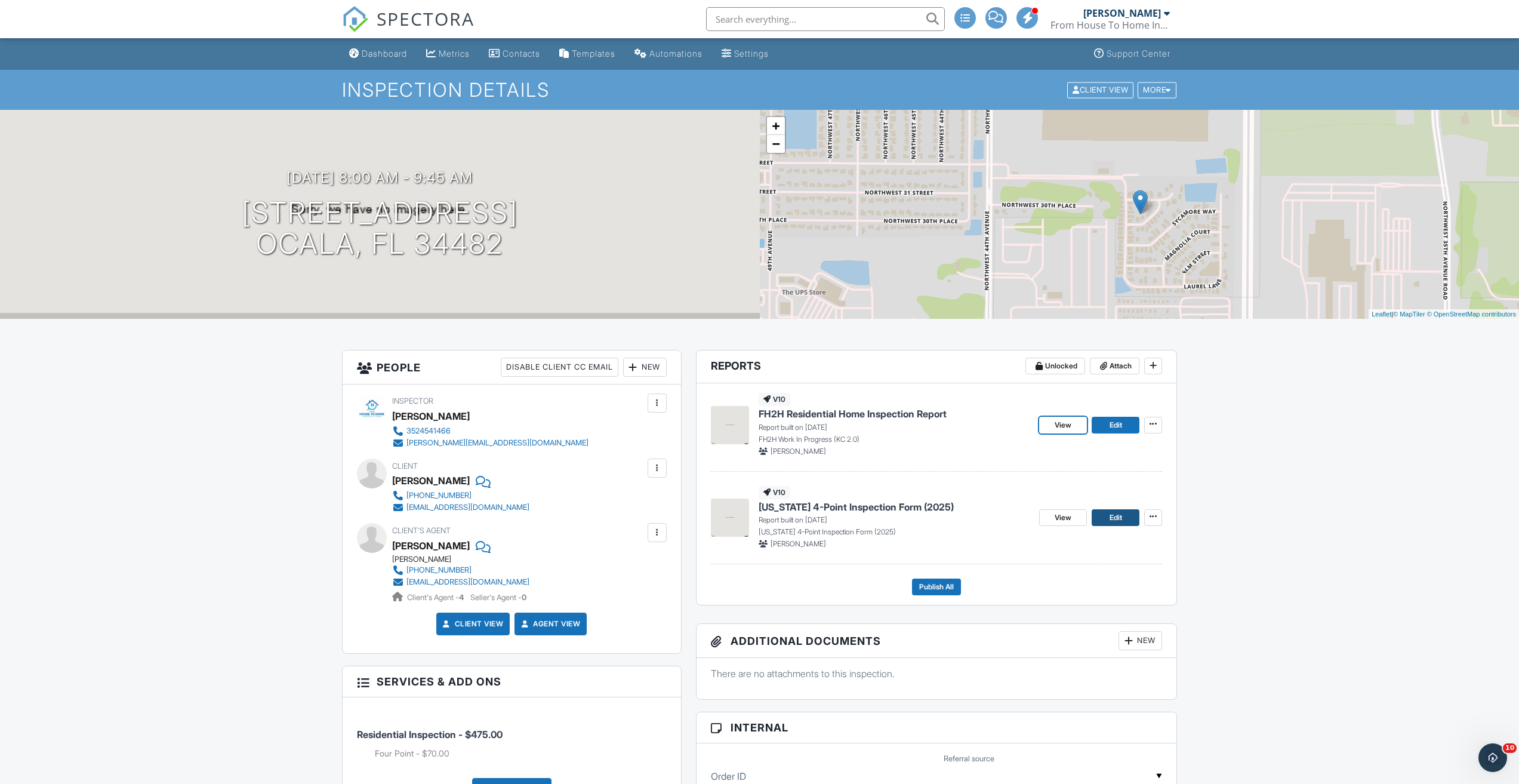
click at [1108, 520] on link "Edit" at bounding box center [1116, 517] width 48 height 17
